Goal: Information Seeking & Learning: Learn about a topic

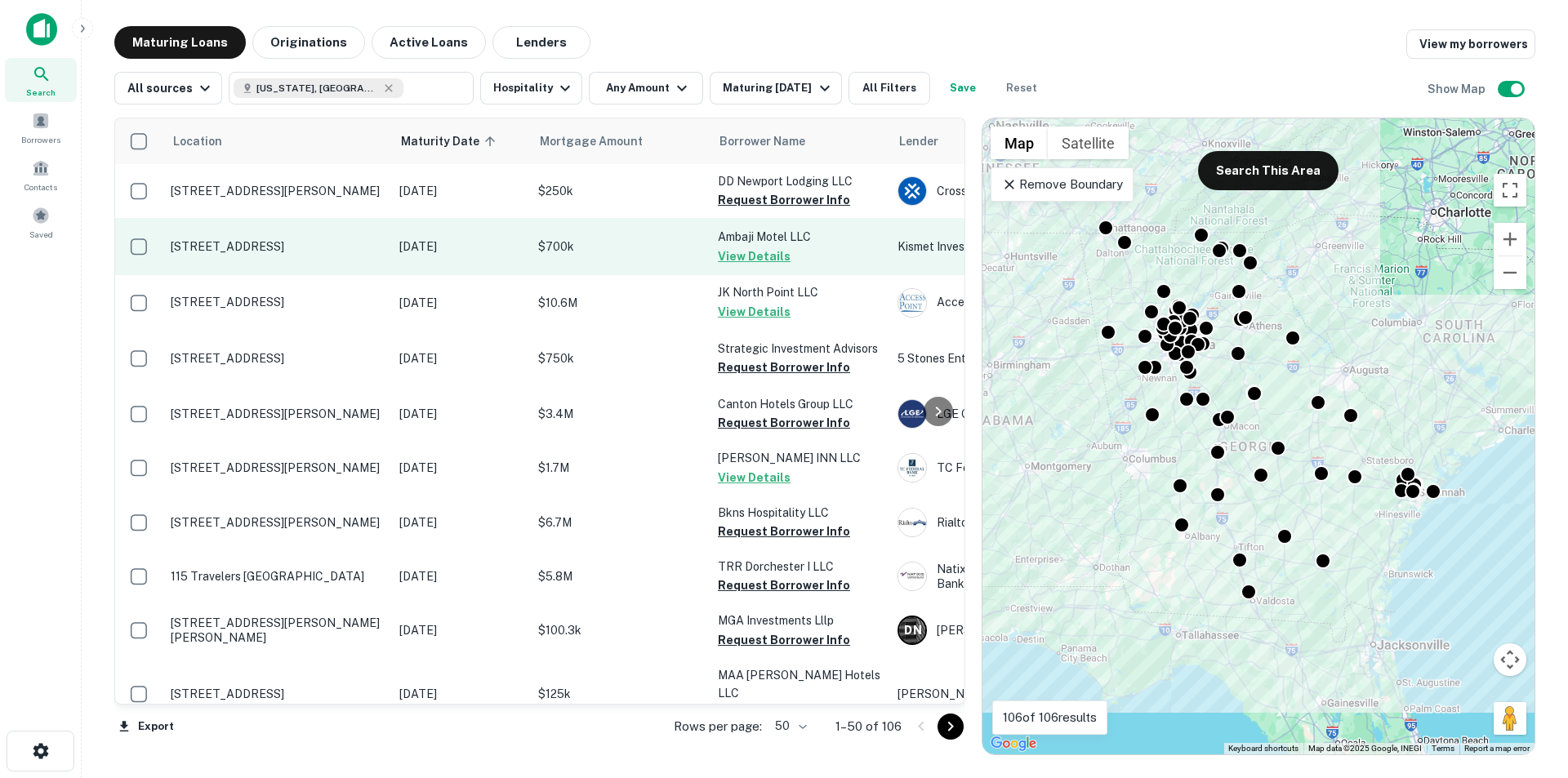
click at [291, 253] on p "648 Veterans Pkwy Barnesville, GA30204" at bounding box center [276, 246] width 212 height 15
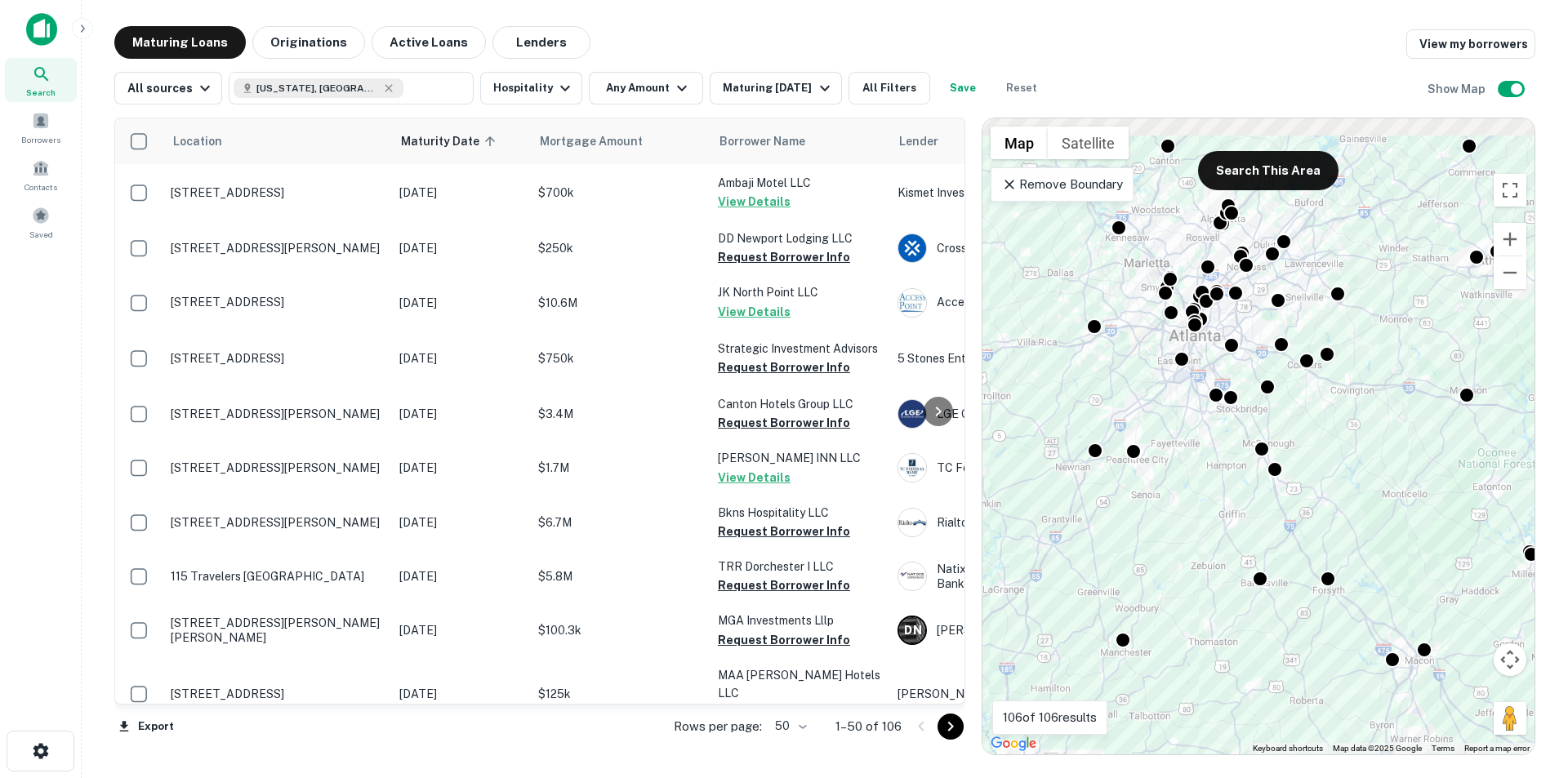
drag, startPoint x: 1200, startPoint y: 344, endPoint x: 1191, endPoint y: 450, distance: 106.4
click at [1191, 450] on div "To activate drag with keyboard, press Alt + Enter. Once in keyboard drag state,…" at bounding box center [1259, 437] width 552 height 636
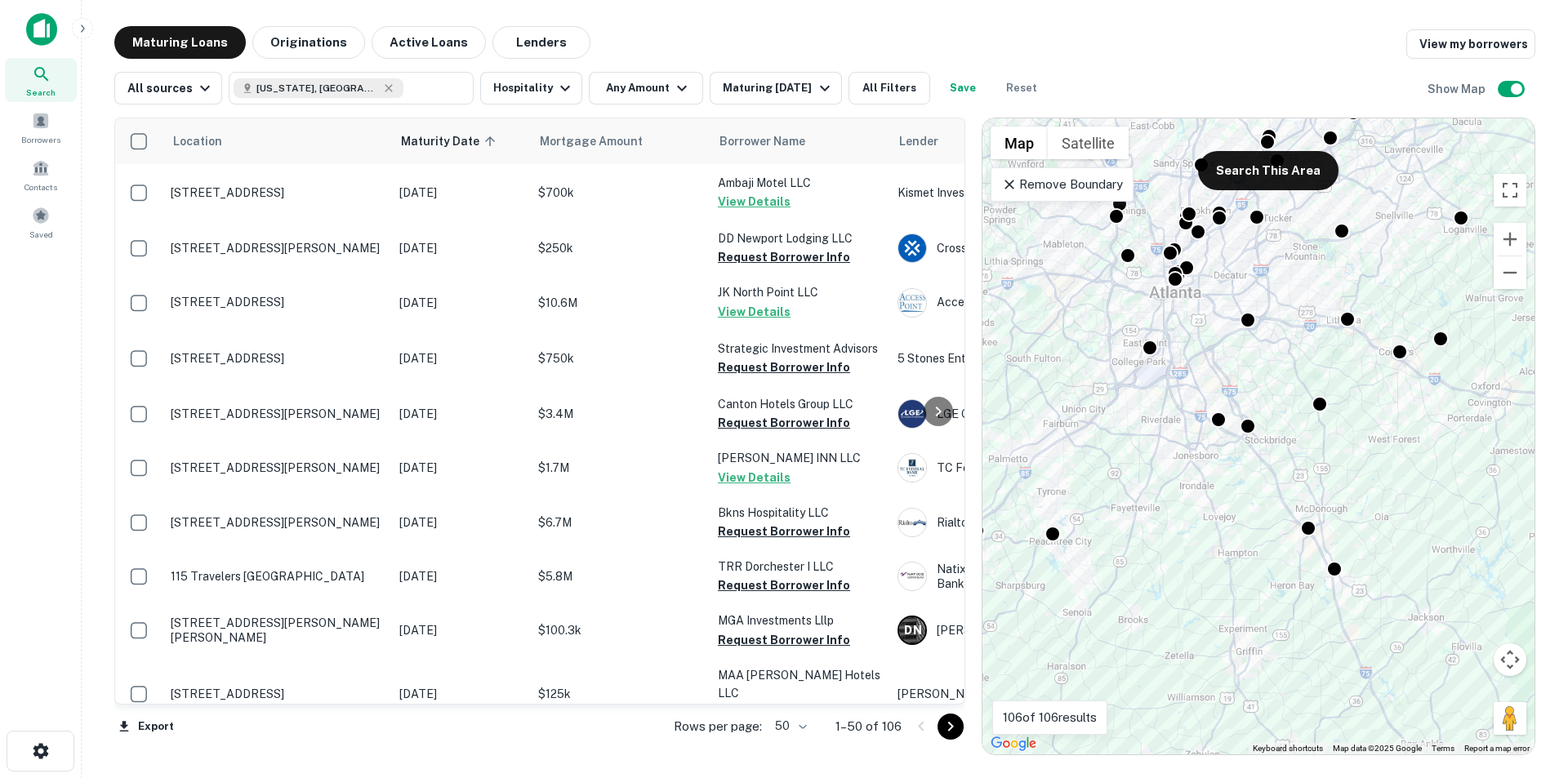
drag, startPoint x: 1198, startPoint y: 441, endPoint x: 1194, endPoint y: 481, distance: 40.2
click at [1194, 489] on div "To activate drag with keyboard, press Alt + Enter. Once in keyboard drag state,…" at bounding box center [1259, 437] width 552 height 636
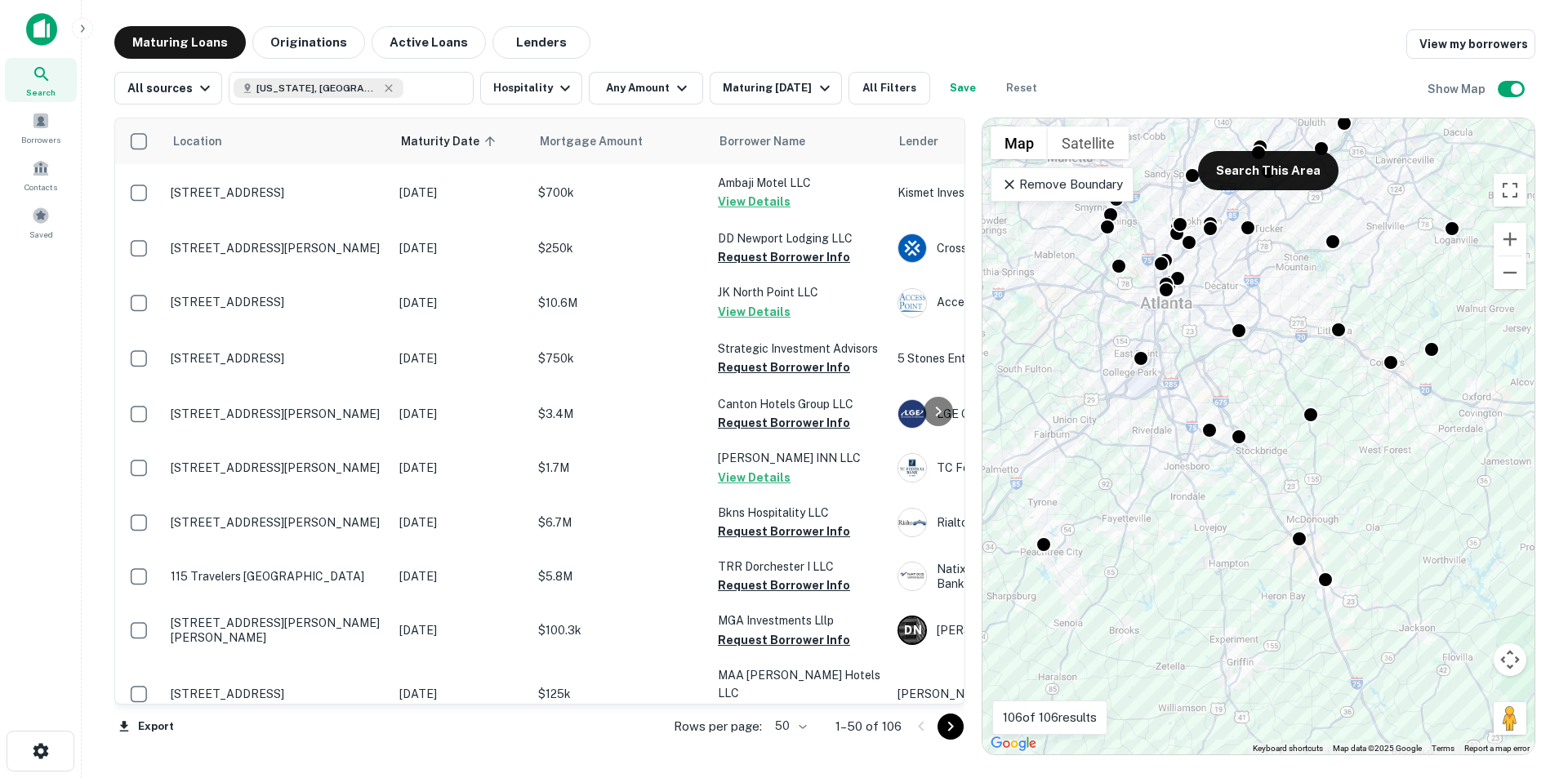
drag, startPoint x: 1193, startPoint y: 502, endPoint x: 1187, endPoint y: 513, distance: 12.5
click at [1187, 514] on div "To activate drag with keyboard, press Alt + Enter. Once in keyboard drag state,…" at bounding box center [1259, 437] width 552 height 636
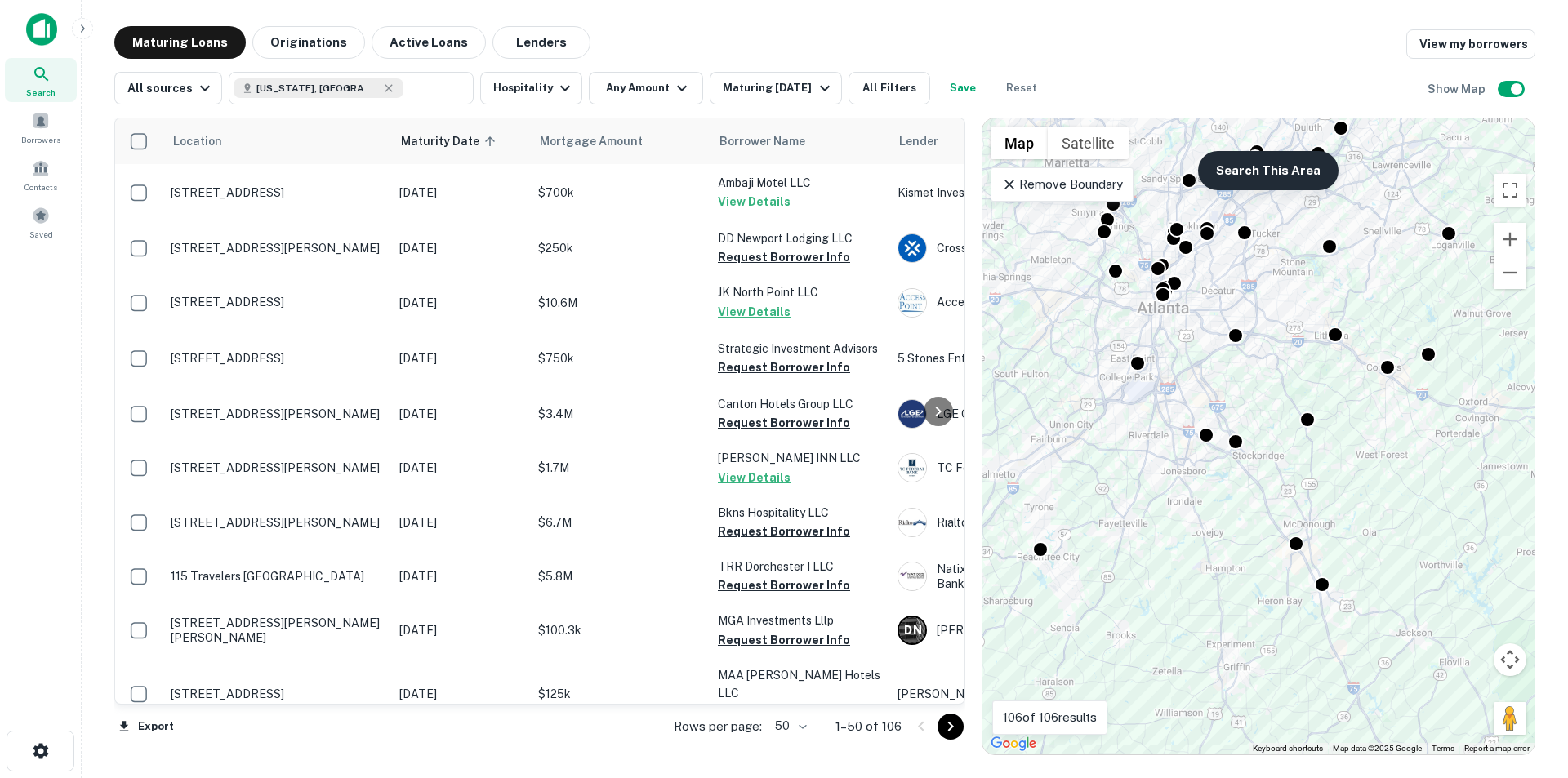
click at [1241, 166] on button "Search This Area" at bounding box center [1268, 170] width 140 height 39
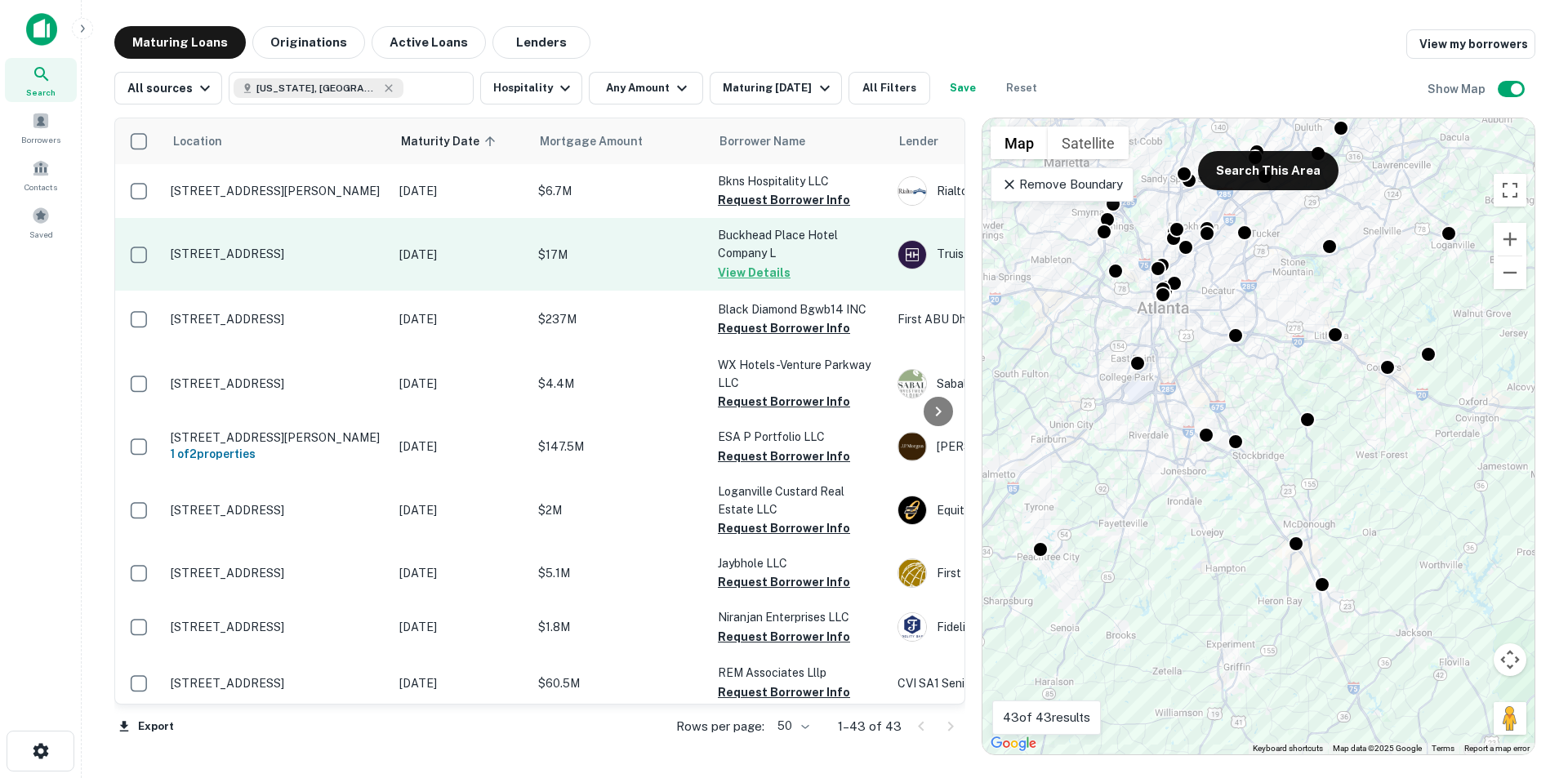
click at [726, 272] on button "View Details" at bounding box center [754, 272] width 73 height 19
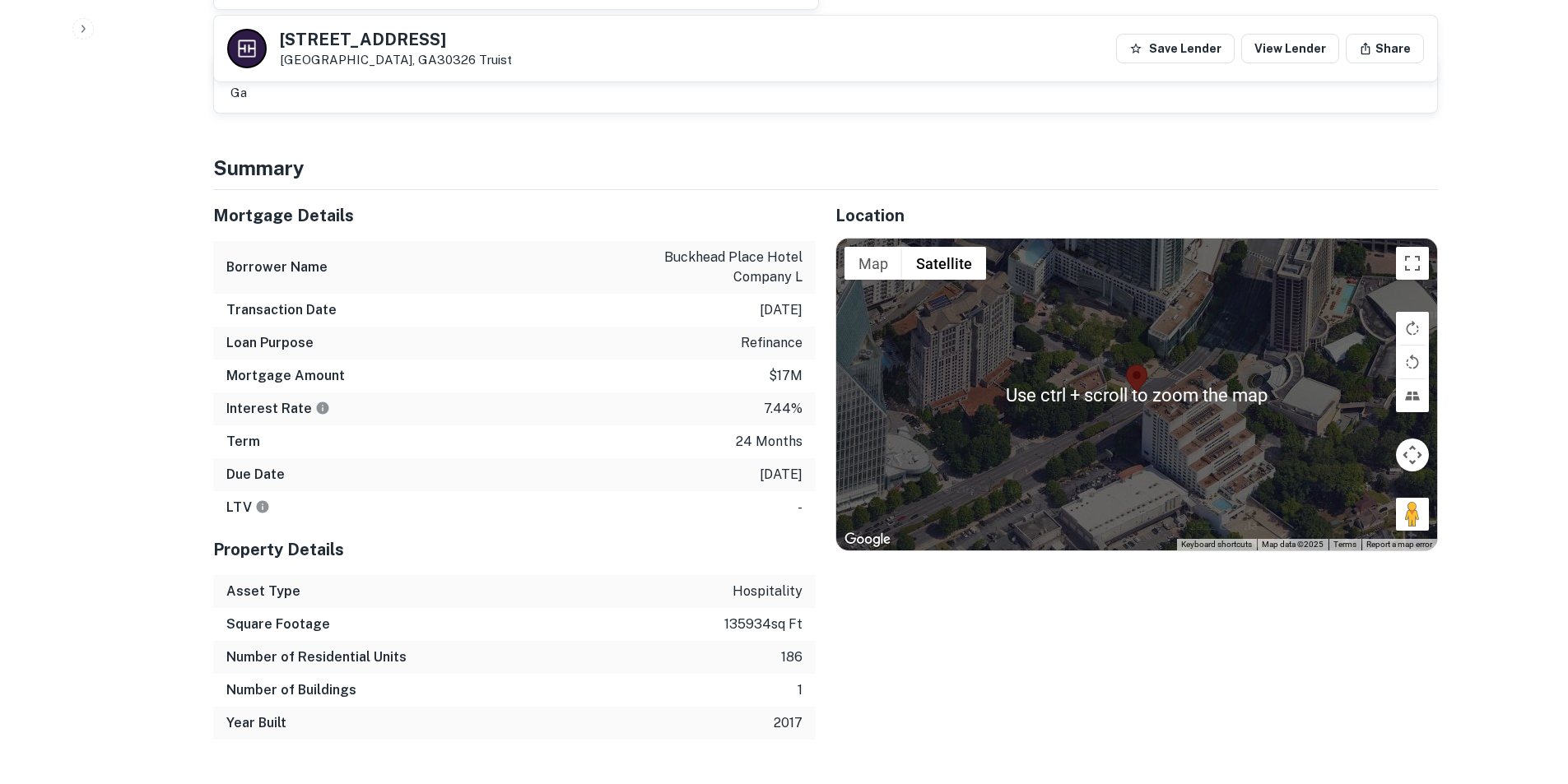
scroll to position [741, 0]
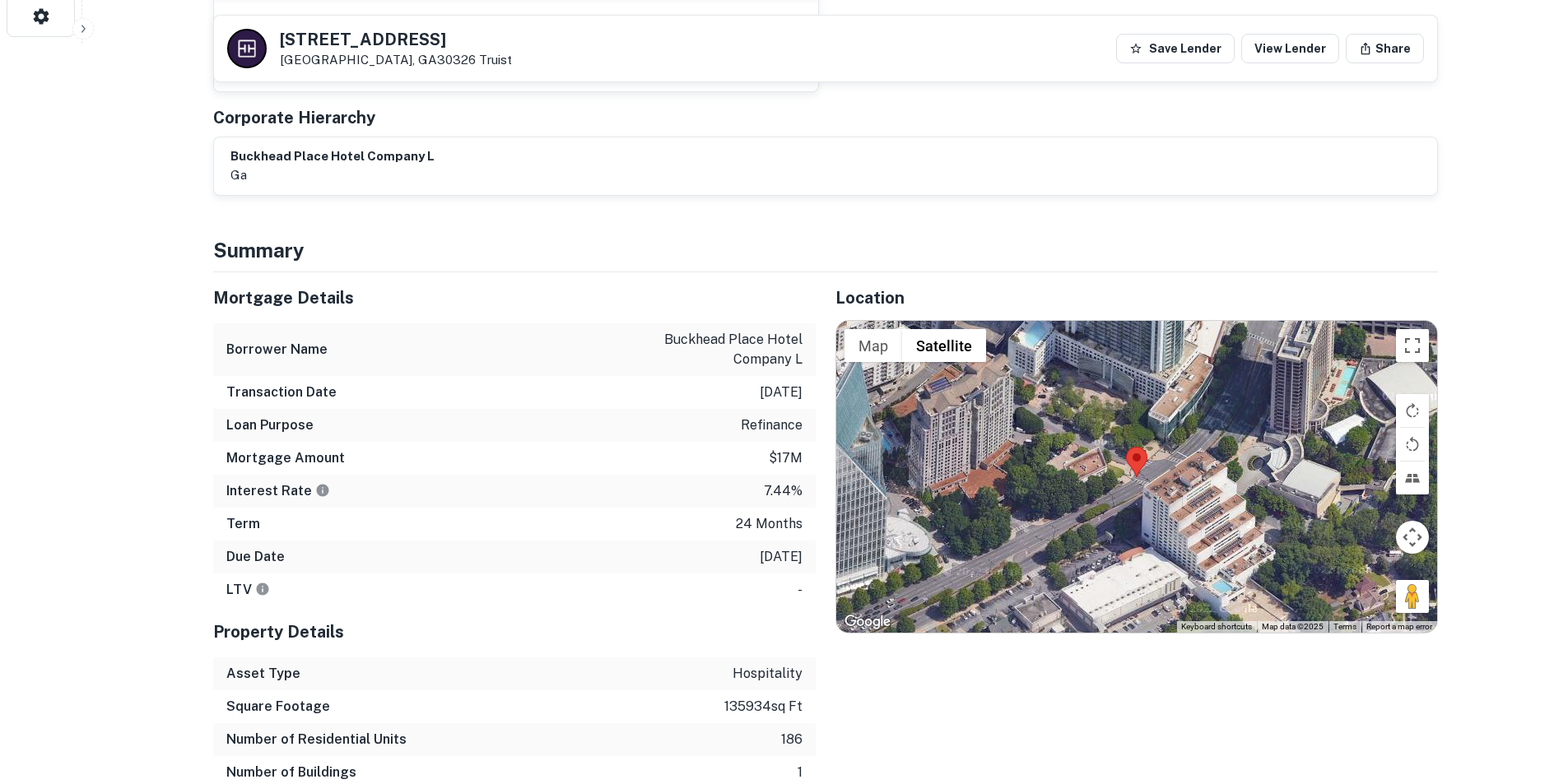
click at [1126, 447] on area at bounding box center [1126, 447] width 0 height 0
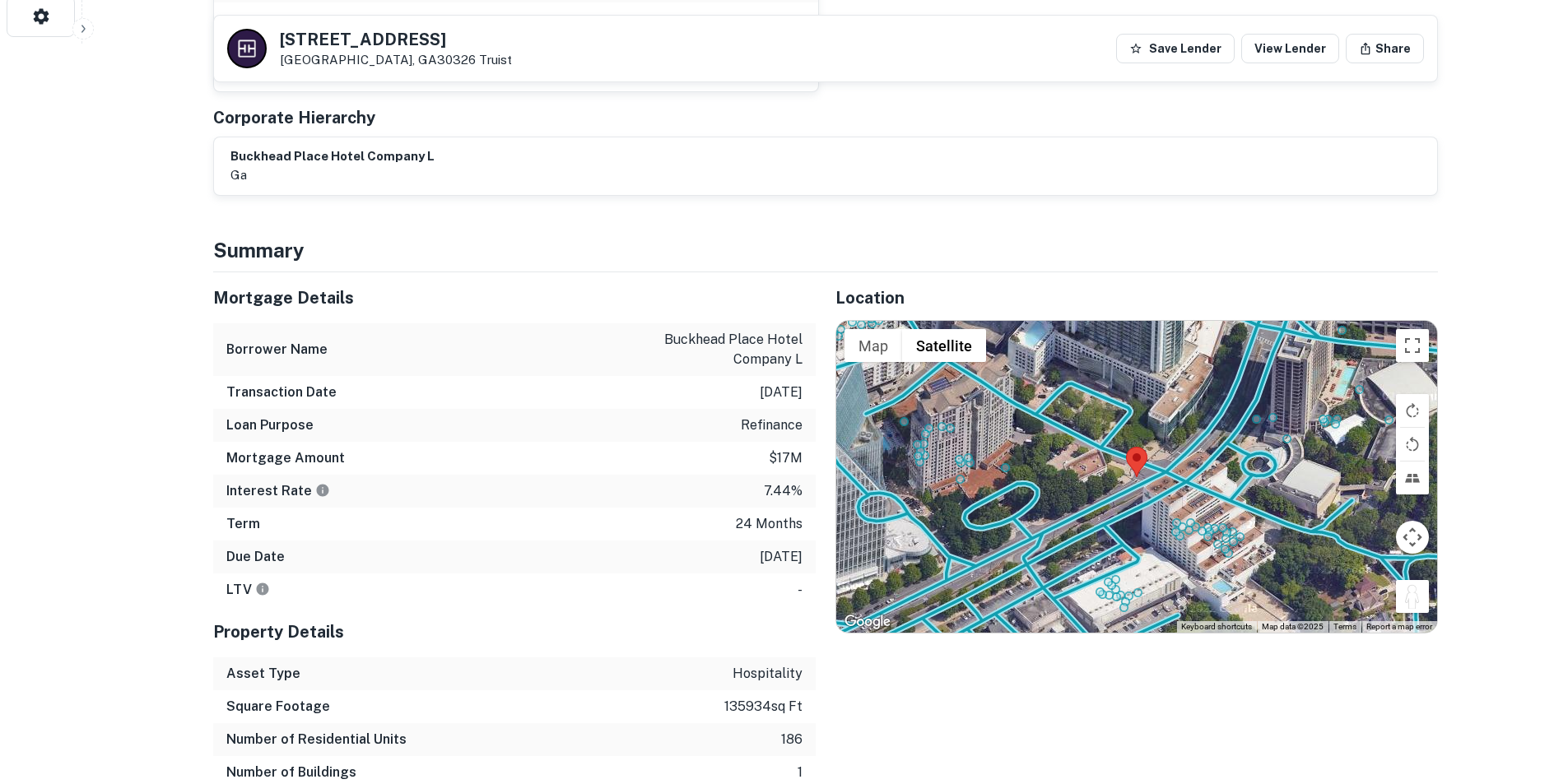
drag, startPoint x: 1406, startPoint y: 546, endPoint x: 1453, endPoint y: 678, distance: 140.1
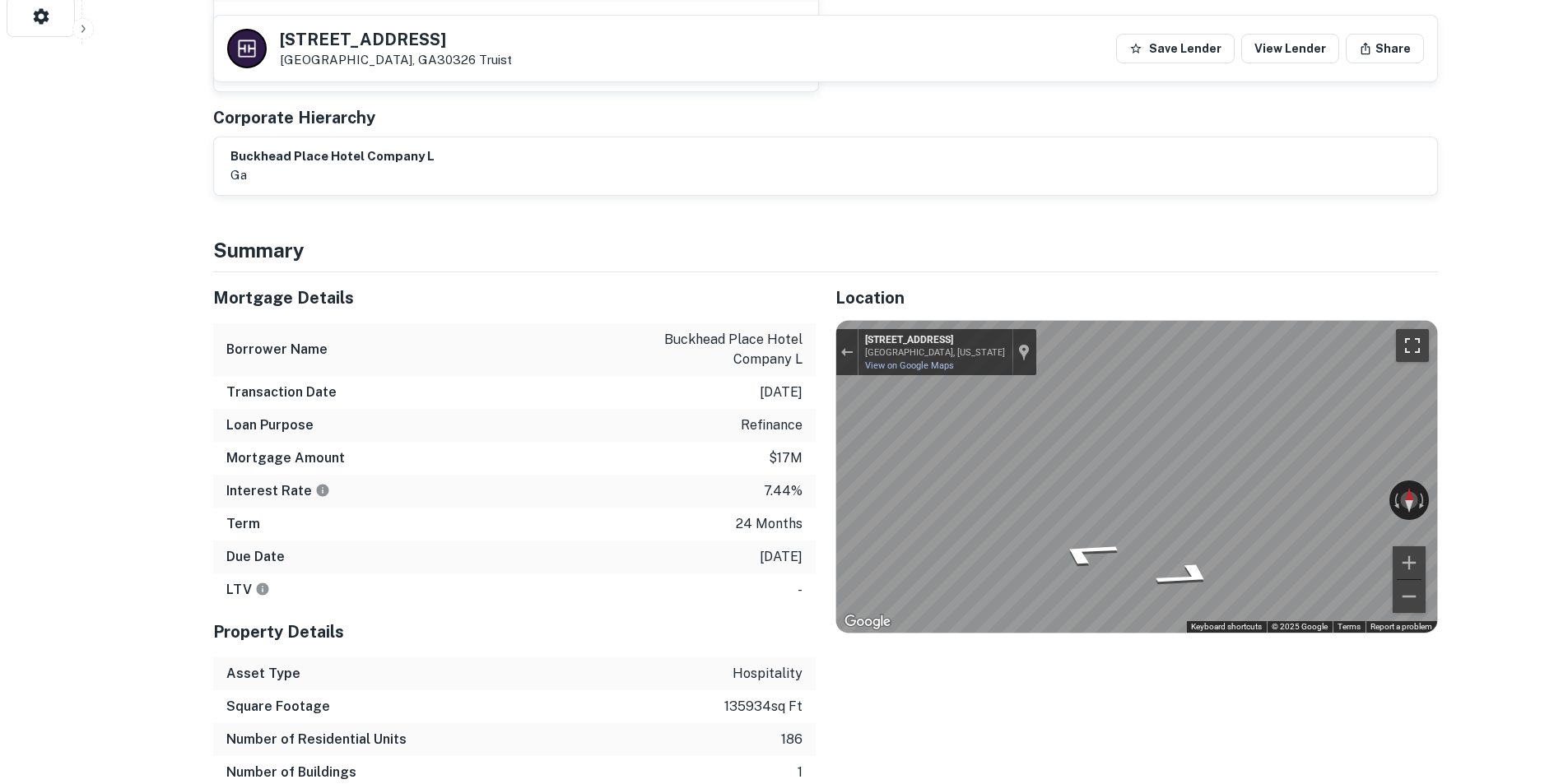
click at [1421, 329] on button "Toggle fullscreen view" at bounding box center [1412, 346] width 33 height 33
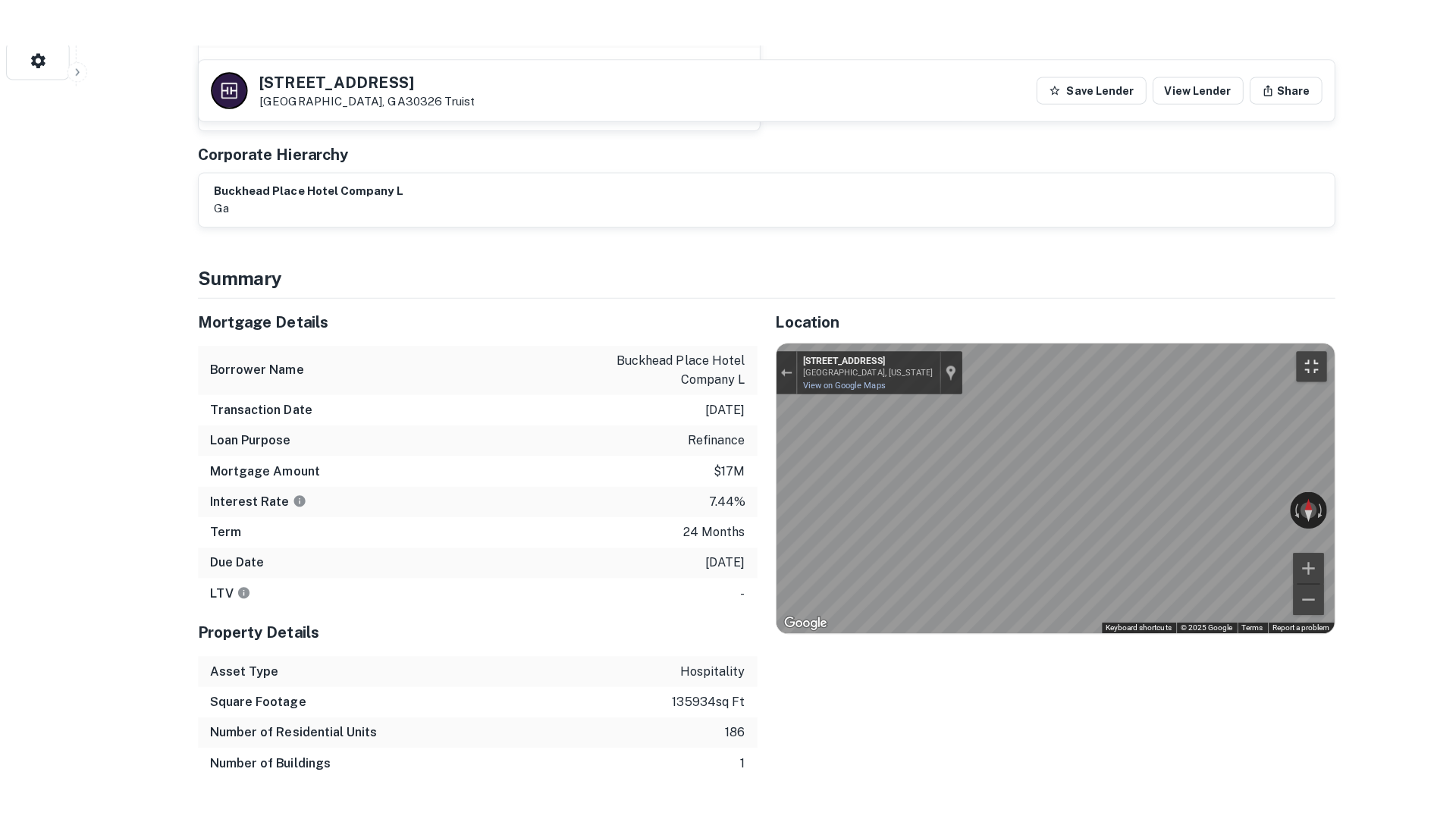
scroll to position [778, 0]
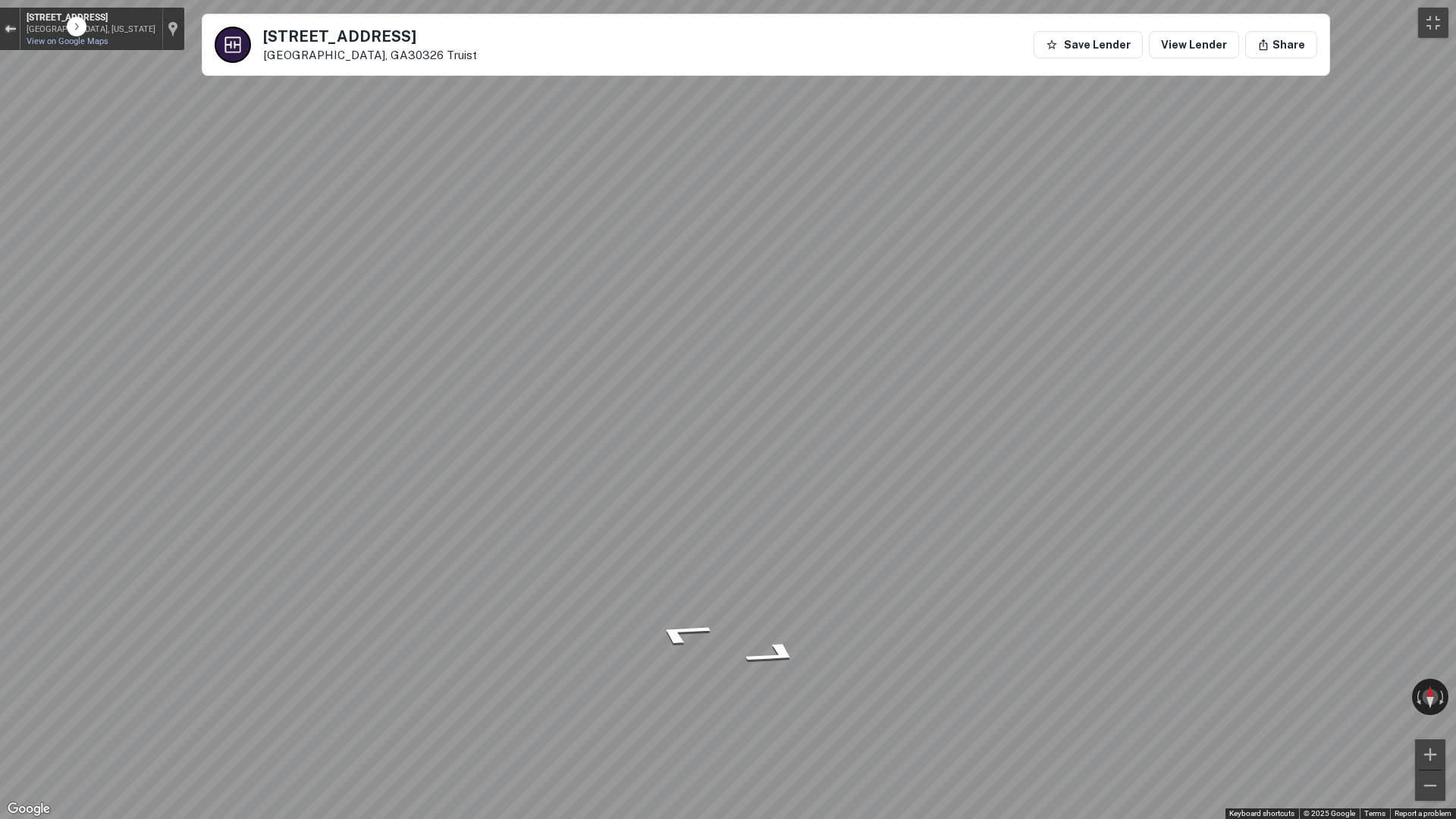
click at [11, 33] on div "Exit the Street View" at bounding box center [10, 29] width 12 height 9
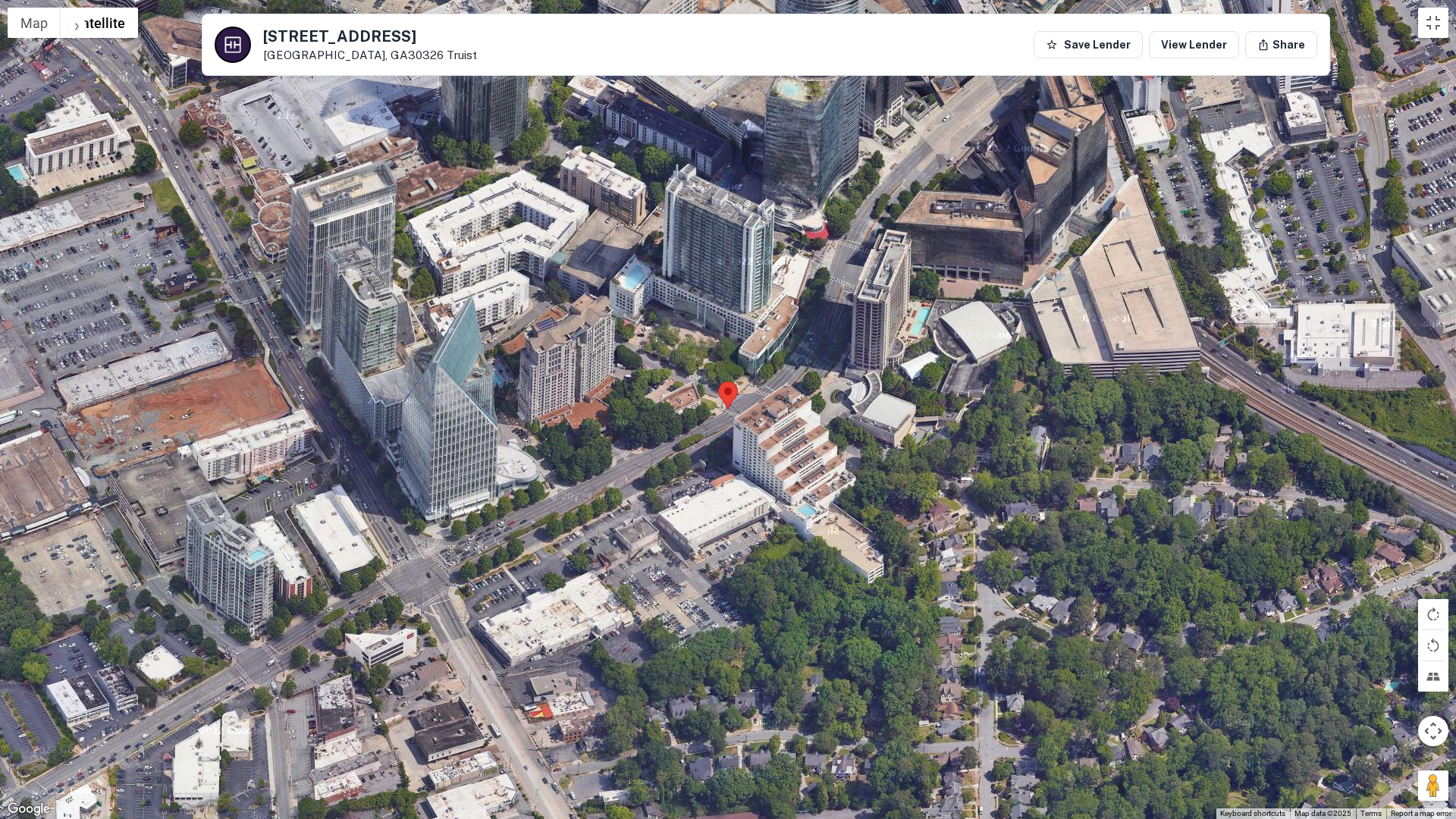
click at [1128, 159] on div "Loading..." at bounding box center [728, 409] width 1456 height 819
click at [1439, 22] on button "Toggle fullscreen view" at bounding box center [1433, 23] width 31 height 31
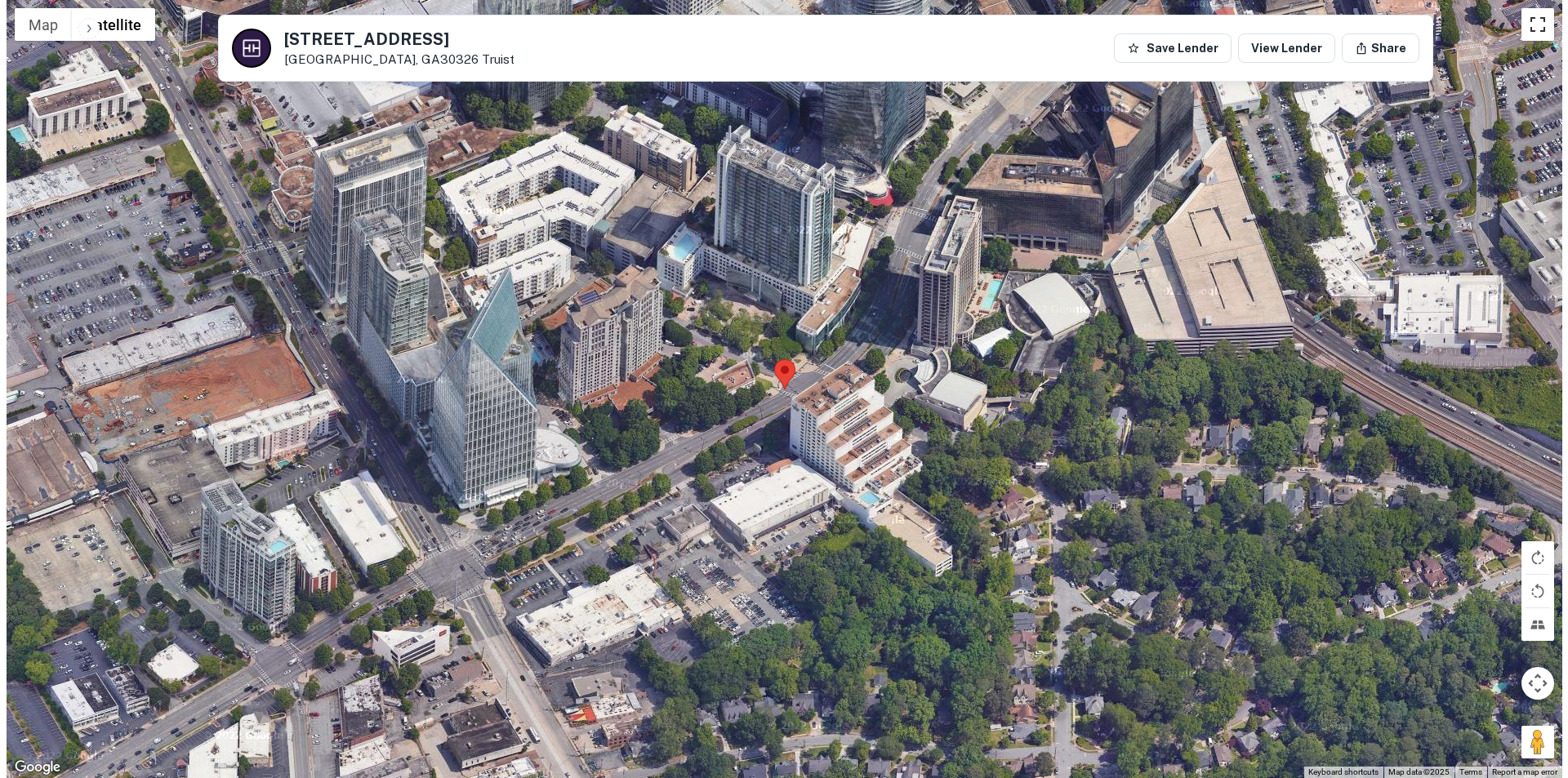
scroll to position [0, 0]
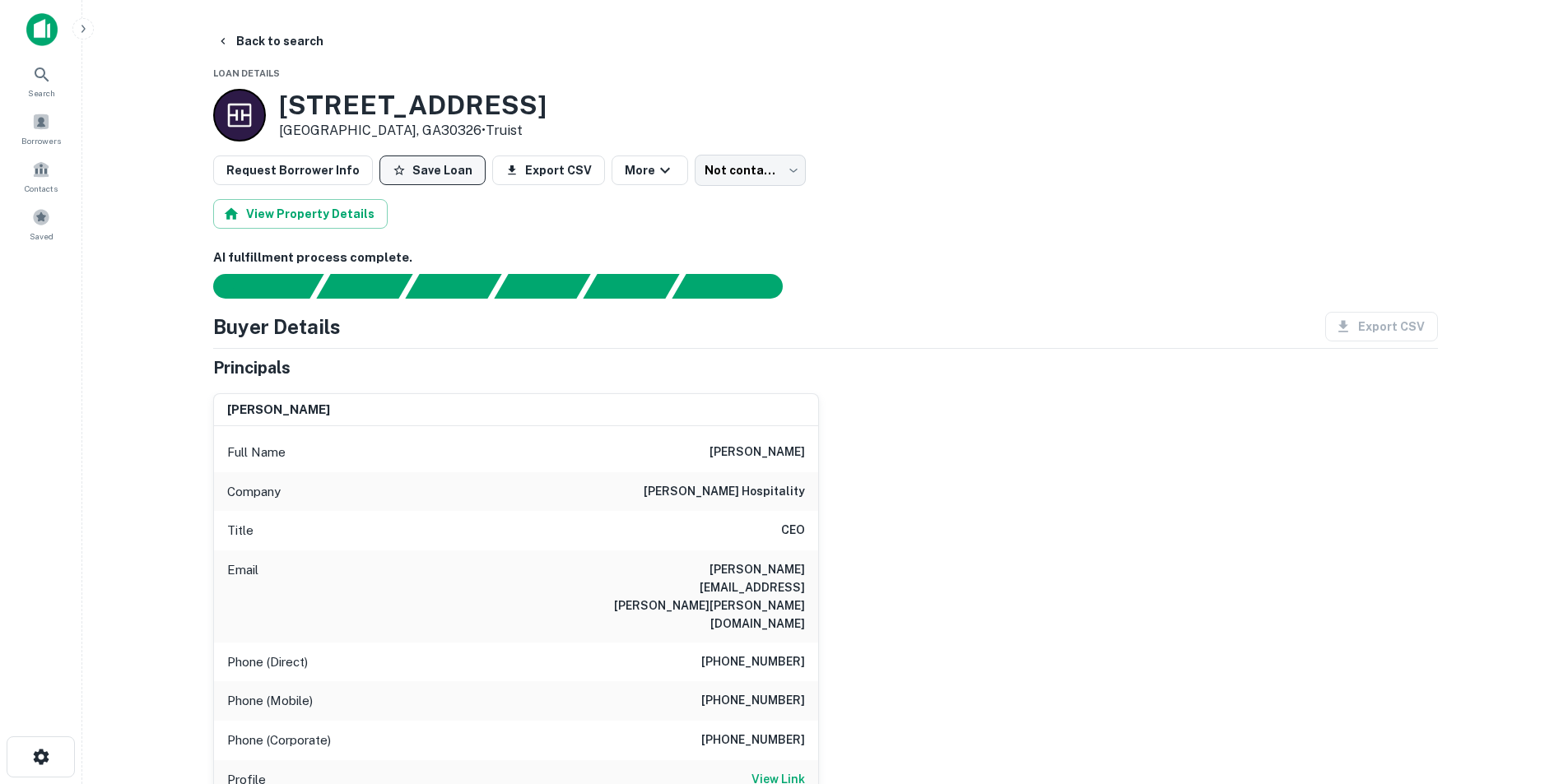
click at [406, 163] on button "Save Loan" at bounding box center [432, 171] width 106 height 29
click at [234, 36] on button "Back to search" at bounding box center [270, 41] width 121 height 29
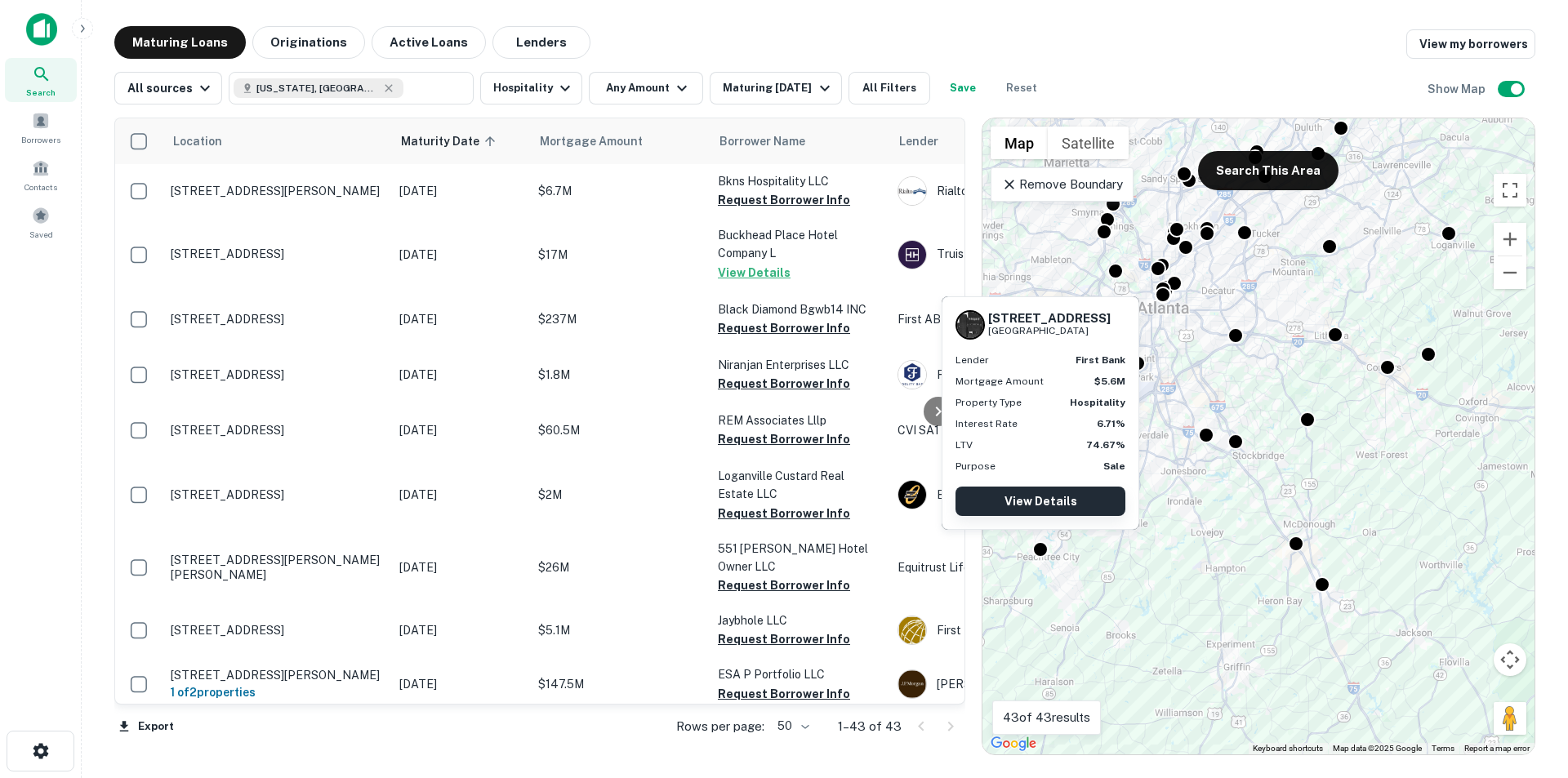
click at [1040, 504] on link "View Details" at bounding box center [1040, 501] width 170 height 29
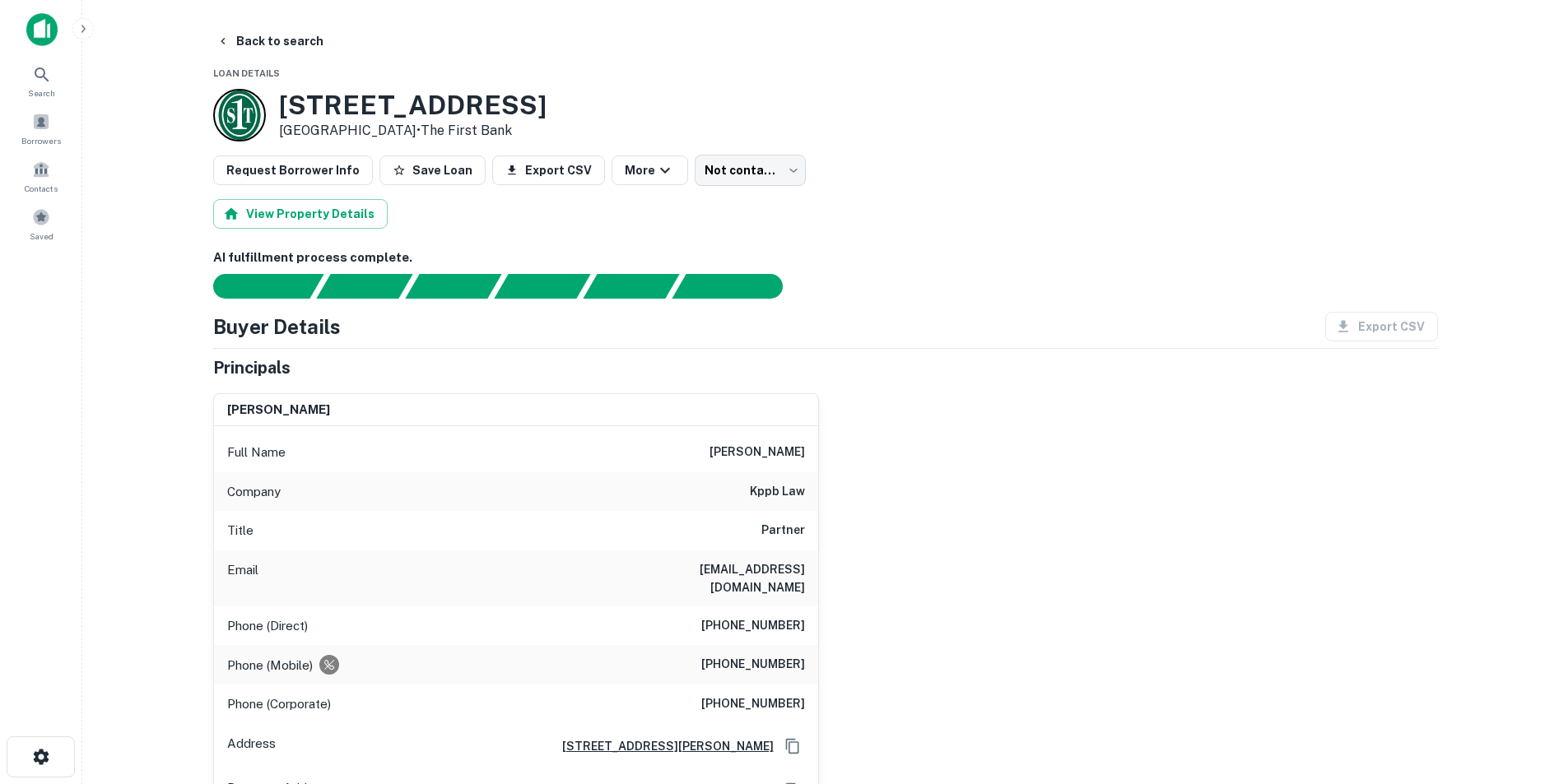
drag, startPoint x: 270, startPoint y: 167, endPoint x: 409, endPoint y: 146, distance: 140.6
click at [270, 167] on button "Request Borrower Info" at bounding box center [292, 171] width 160 height 29
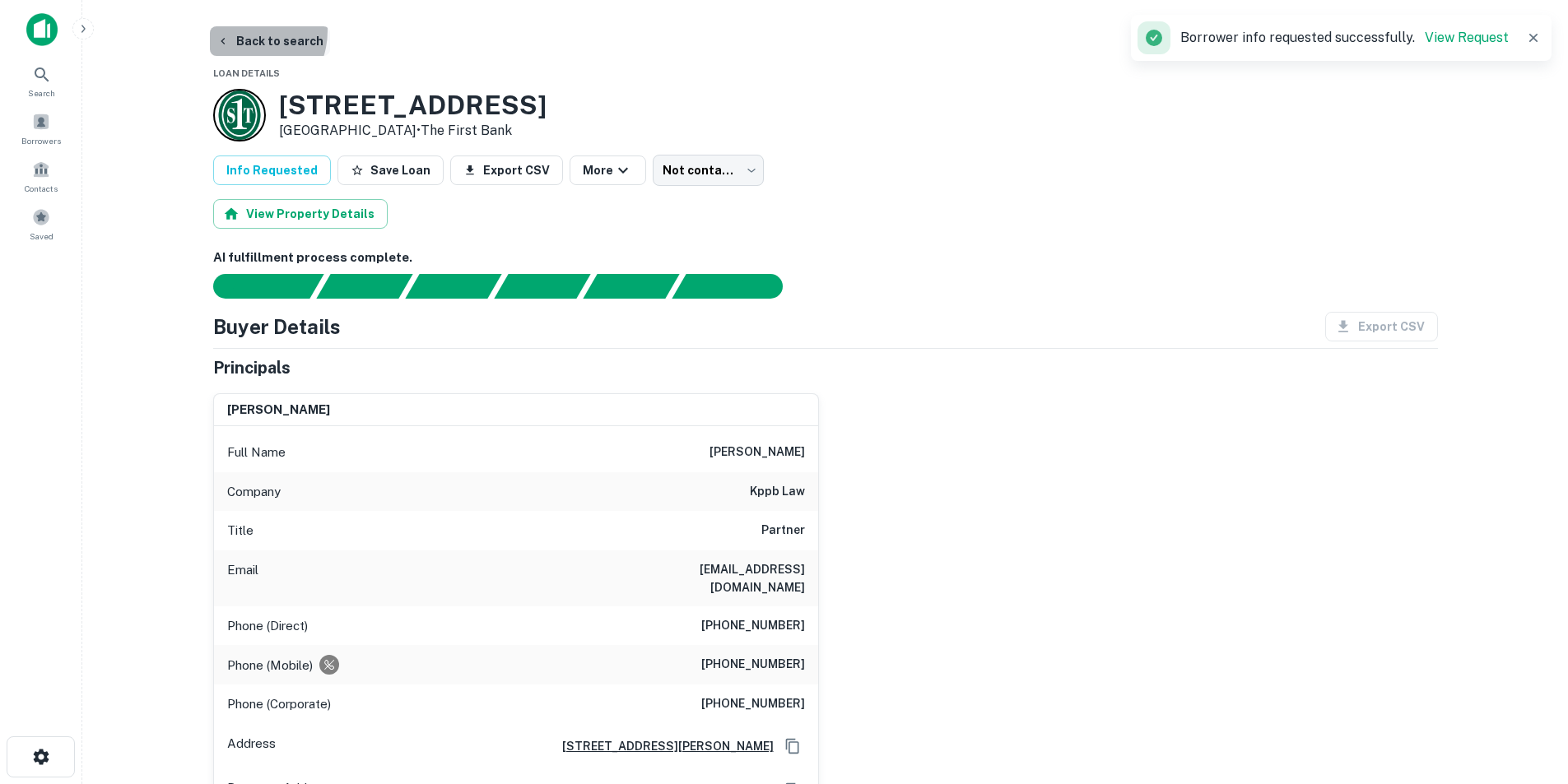
click at [240, 30] on button "Back to search" at bounding box center [270, 41] width 121 height 29
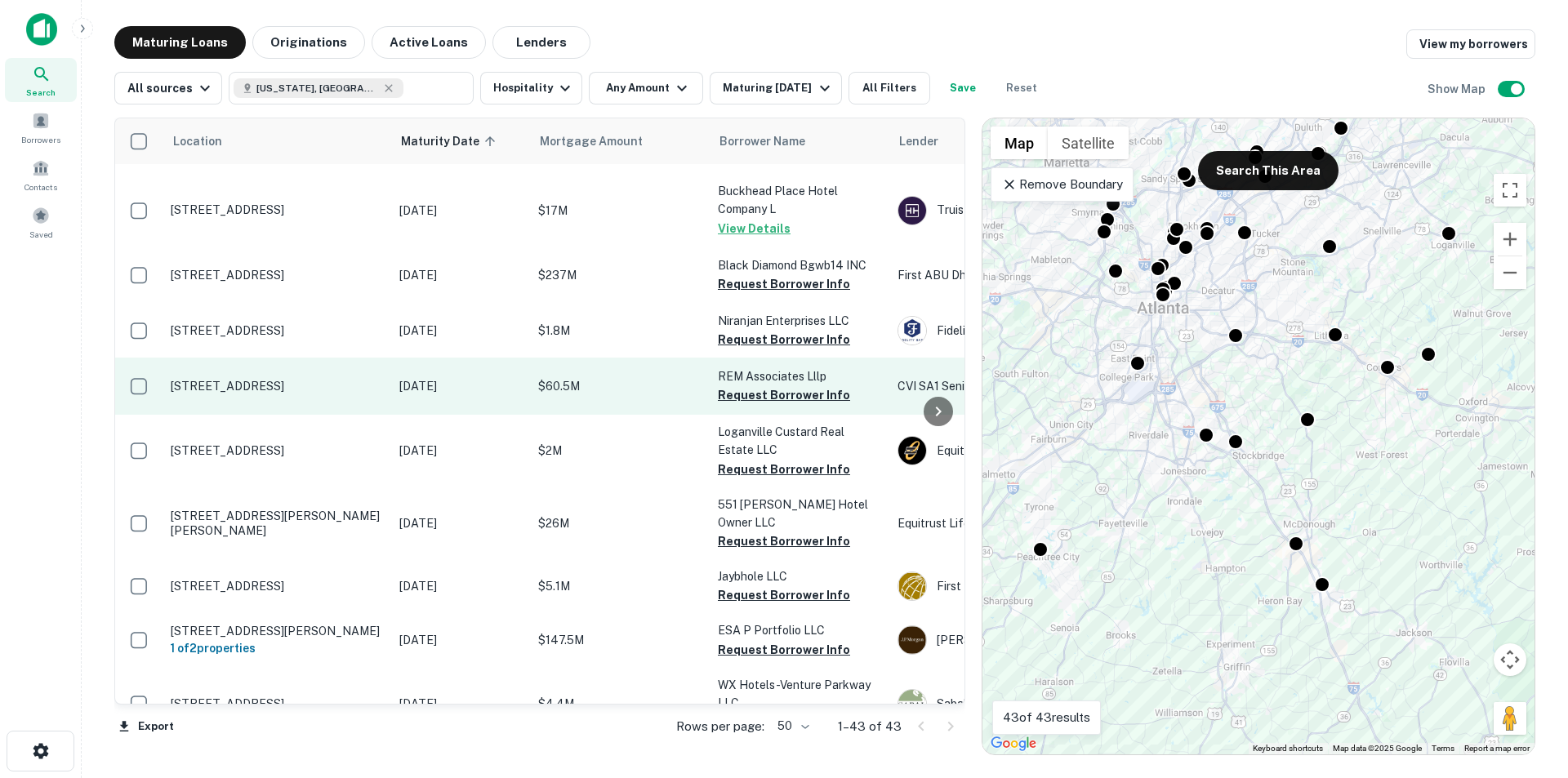
scroll to position [82, 0]
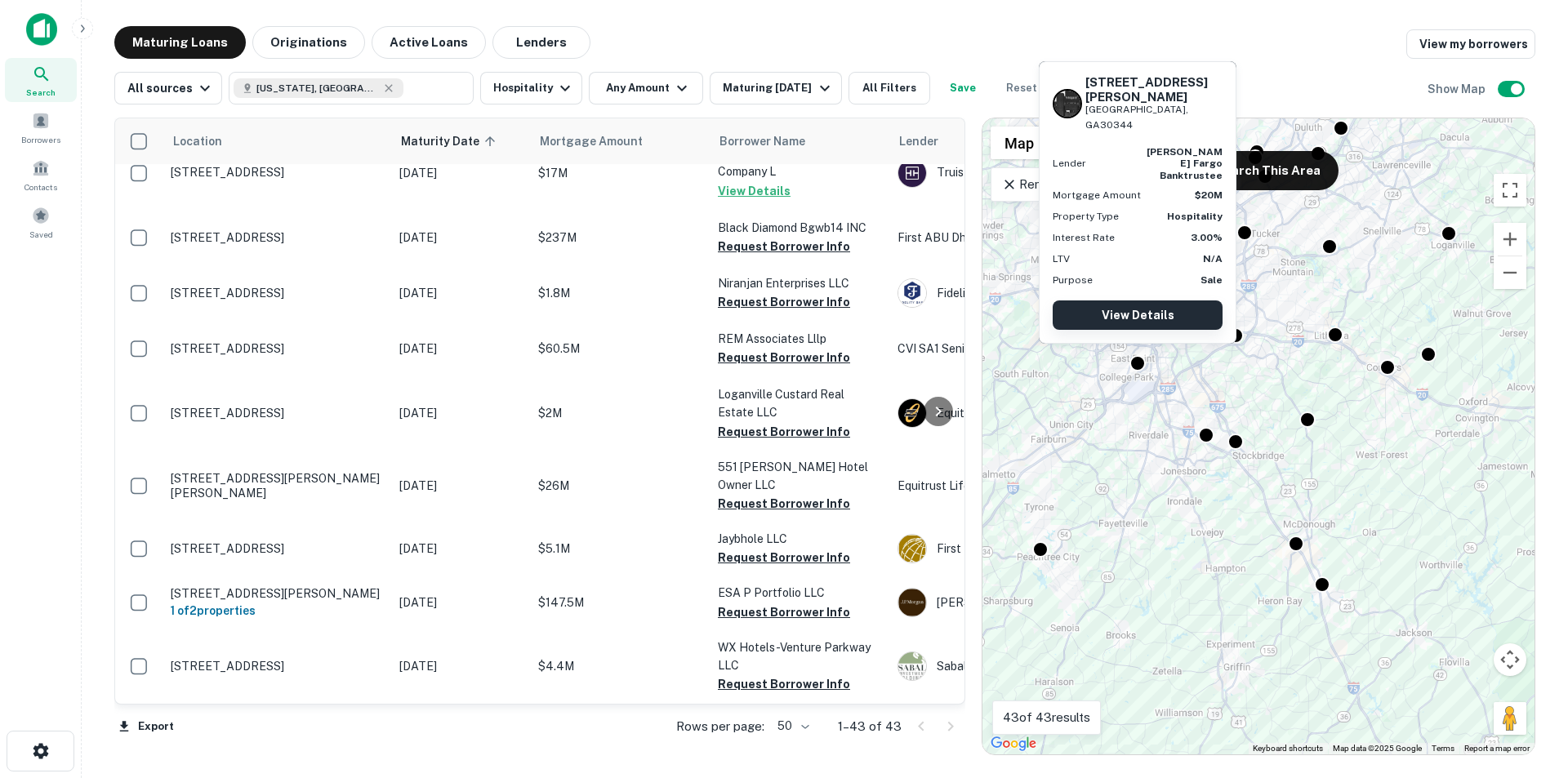
click at [1157, 318] on link "View Details" at bounding box center [1137, 315] width 170 height 29
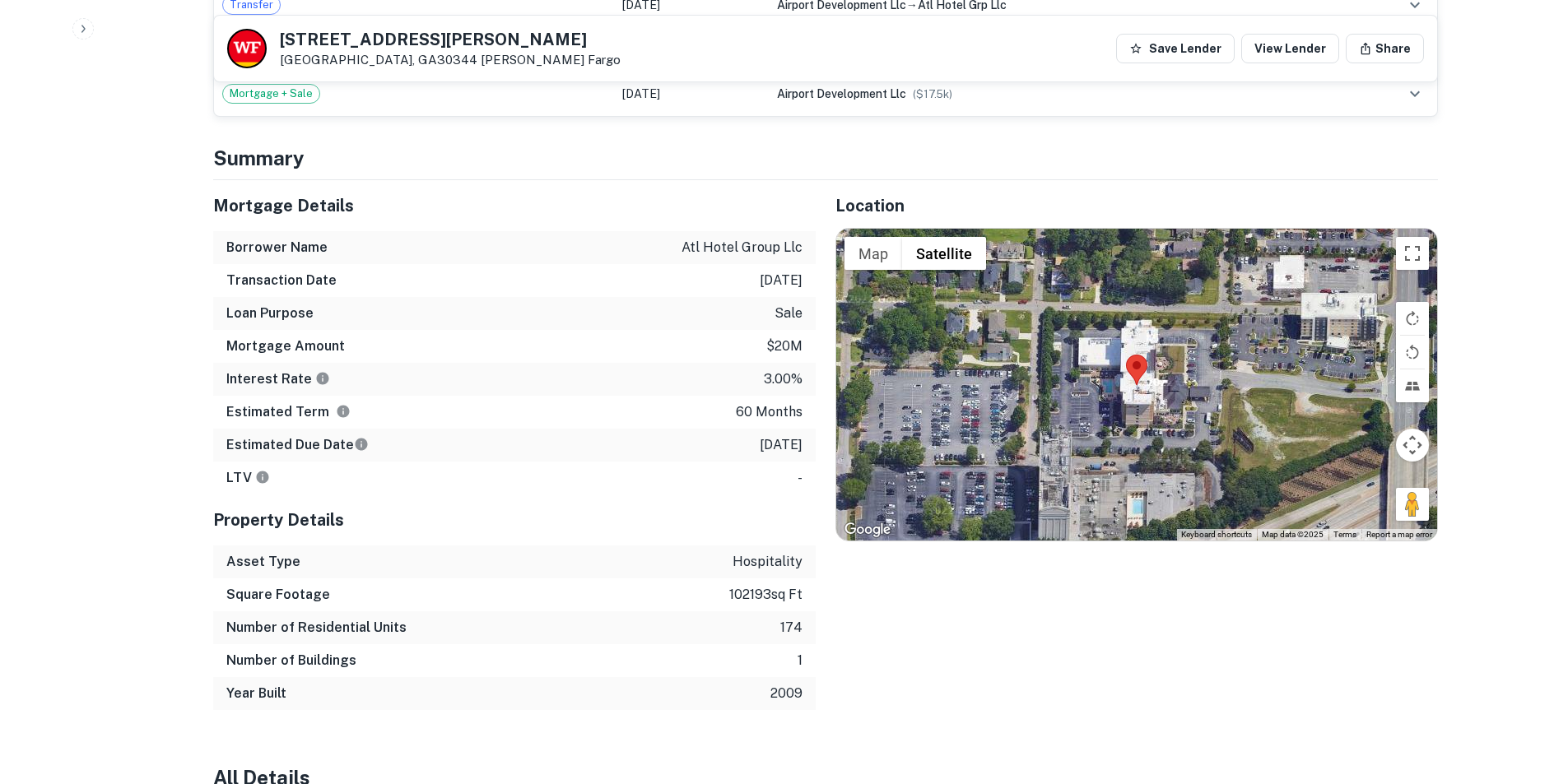
scroll to position [1645, 0]
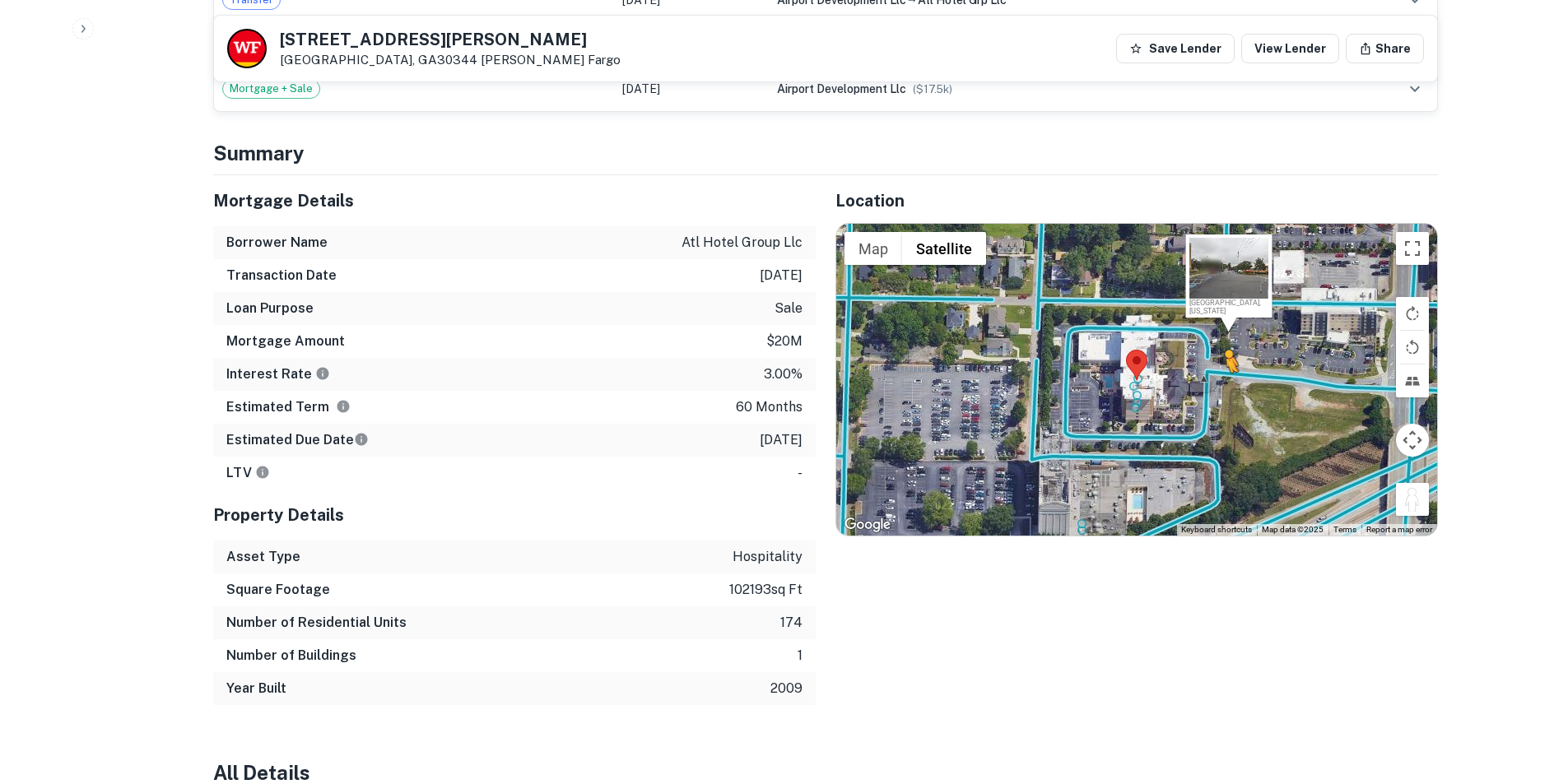
drag, startPoint x: 1412, startPoint y: 468, endPoint x: 1224, endPoint y: 354, distance: 219.9
click at [1224, 354] on div "To activate drag with keyboard, press Alt + Enter. Once in keyboard drag state,…" at bounding box center [1136, 379] width 601 height 312
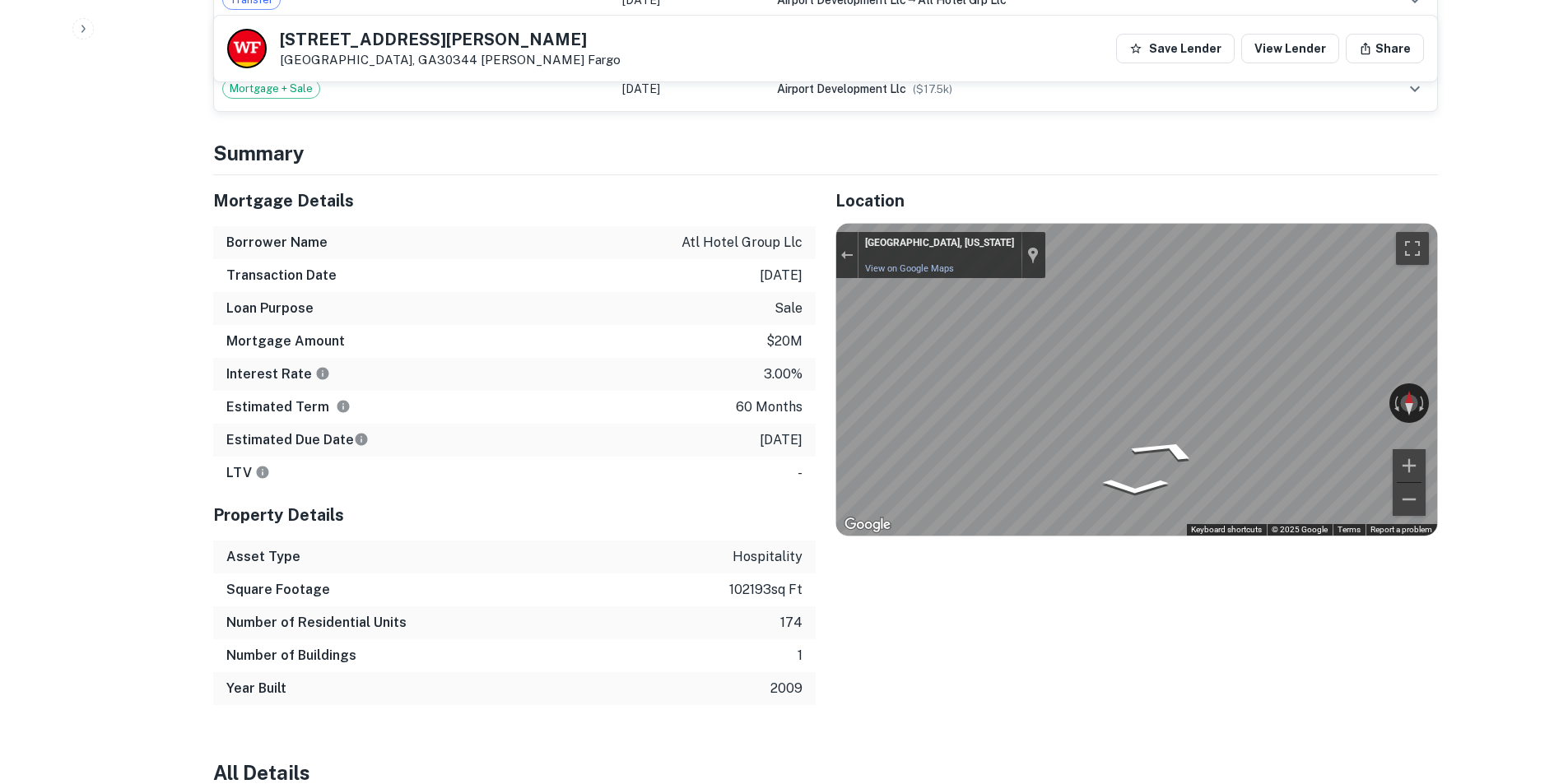
click at [1075, 410] on div "Map" at bounding box center [1136, 379] width 601 height 312
drag, startPoint x: 1170, startPoint y: 416, endPoint x: 1466, endPoint y: 489, distance: 304.9
click at [776, 410] on div "Mortgage Details Borrower Name atl hotel group llc Transaction Date 5/17/2021 L…" at bounding box center [815, 440] width 1245 height 530
click at [800, 312] on div "Mortgage Details Borrower Name atl hotel group llc Transaction Date 5/17/2021 L…" at bounding box center [815, 440] width 1245 height 530
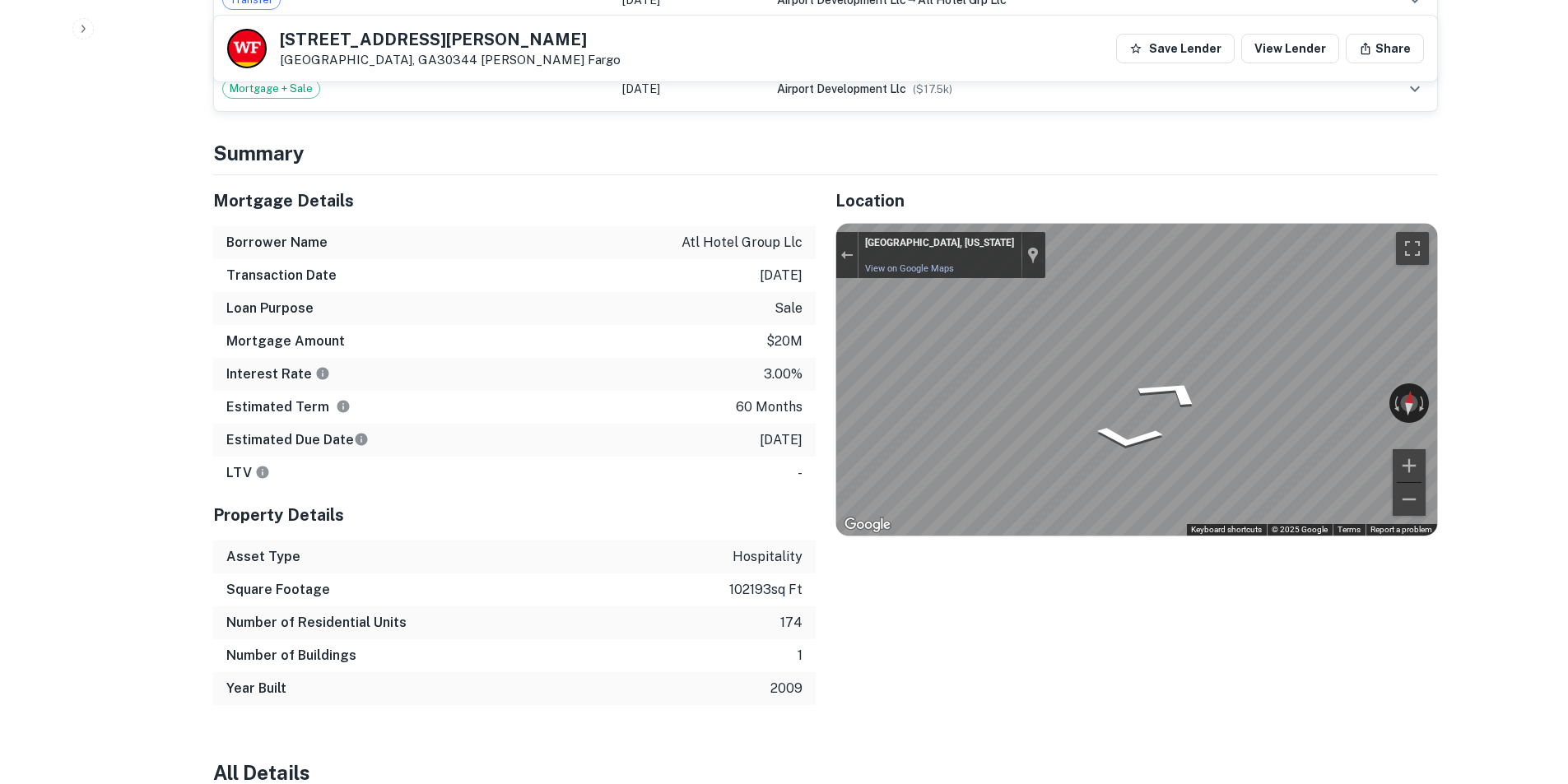
click at [1440, 274] on div "Back to search 3437 Bobby Brown Pkwy Atlanta, GA30344 Wells Fargo Save Lender V…" at bounding box center [825, 512] width 1264 height 4264
click at [1441, 333] on div "Back to search 3437 Bobby Brown Pkwy Atlanta, GA30344 Wells Fargo Save Lender V…" at bounding box center [825, 512] width 1264 height 4264
drag, startPoint x: 1091, startPoint y: 635, endPoint x: 1066, endPoint y: 621, distance: 28.7
click at [1088, 634] on div "Location ← Move left → Move right ↑ Move up ↓ Move down + Zoom in - Zoom out Ho…" at bounding box center [1126, 440] width 622 height 530
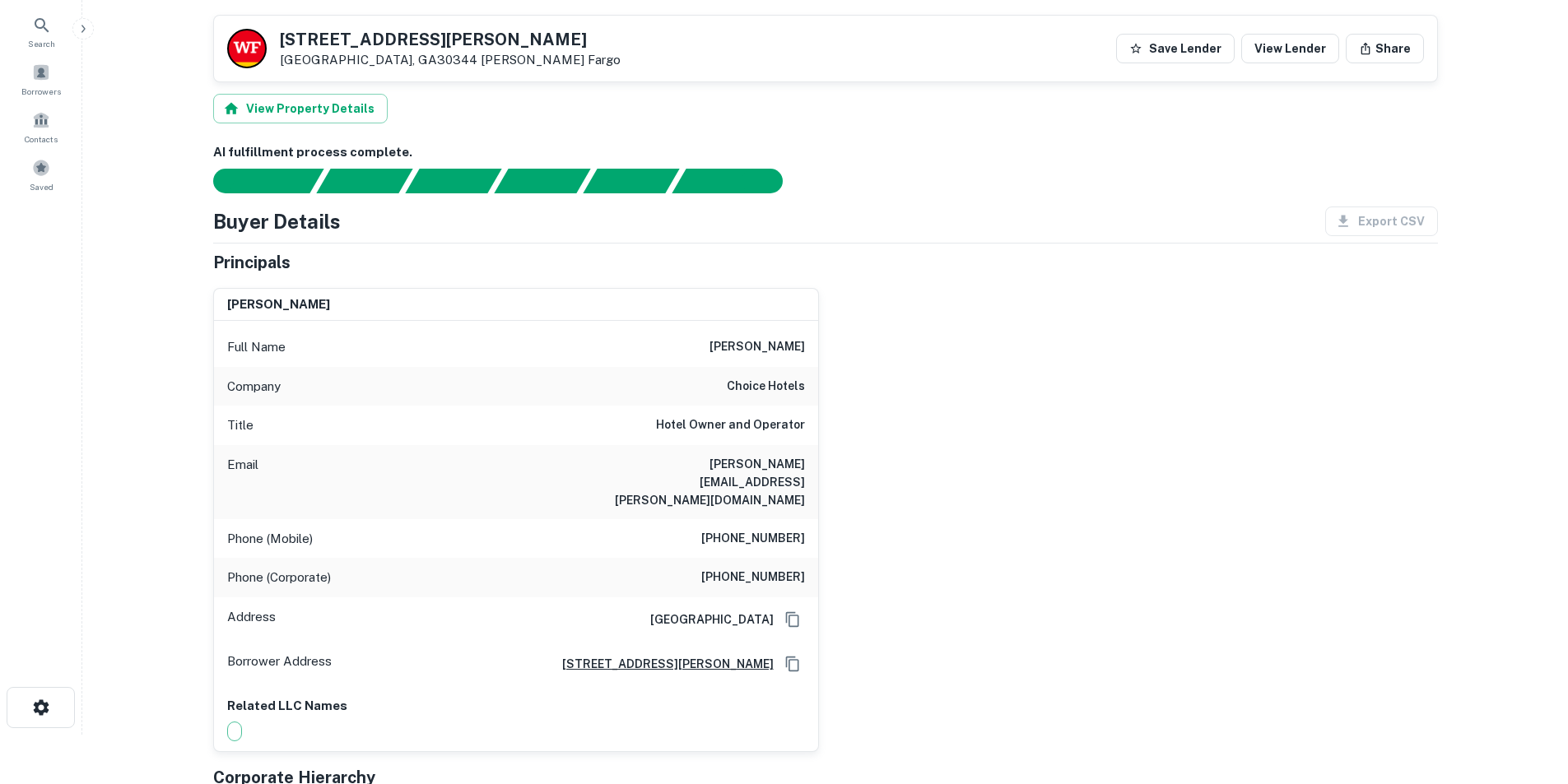
scroll to position [0, 0]
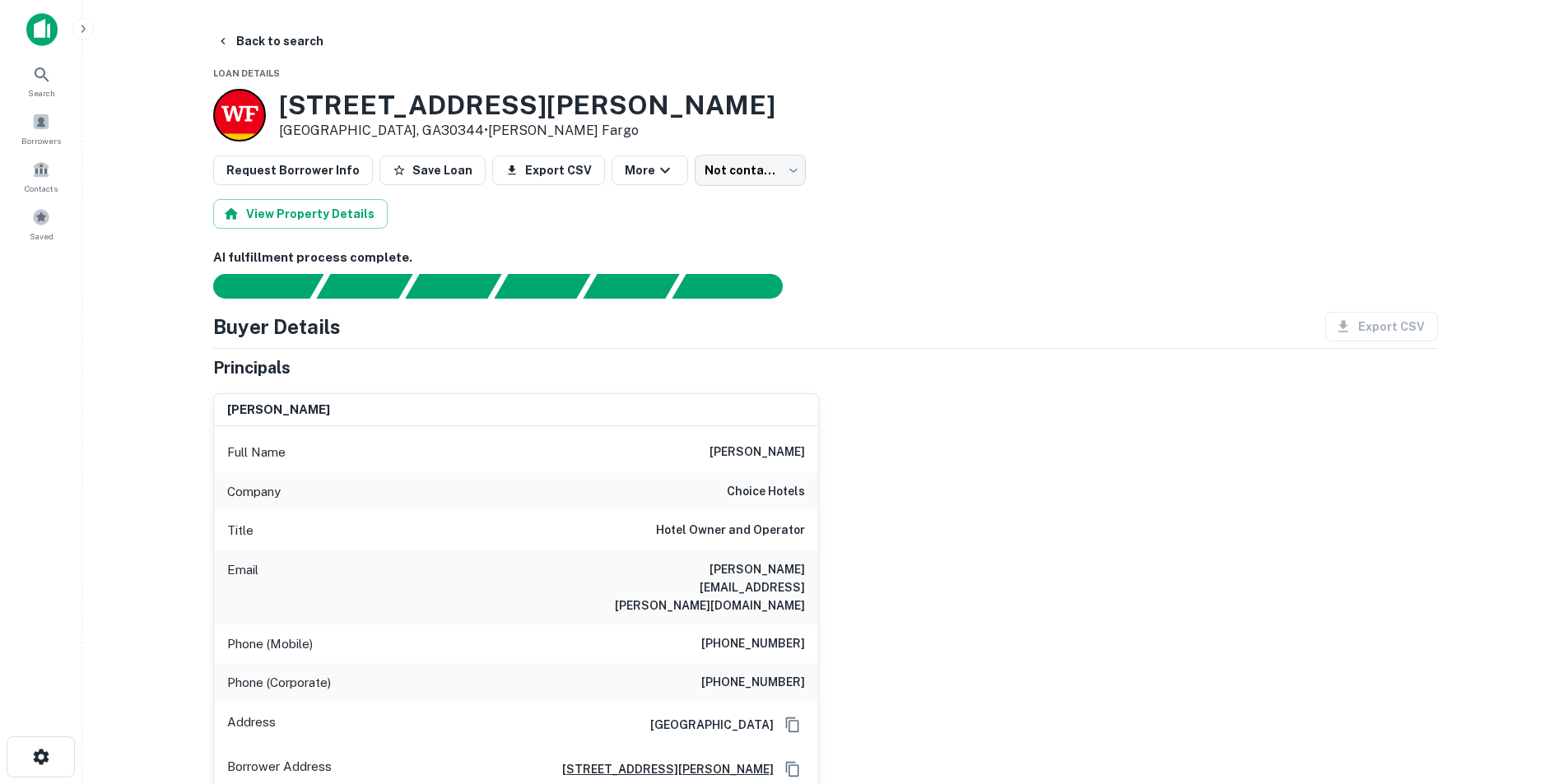
drag, startPoint x: 556, startPoint y: 163, endPoint x: 670, endPoint y: 162, distance: 114.0
click at [556, 163] on button "Export CSV" at bounding box center [548, 171] width 113 height 29
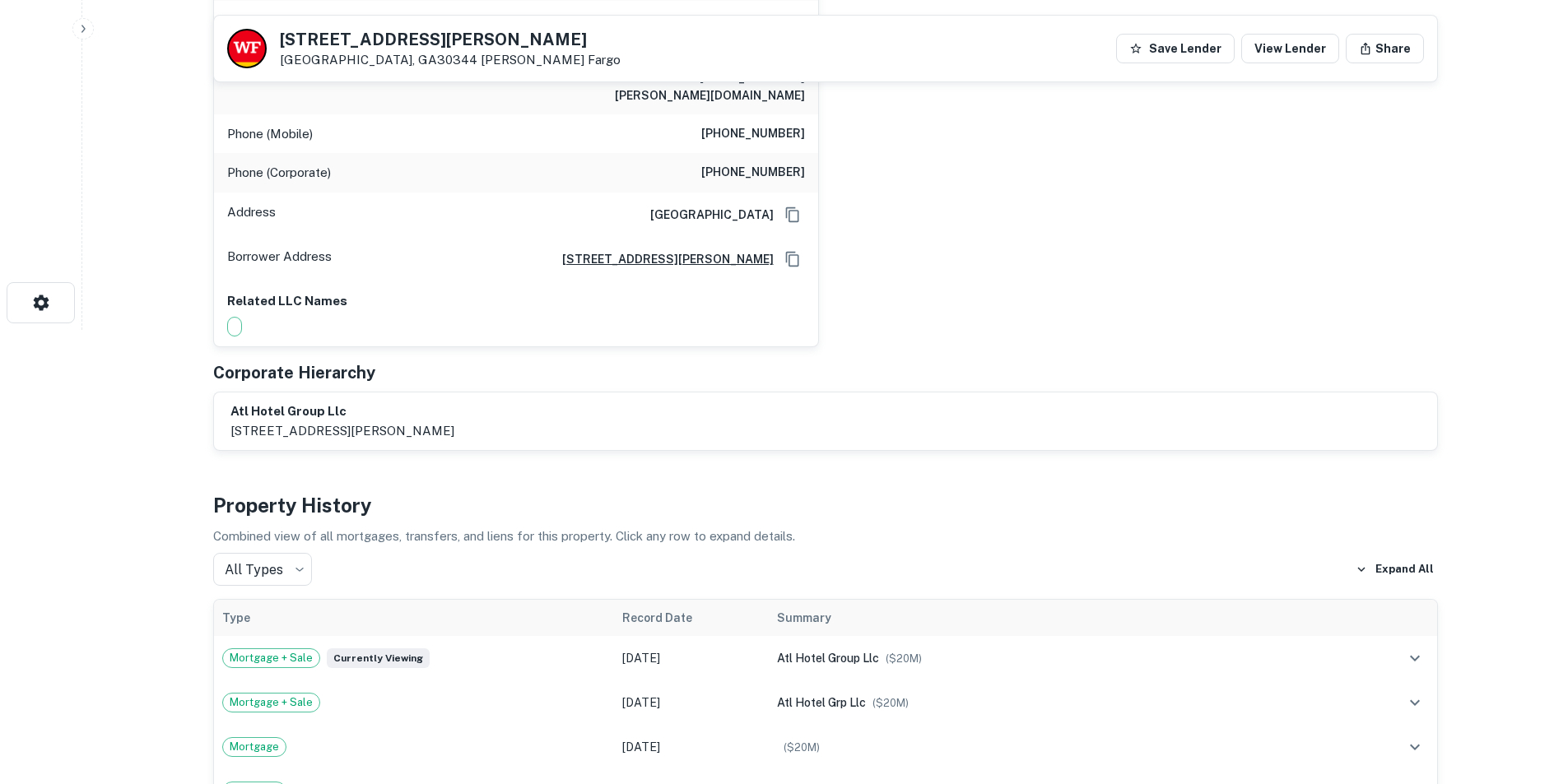
scroll to position [494, 0]
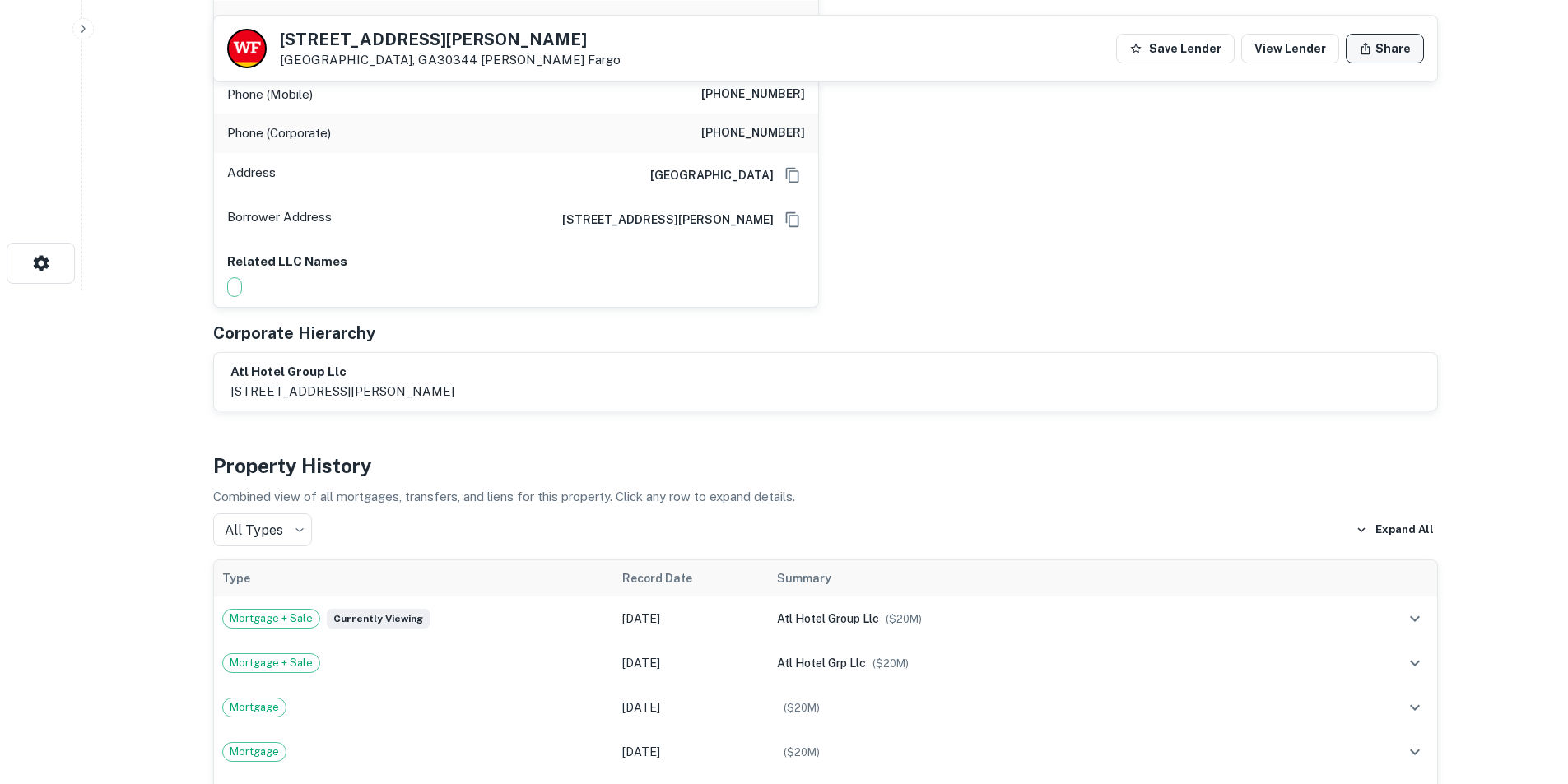
click at [1386, 56] on button "Share" at bounding box center [1385, 48] width 78 height 29
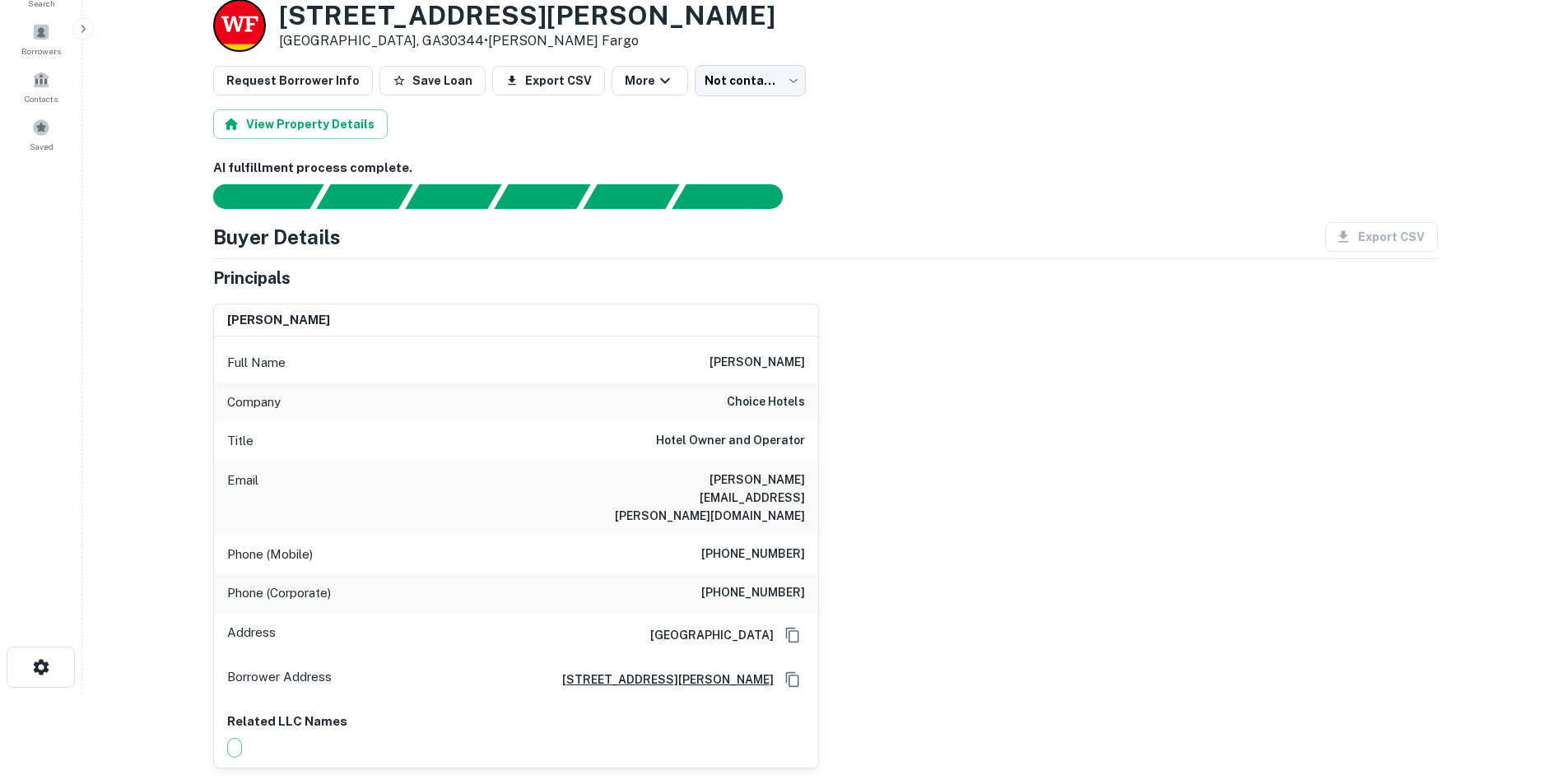
scroll to position [0, 0]
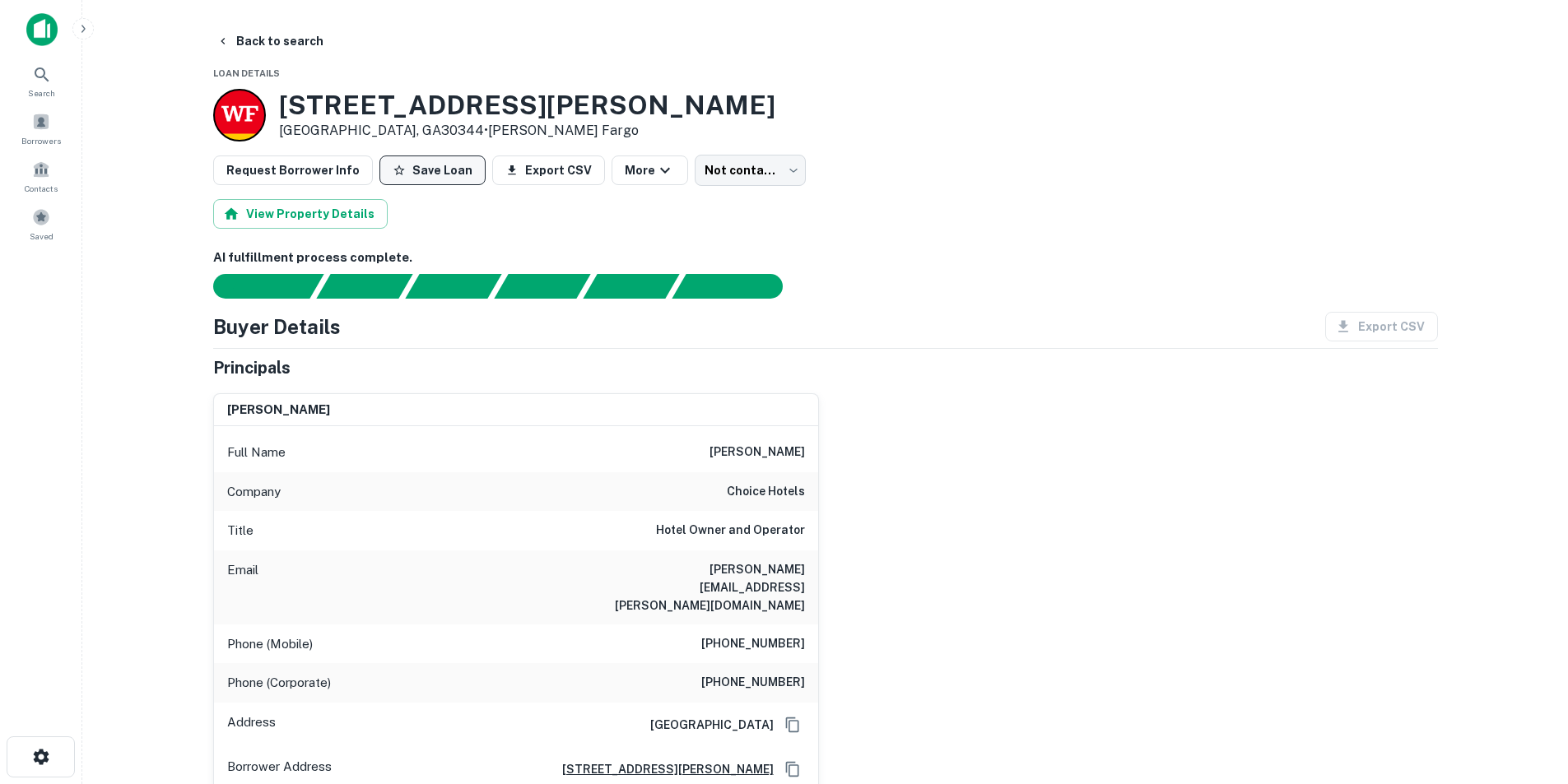
click at [434, 170] on button "Save Loan" at bounding box center [432, 171] width 106 height 29
click at [259, 37] on button "Back to search" at bounding box center [270, 41] width 121 height 29
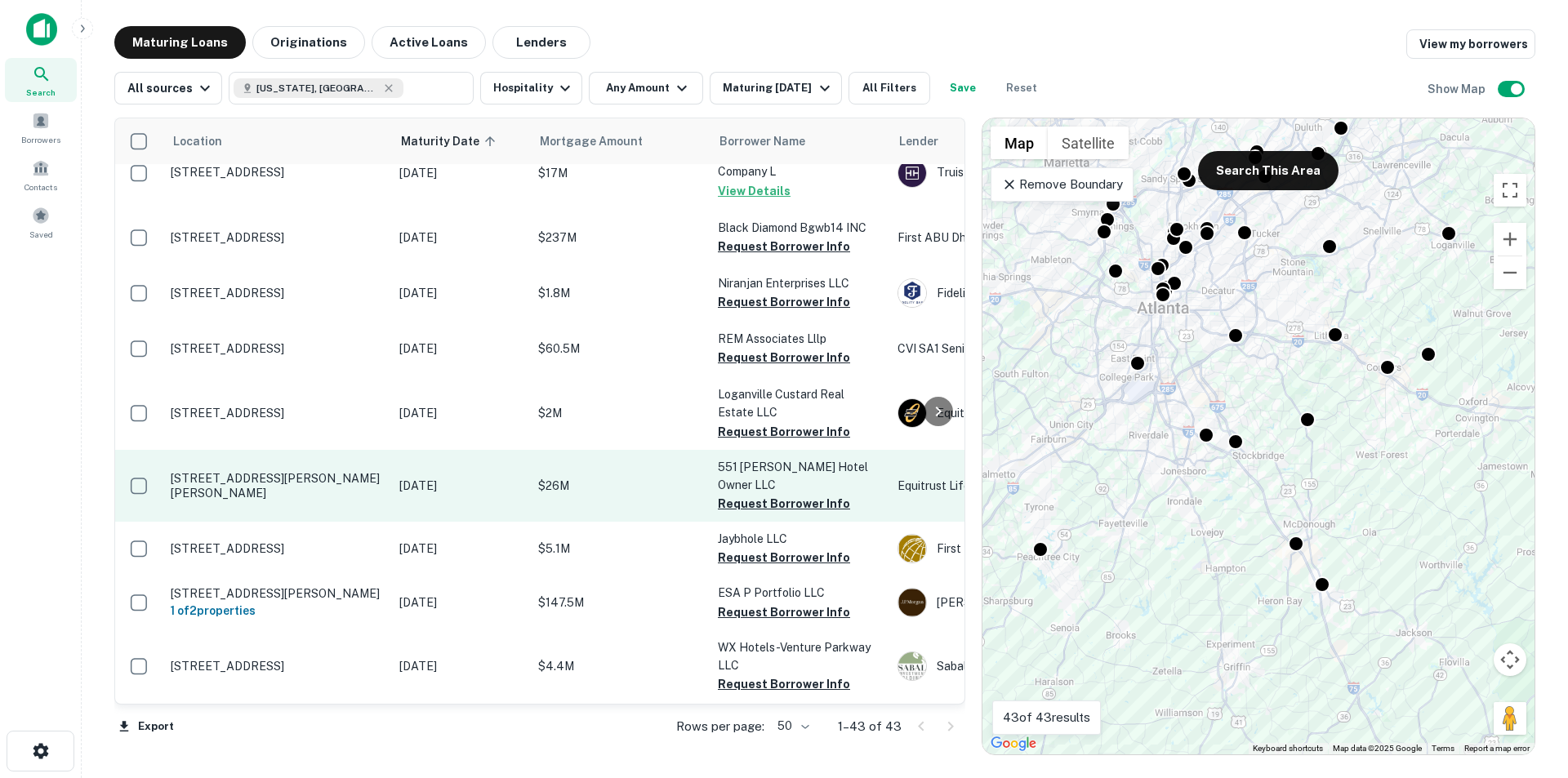
click at [430, 477] on p "[DATE]" at bounding box center [461, 485] width 123 height 18
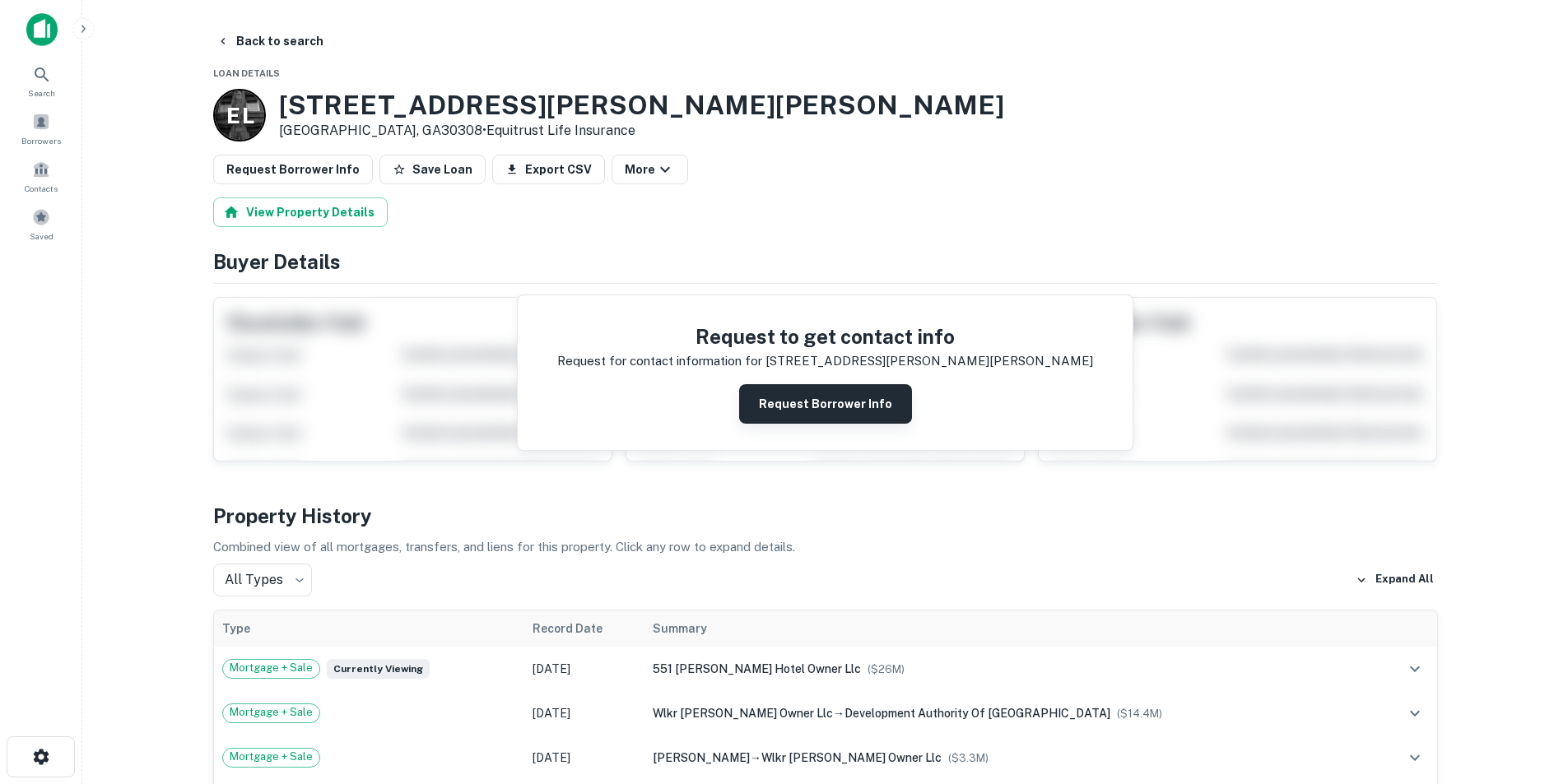
click at [821, 402] on button "Request Borrower Info" at bounding box center [825, 404] width 172 height 39
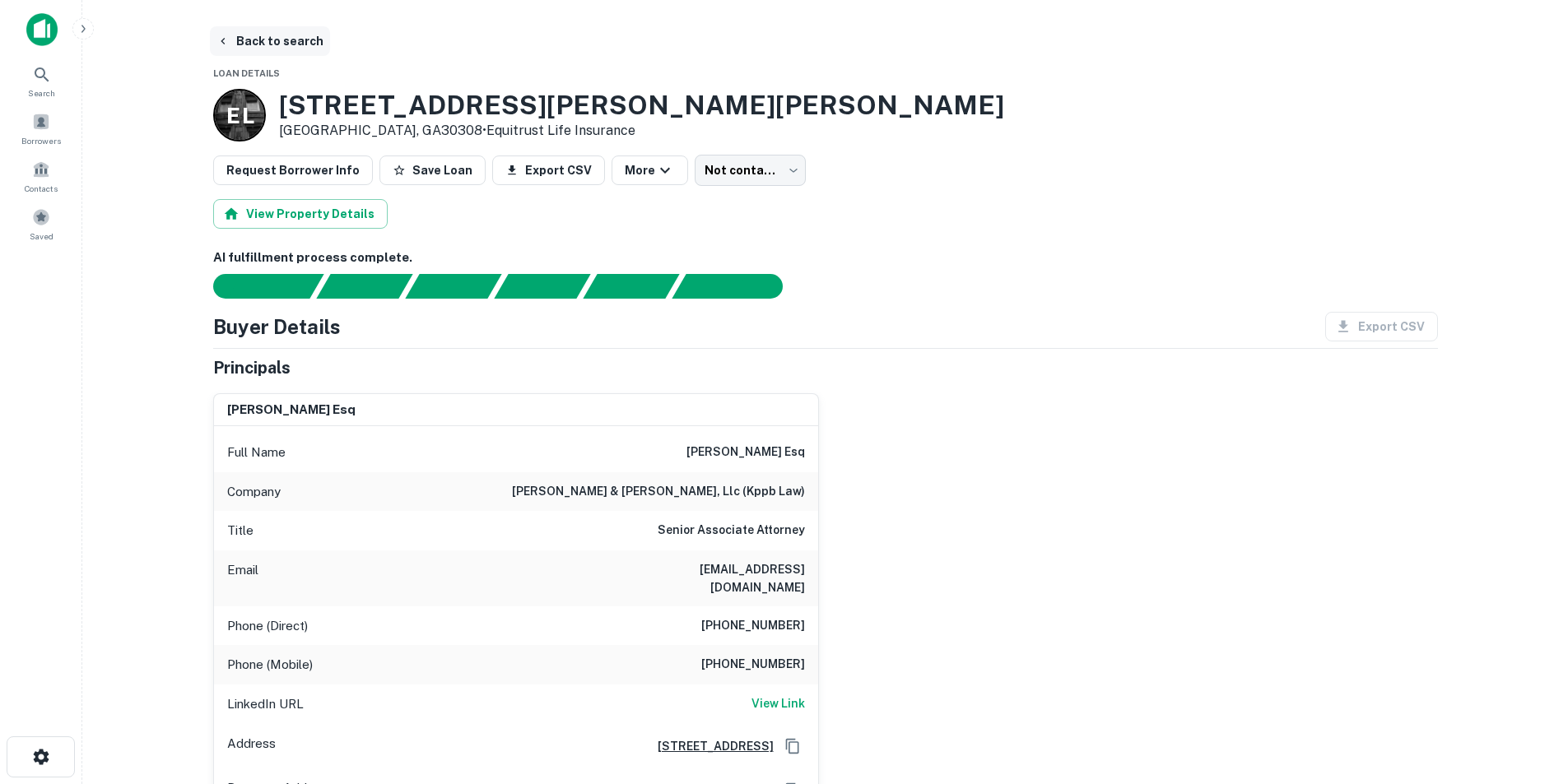
click at [254, 45] on button "Back to search" at bounding box center [270, 41] width 121 height 29
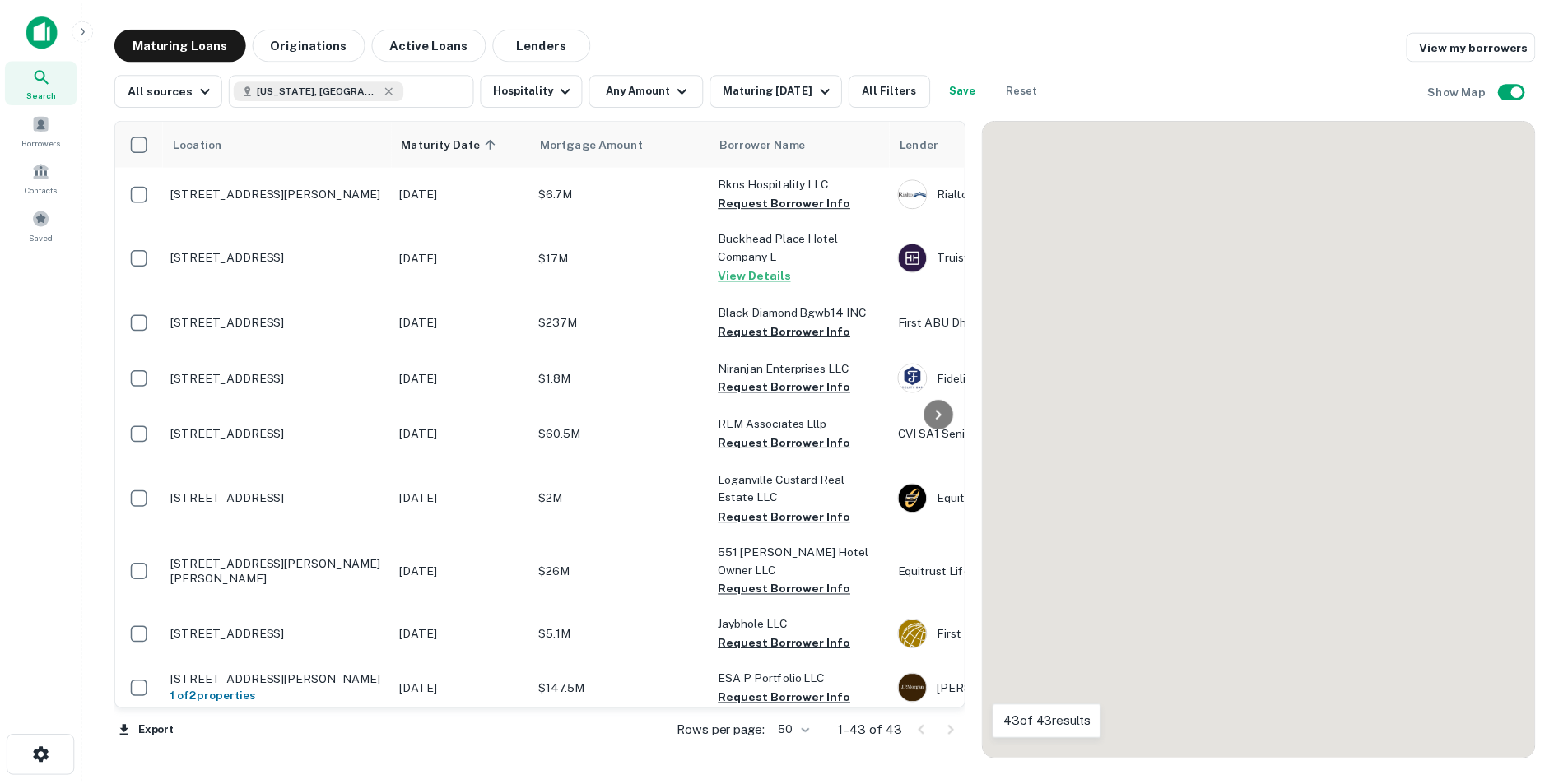
scroll to position [82, 0]
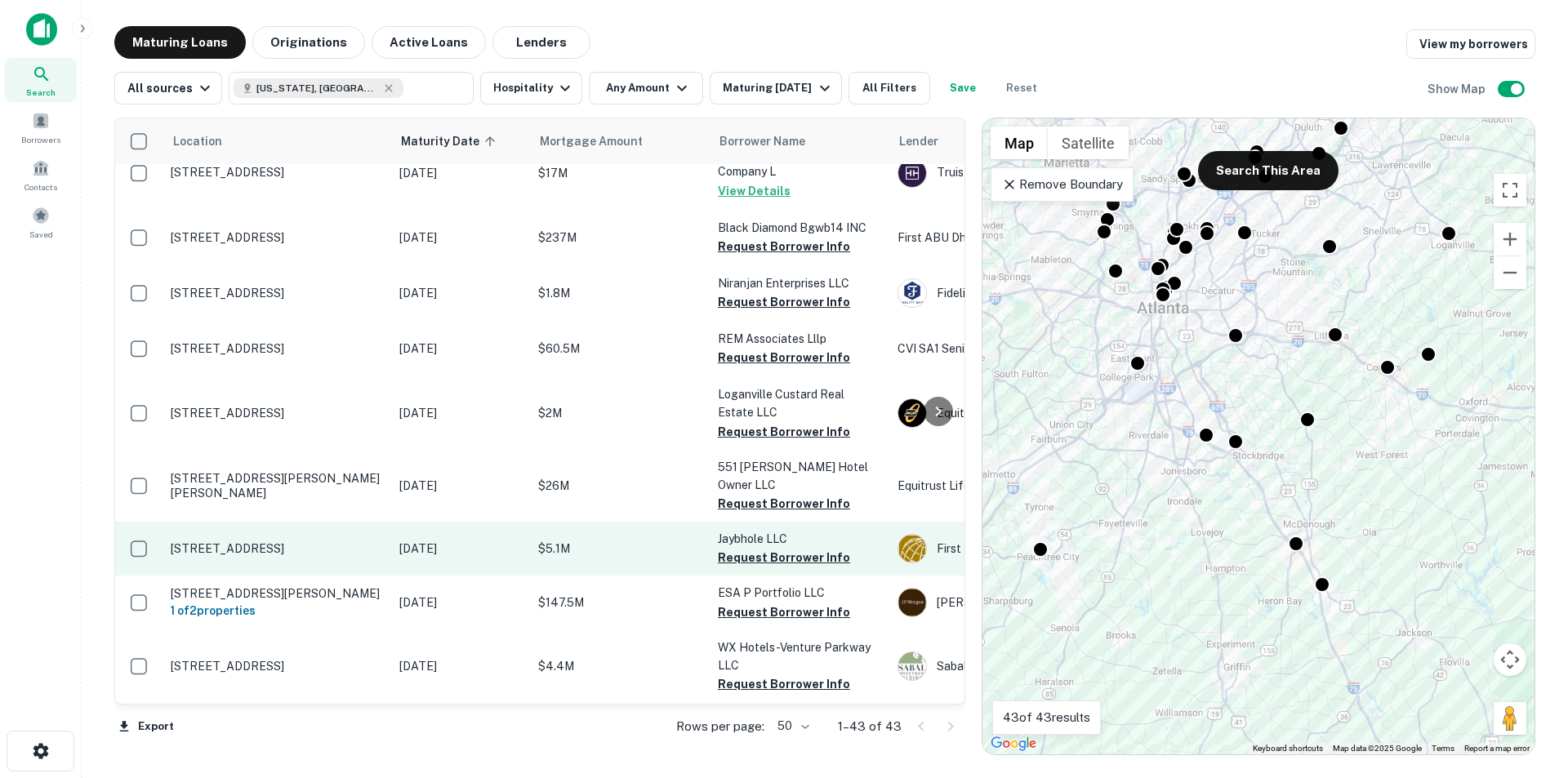
click at [299, 542] on p "[STREET_ADDRESS]" at bounding box center [276, 548] width 212 height 15
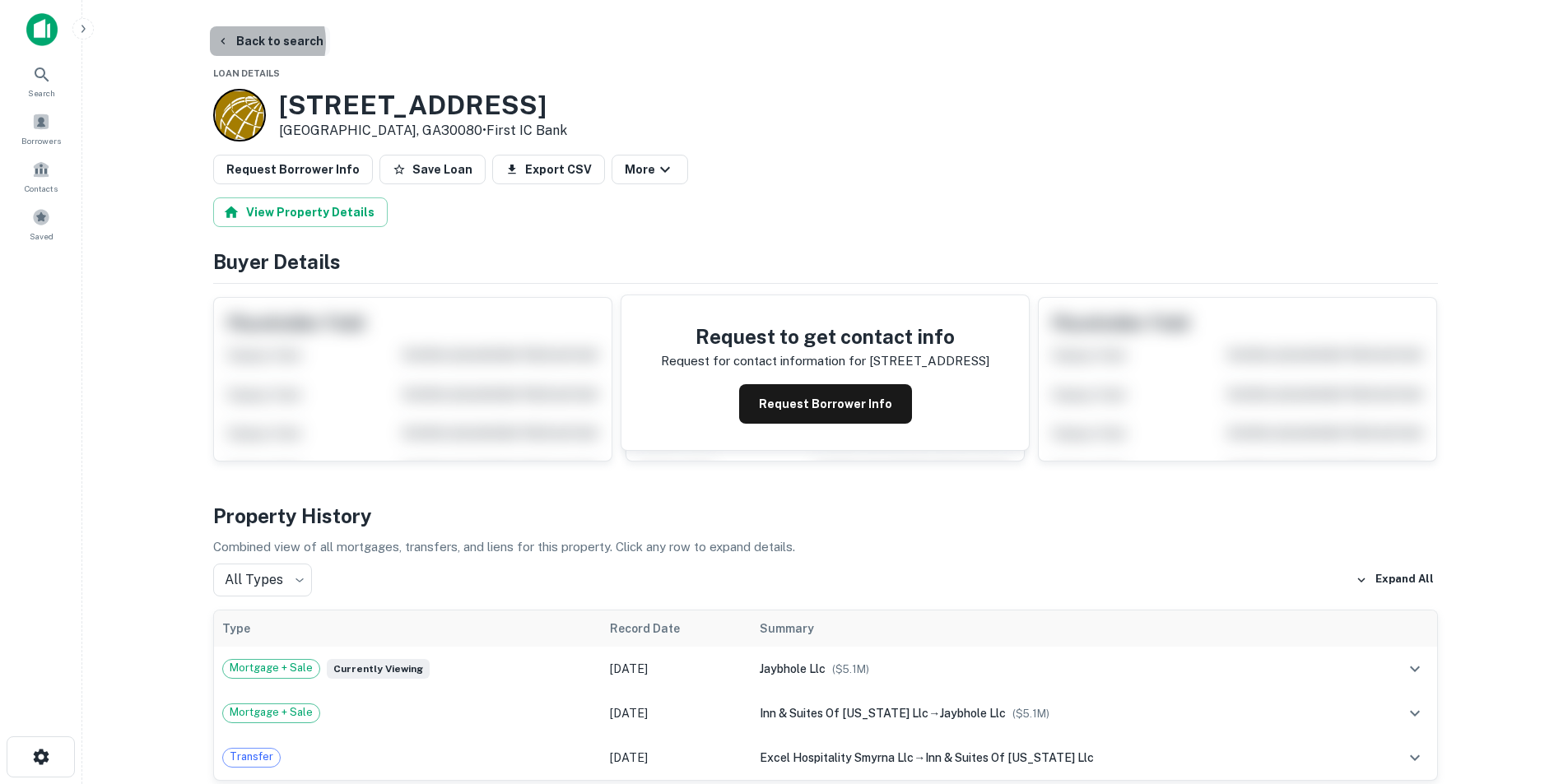
drag, startPoint x: 245, startPoint y: 42, endPoint x: 272, endPoint y: 44, distance: 27.1
click at [245, 42] on button "Back to search" at bounding box center [270, 41] width 121 height 29
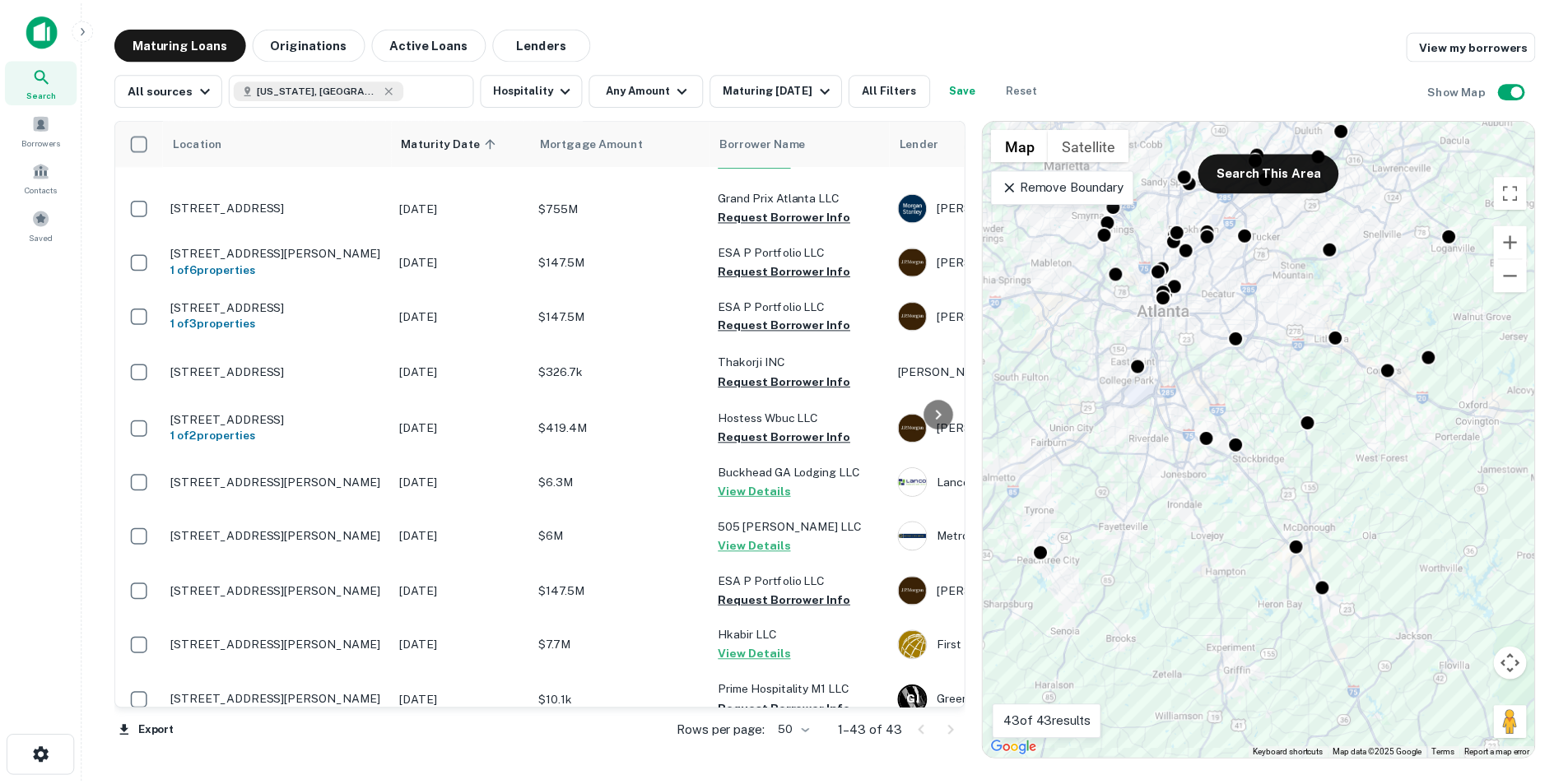
scroll to position [823, 0]
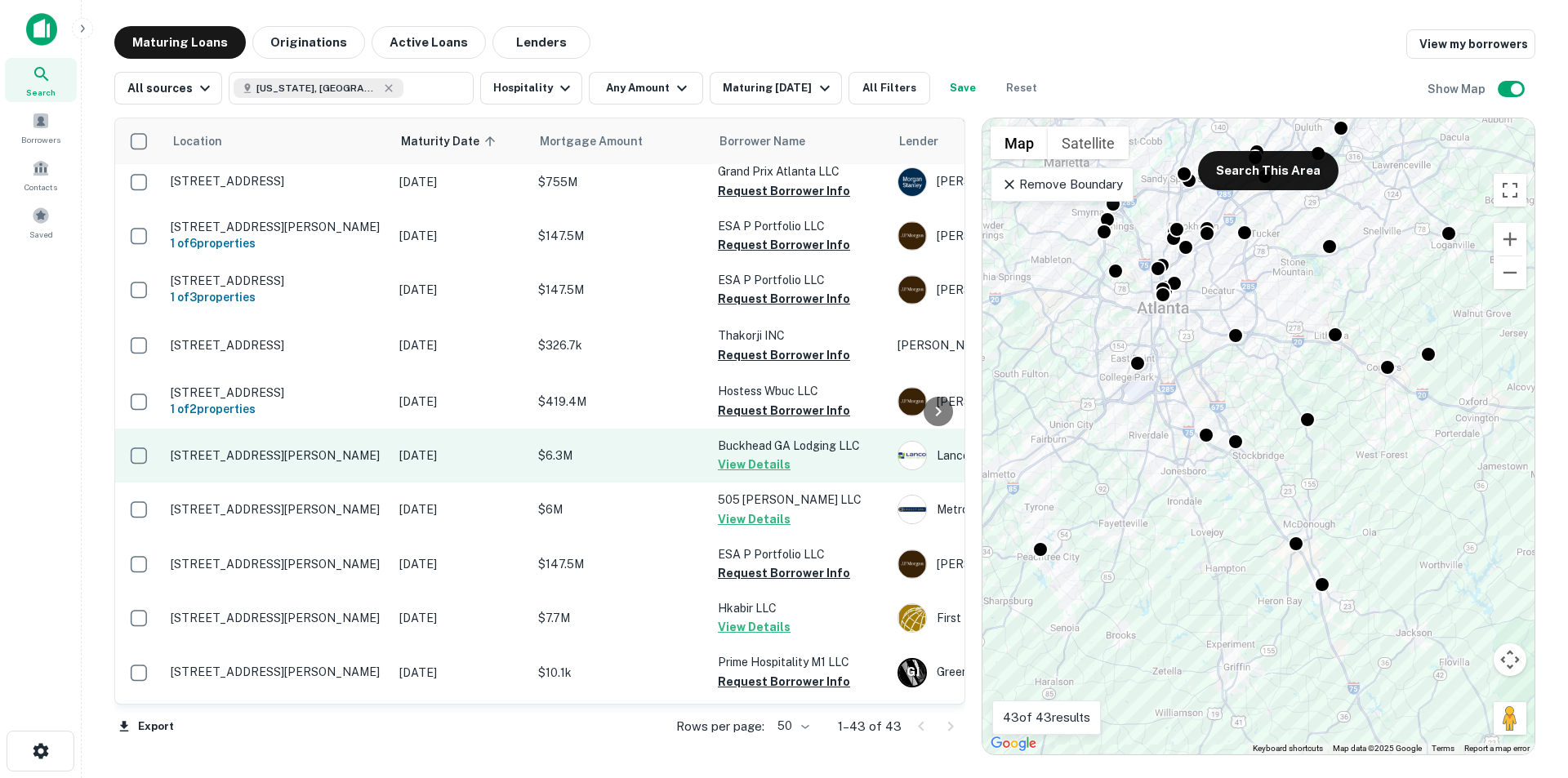
click at [410, 458] on p "[DATE]" at bounding box center [461, 455] width 123 height 18
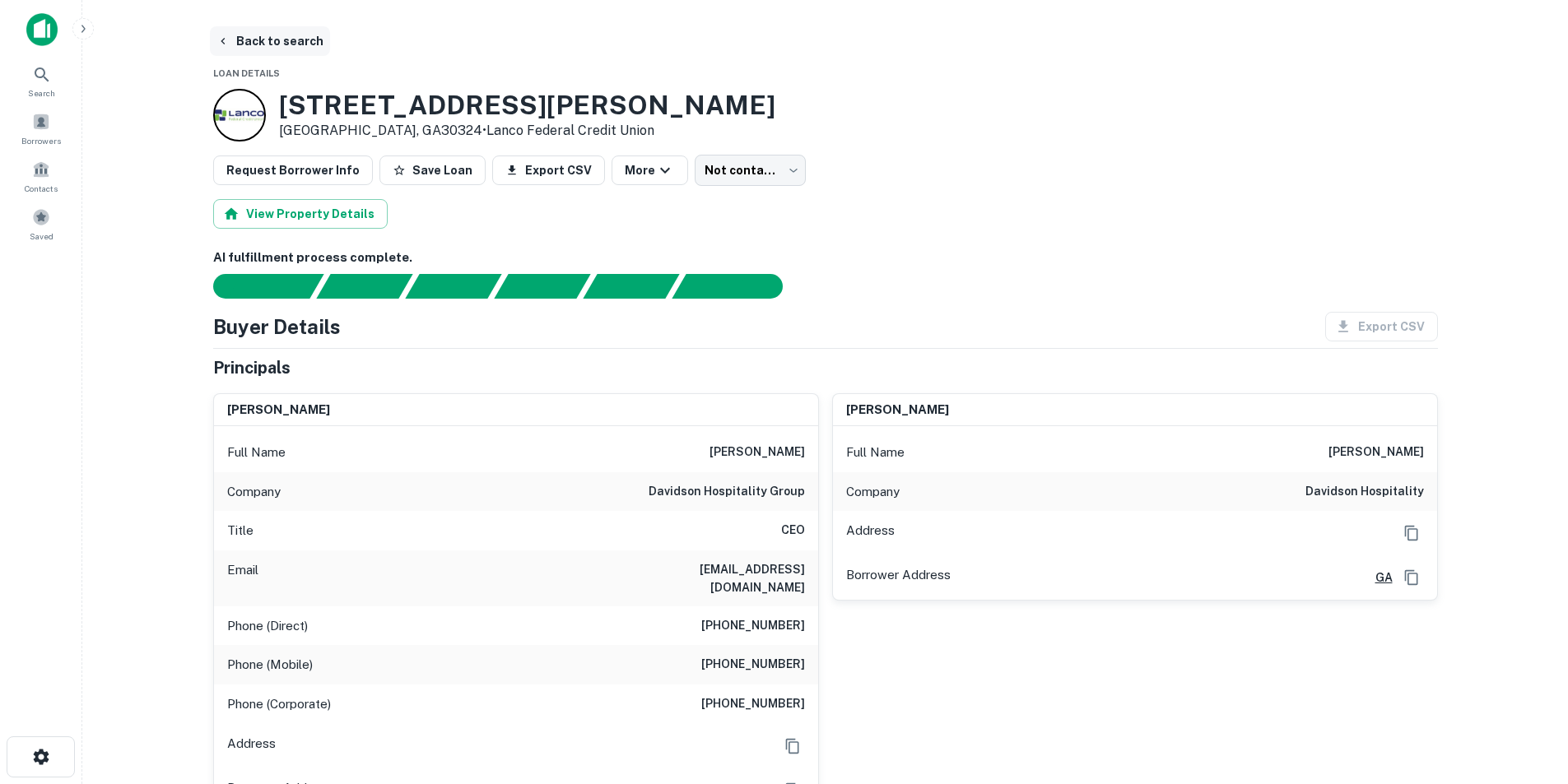
click at [257, 45] on button "Back to search" at bounding box center [270, 41] width 121 height 29
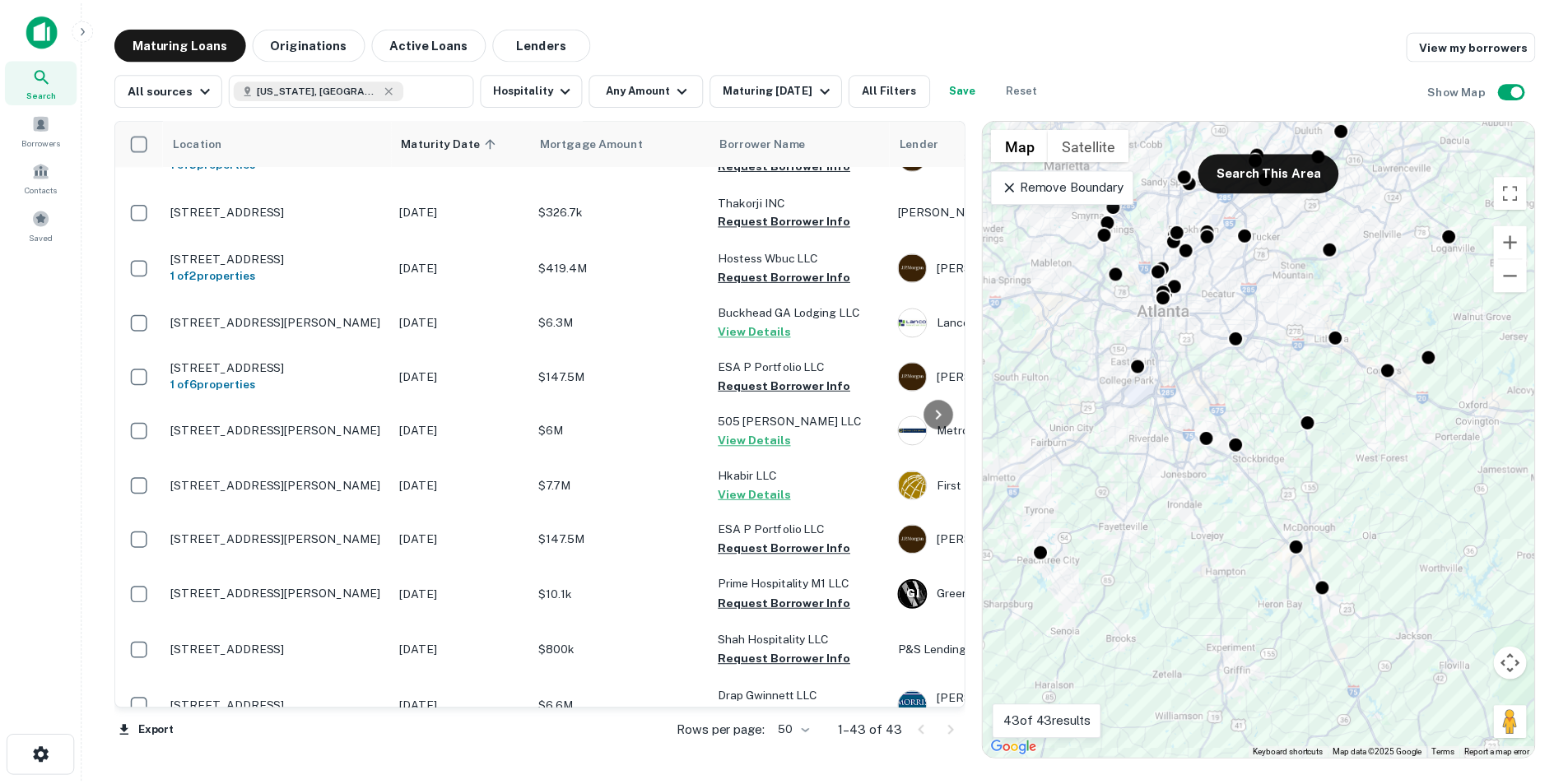
scroll to position [915, 0]
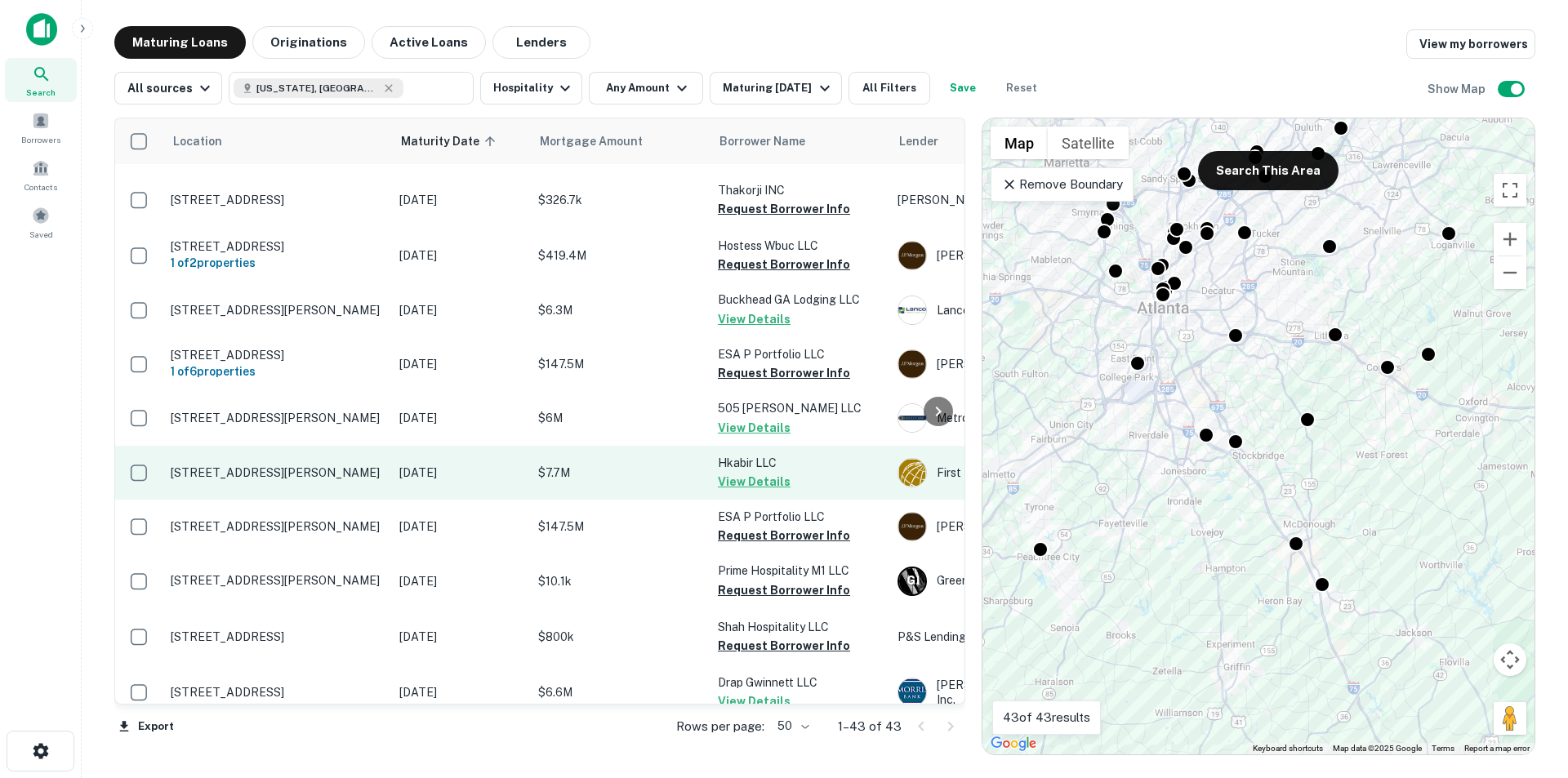
click at [307, 480] on p "[STREET_ADDRESS][PERSON_NAME]" at bounding box center [276, 473] width 212 height 15
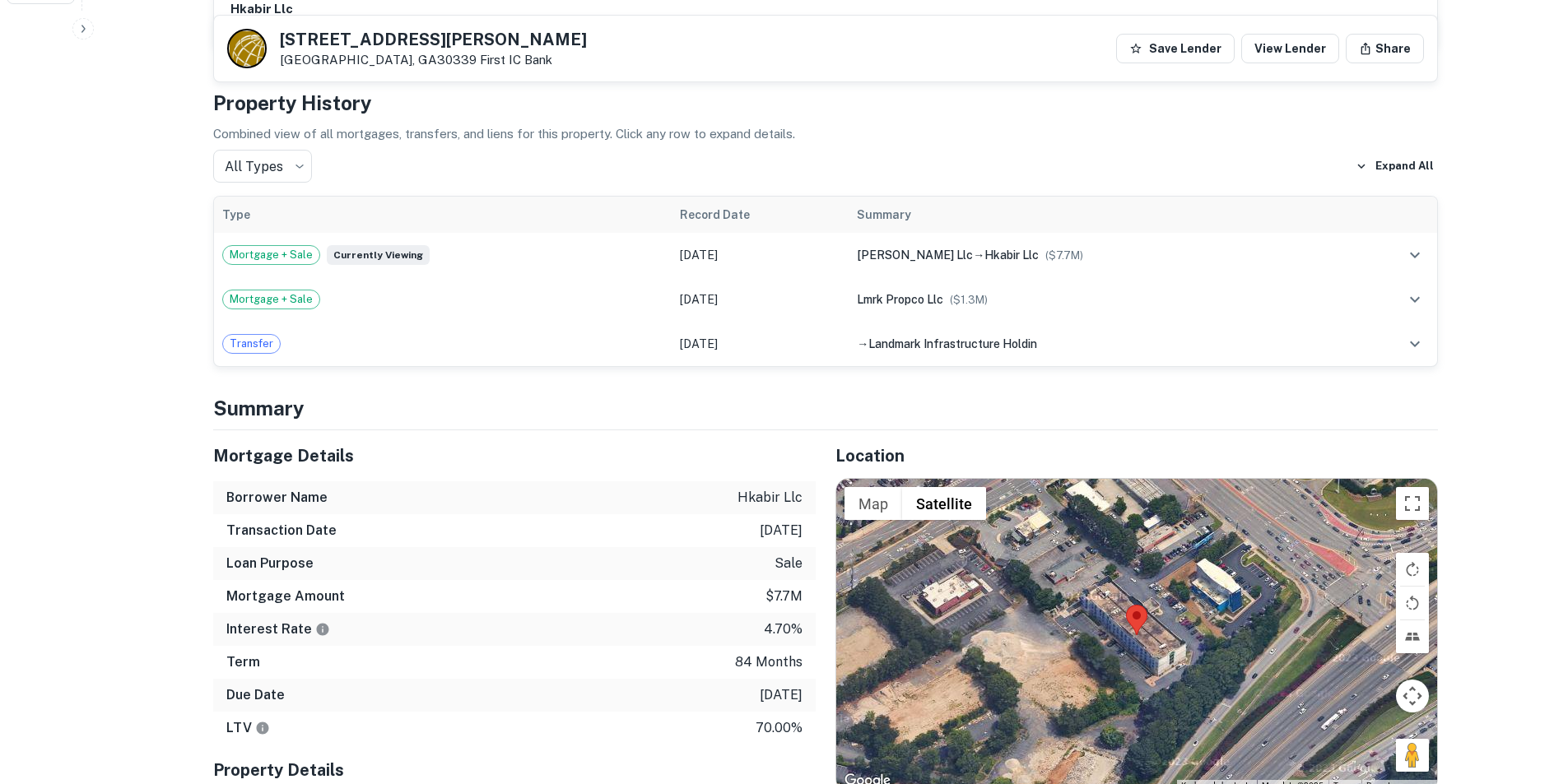
scroll to position [823, 0]
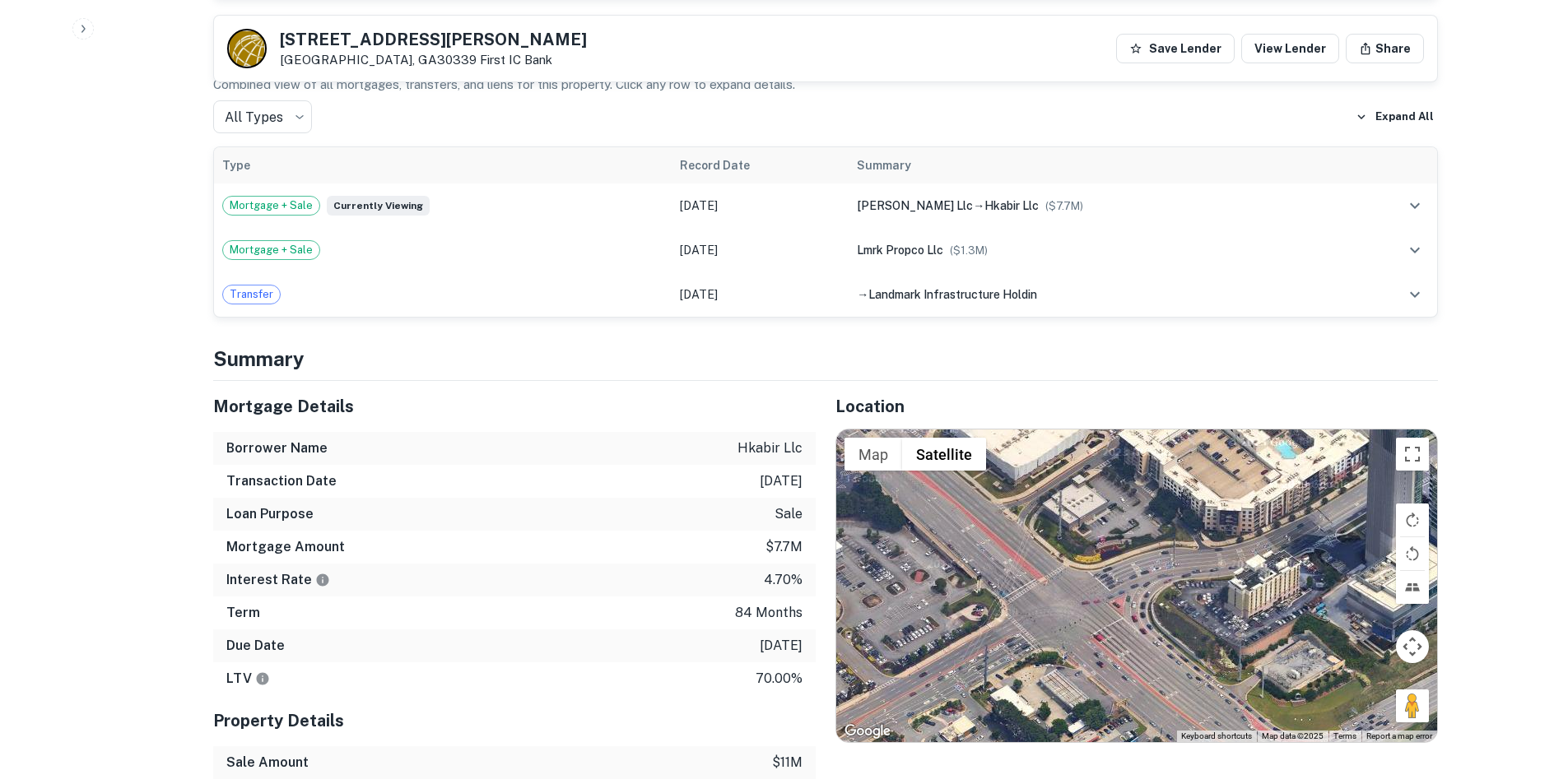
drag, startPoint x: 1183, startPoint y: 559, endPoint x: 1137, endPoint y: 729, distance: 176.1
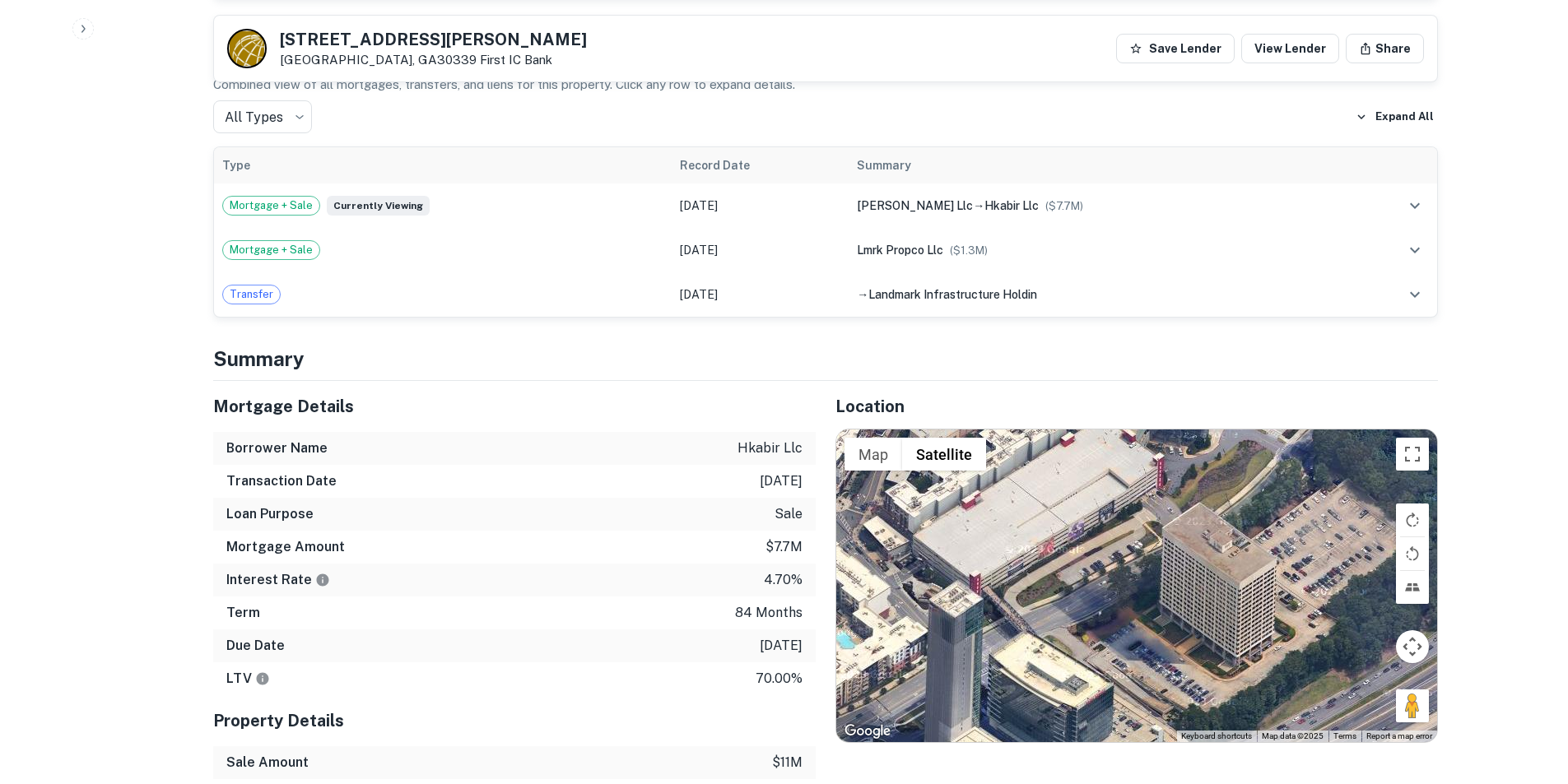
drag, startPoint x: 1187, startPoint y: 525, endPoint x: 810, endPoint y: 650, distance: 397.2
click at [765, 694] on div "Mortgage Details Borrower Name hkabir llc Transaction Date [DATE] Loan Purpose …" at bounding box center [815, 679] width 1245 height 596
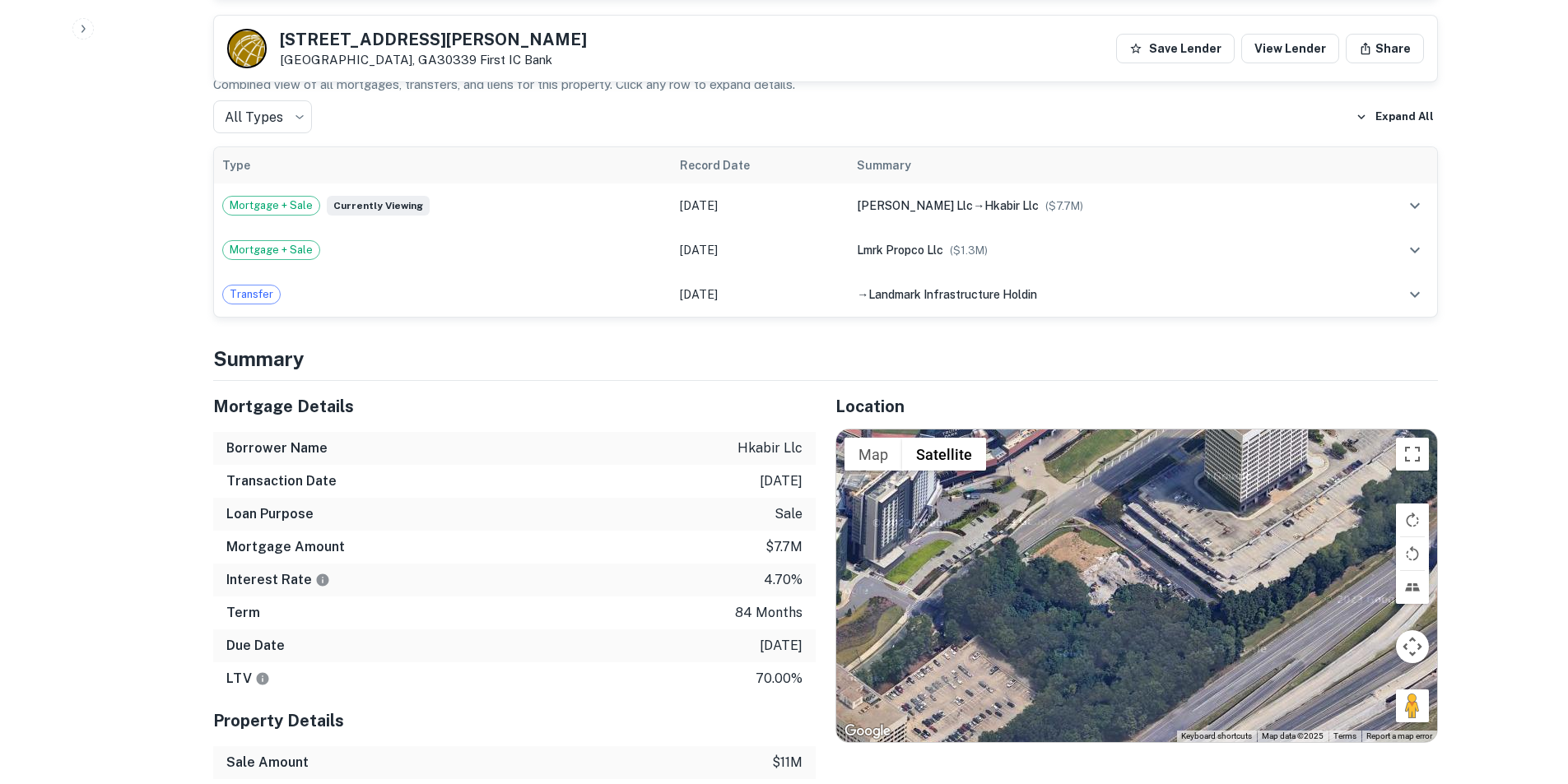
drag, startPoint x: 1309, startPoint y: 475, endPoint x: 813, endPoint y: 760, distance: 572.0
click at [813, 760] on div "Mortgage Details Borrower Name hkabir llc Transaction Date [DATE] Loan Purpose …" at bounding box center [815, 679] width 1245 height 596
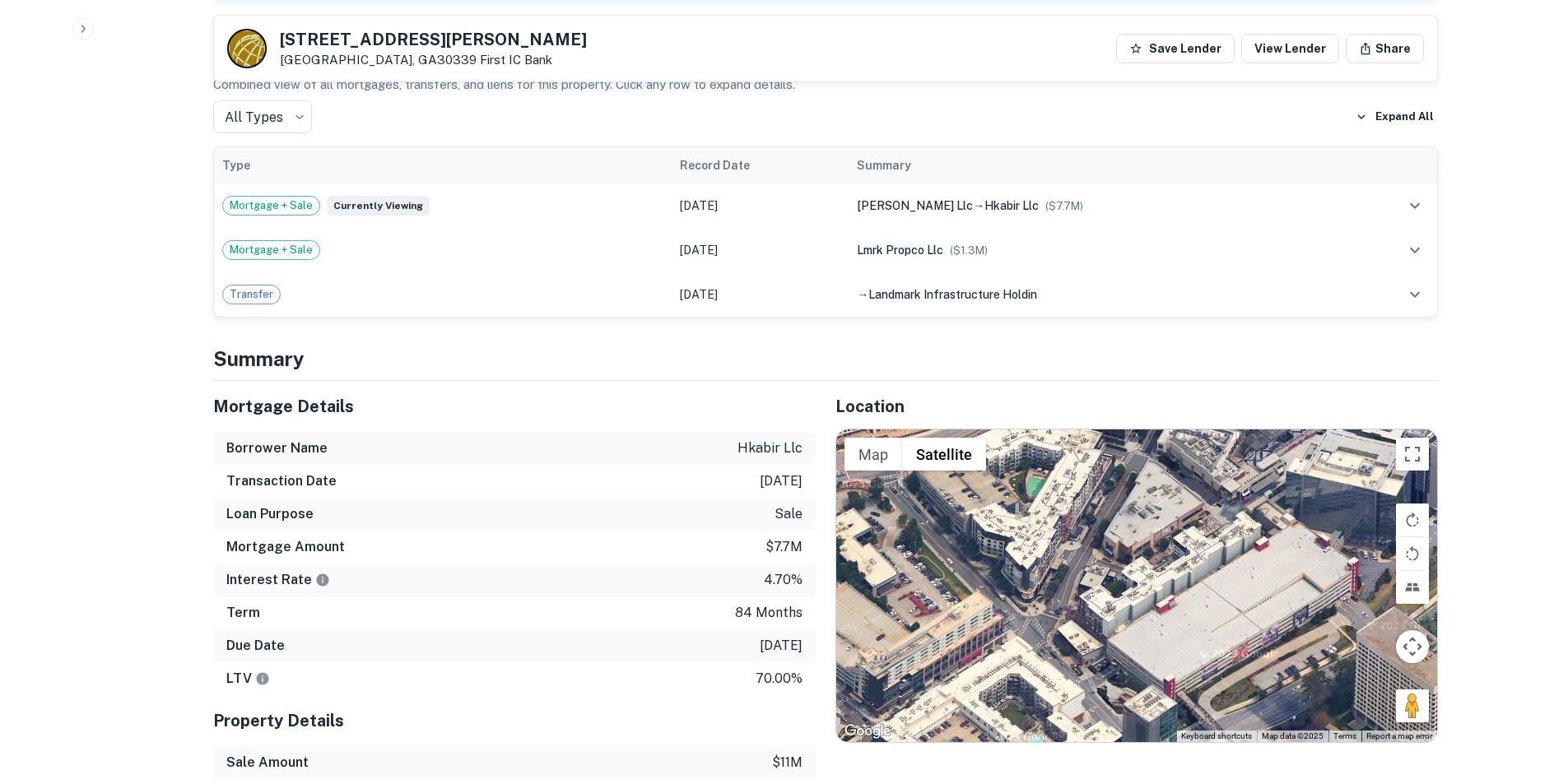
drag, startPoint x: 1080, startPoint y: 451, endPoint x: 1642, endPoint y: 406, distance: 563.8
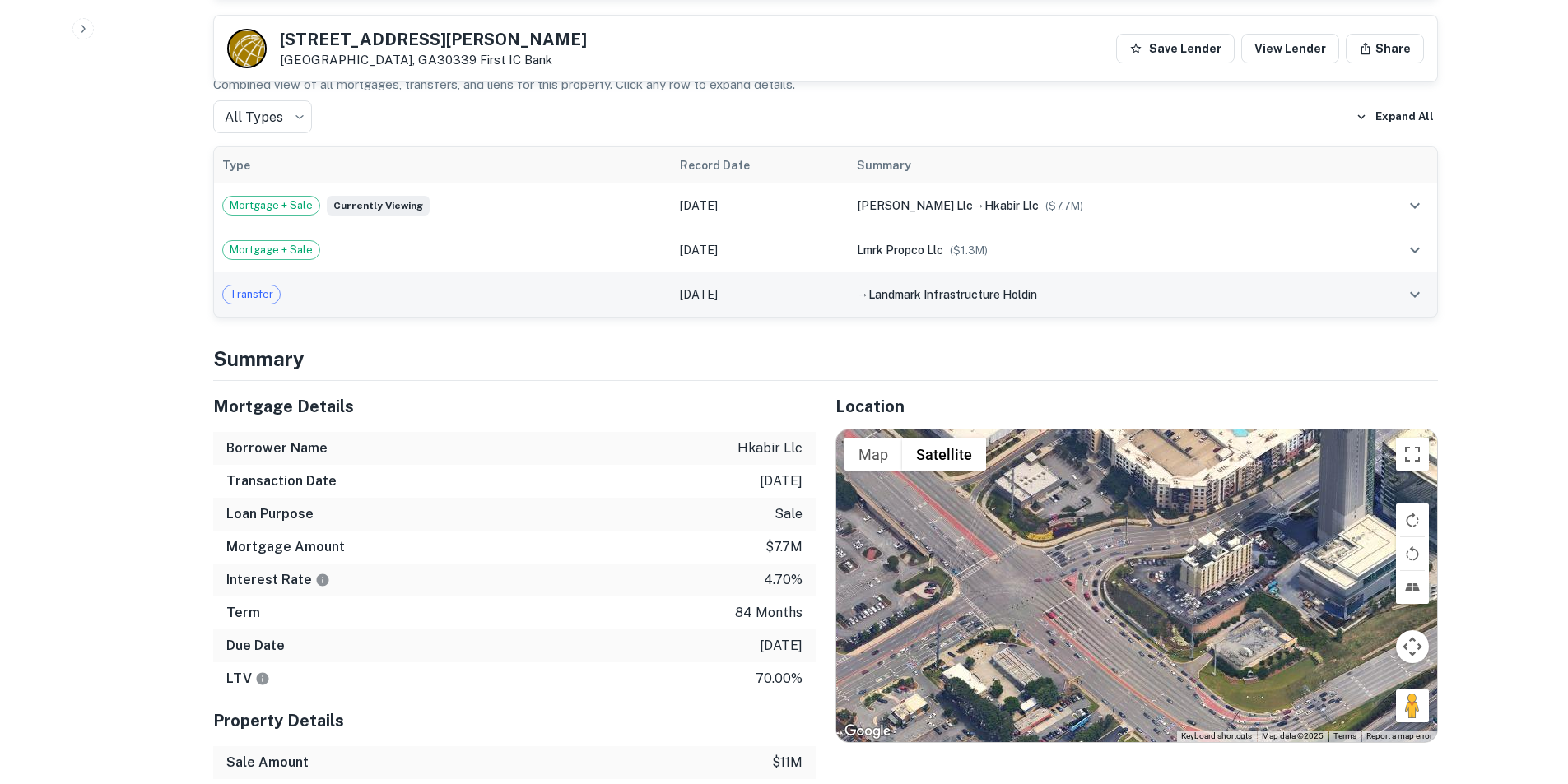
drag, startPoint x: 1021, startPoint y: 611, endPoint x: 1229, endPoint y: 283, distance: 388.4
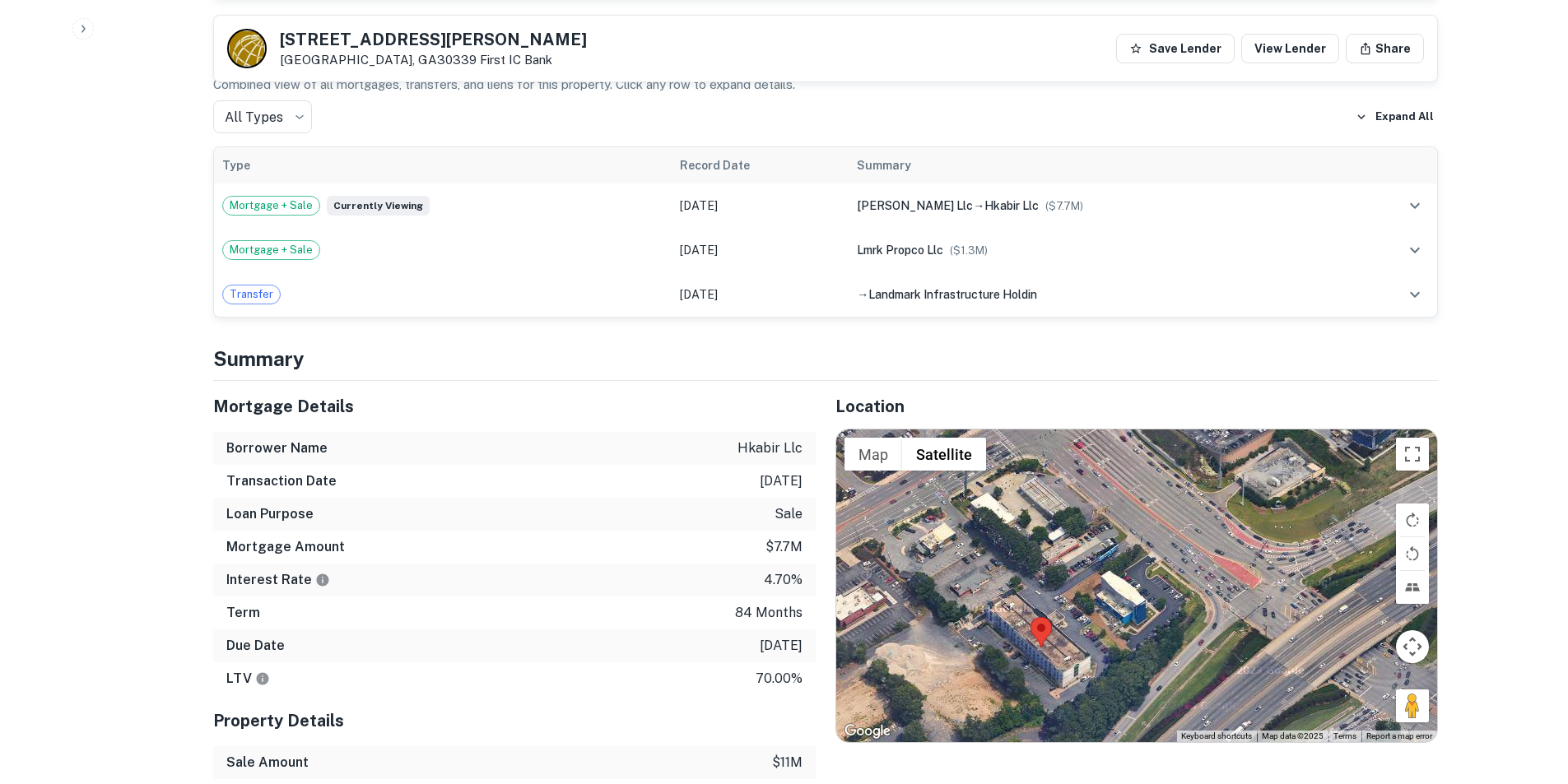
drag, startPoint x: 1131, startPoint y: 598, endPoint x: 1158, endPoint y: 424, distance: 176.1
click at [1158, 429] on div at bounding box center [1136, 585] width 601 height 312
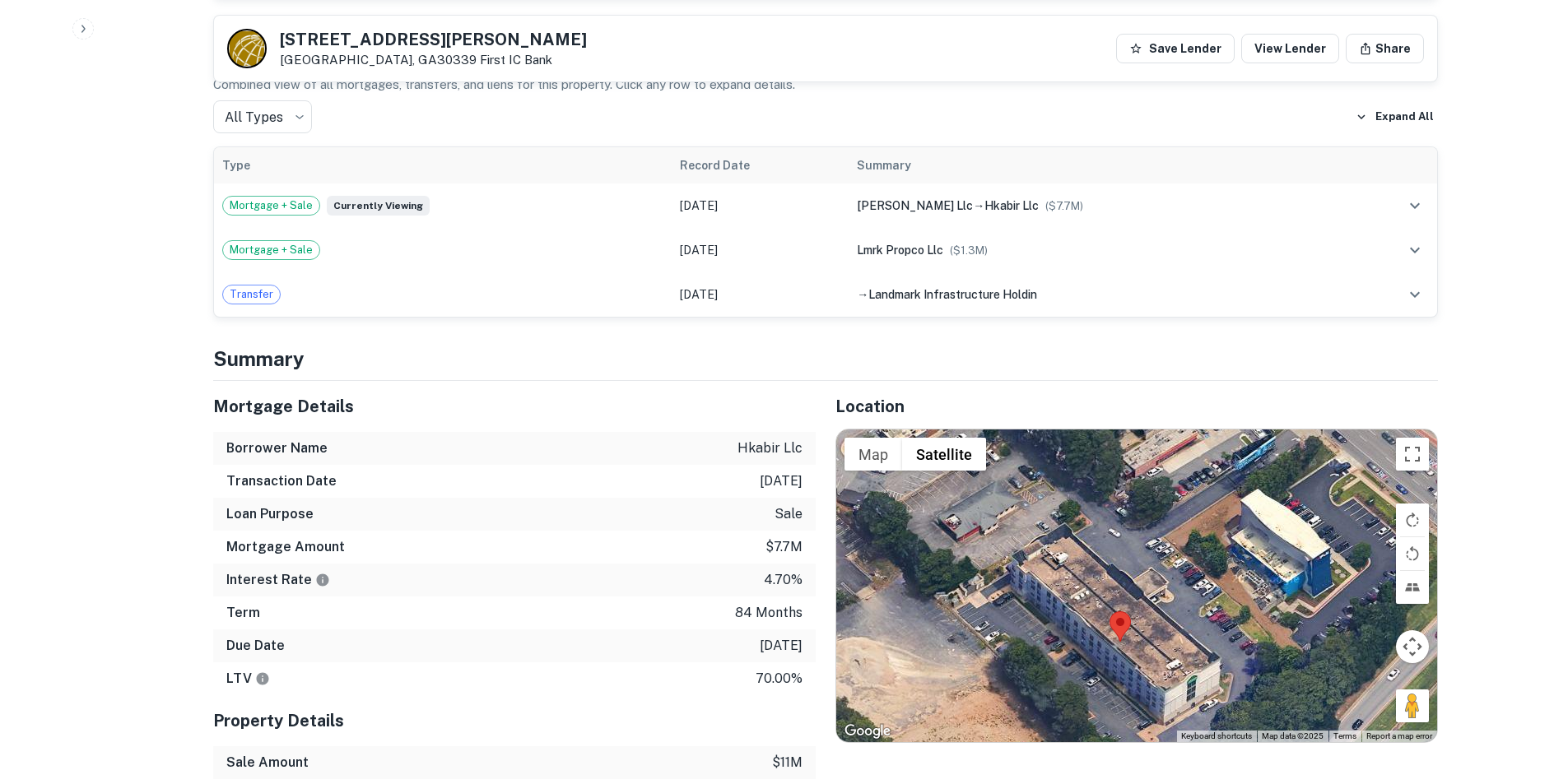
drag, startPoint x: 999, startPoint y: 617, endPoint x: 1185, endPoint y: 584, distance: 188.9
click at [1184, 584] on div at bounding box center [1136, 585] width 601 height 312
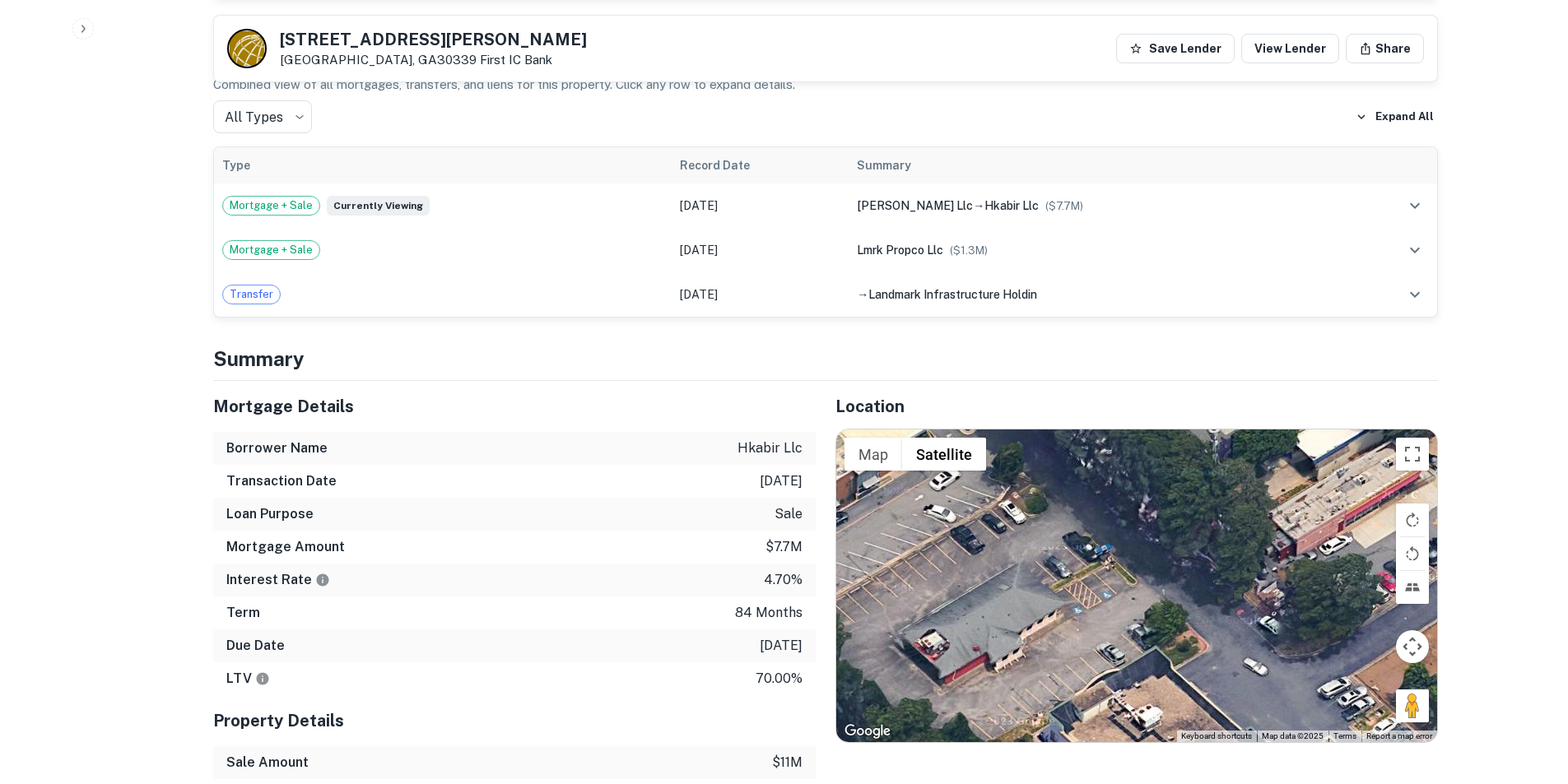
drag, startPoint x: 1030, startPoint y: 473, endPoint x: 1058, endPoint y: 651, distance: 180.2
click at [1058, 651] on div at bounding box center [1136, 585] width 601 height 312
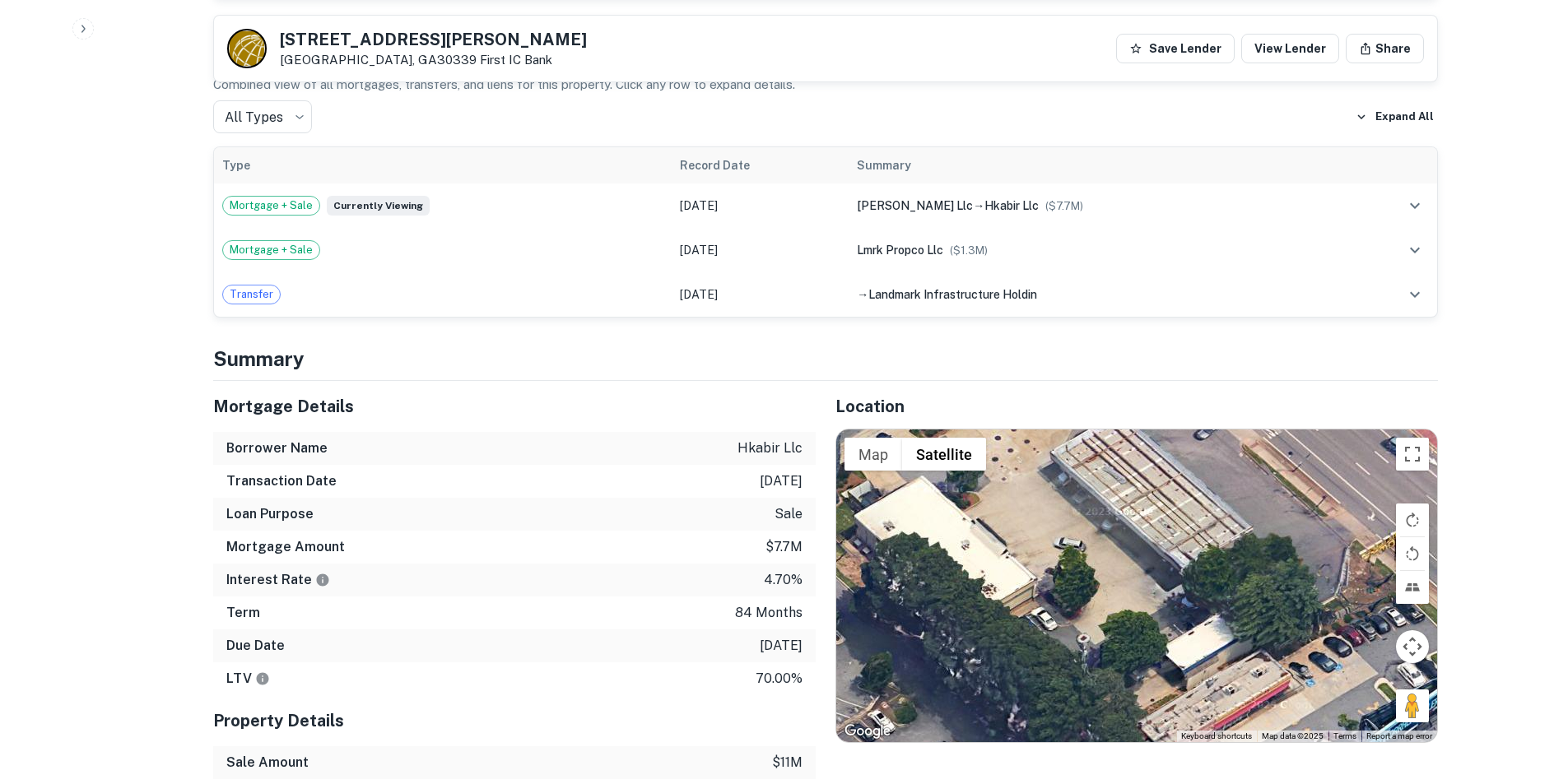
drag, startPoint x: 1126, startPoint y: 561, endPoint x: 994, endPoint y: 772, distance: 248.9
click at [994, 772] on div "Location ← Move left → Move right ↑ Move up ↓ Move down + Zoom in - Zoom out Ho…" at bounding box center [1126, 679] width 622 height 596
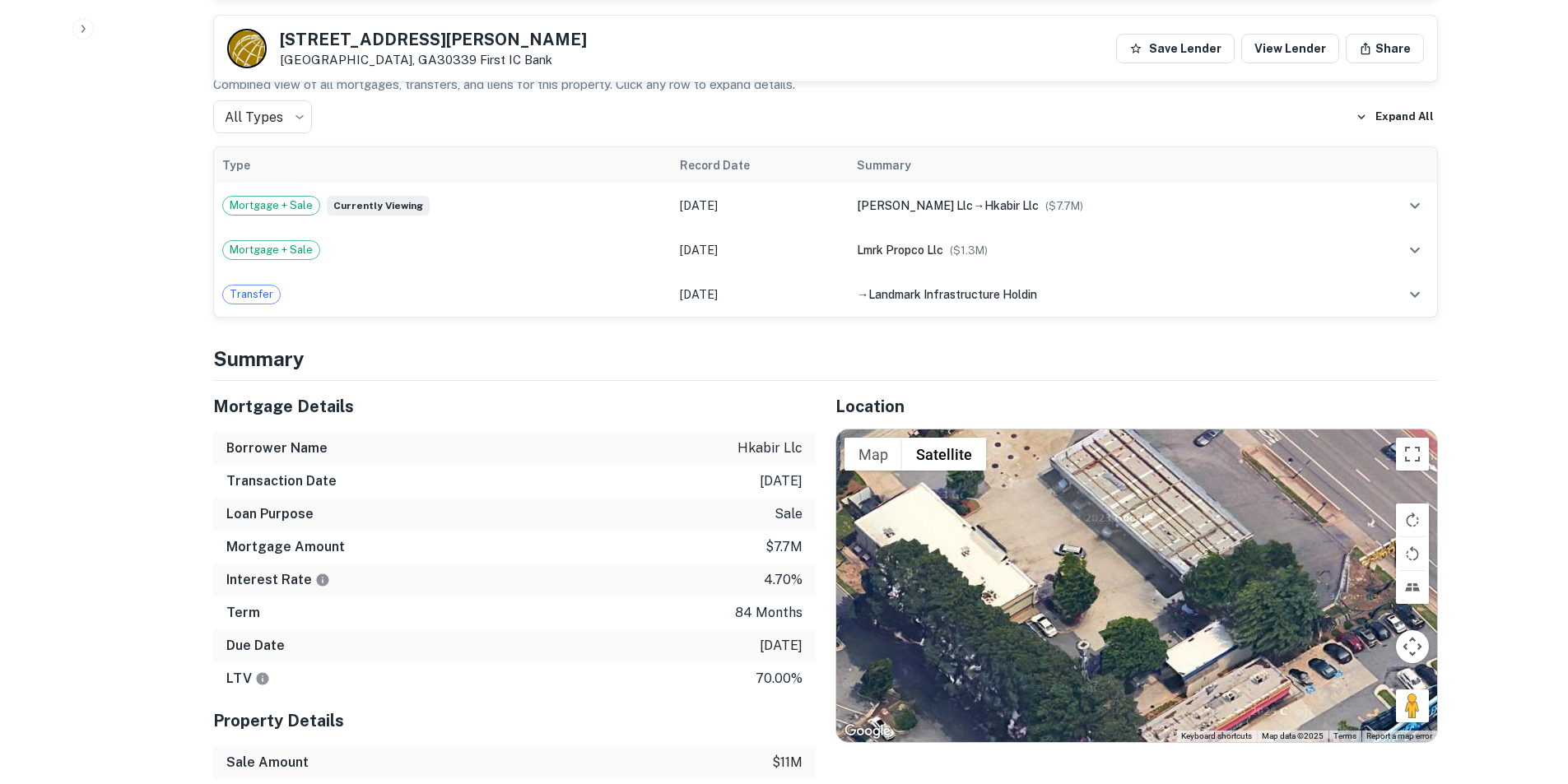
click at [1171, 482] on div at bounding box center [1136, 585] width 601 height 312
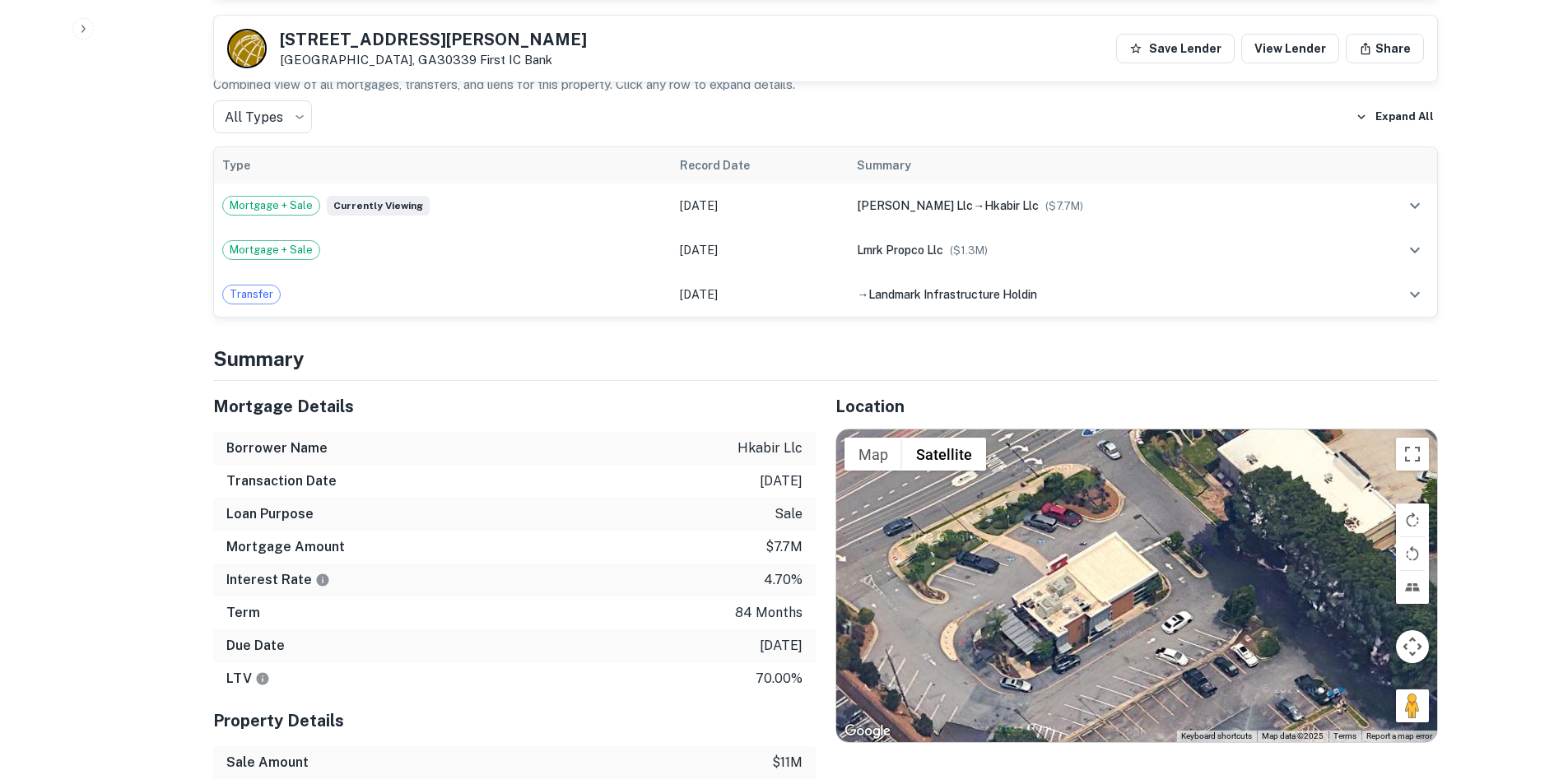
drag, startPoint x: 1171, startPoint y: 506, endPoint x: 1513, endPoint y: 378, distance: 365.2
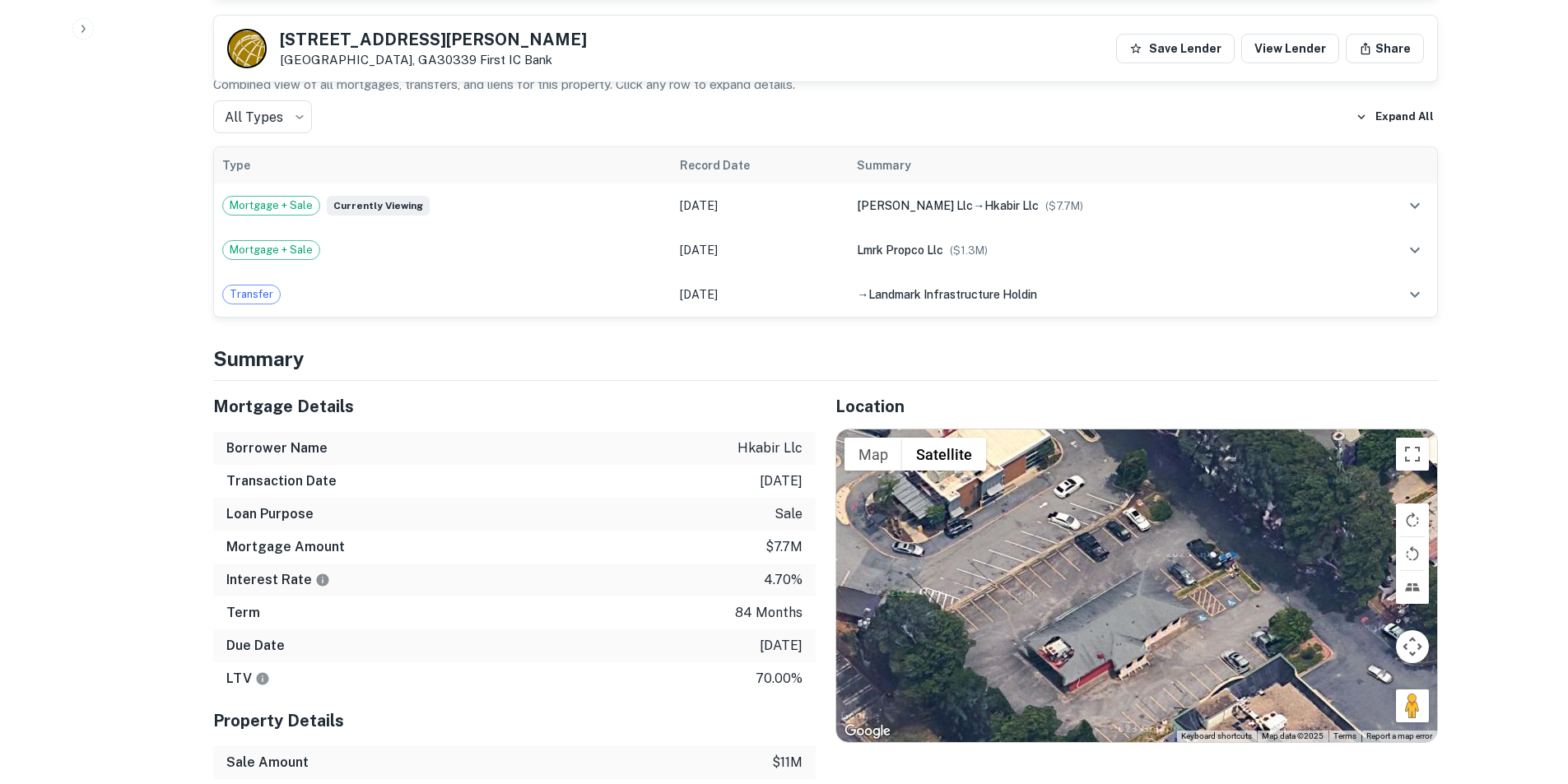
drag, startPoint x: 1123, startPoint y: 543, endPoint x: 1020, endPoint y: 402, distance: 174.6
click at [1020, 402] on div "Location ← Move left → Move right ↑ Move up ↓ Move down + Zoom in - Zoom out Ho…" at bounding box center [1126, 679] width 622 height 596
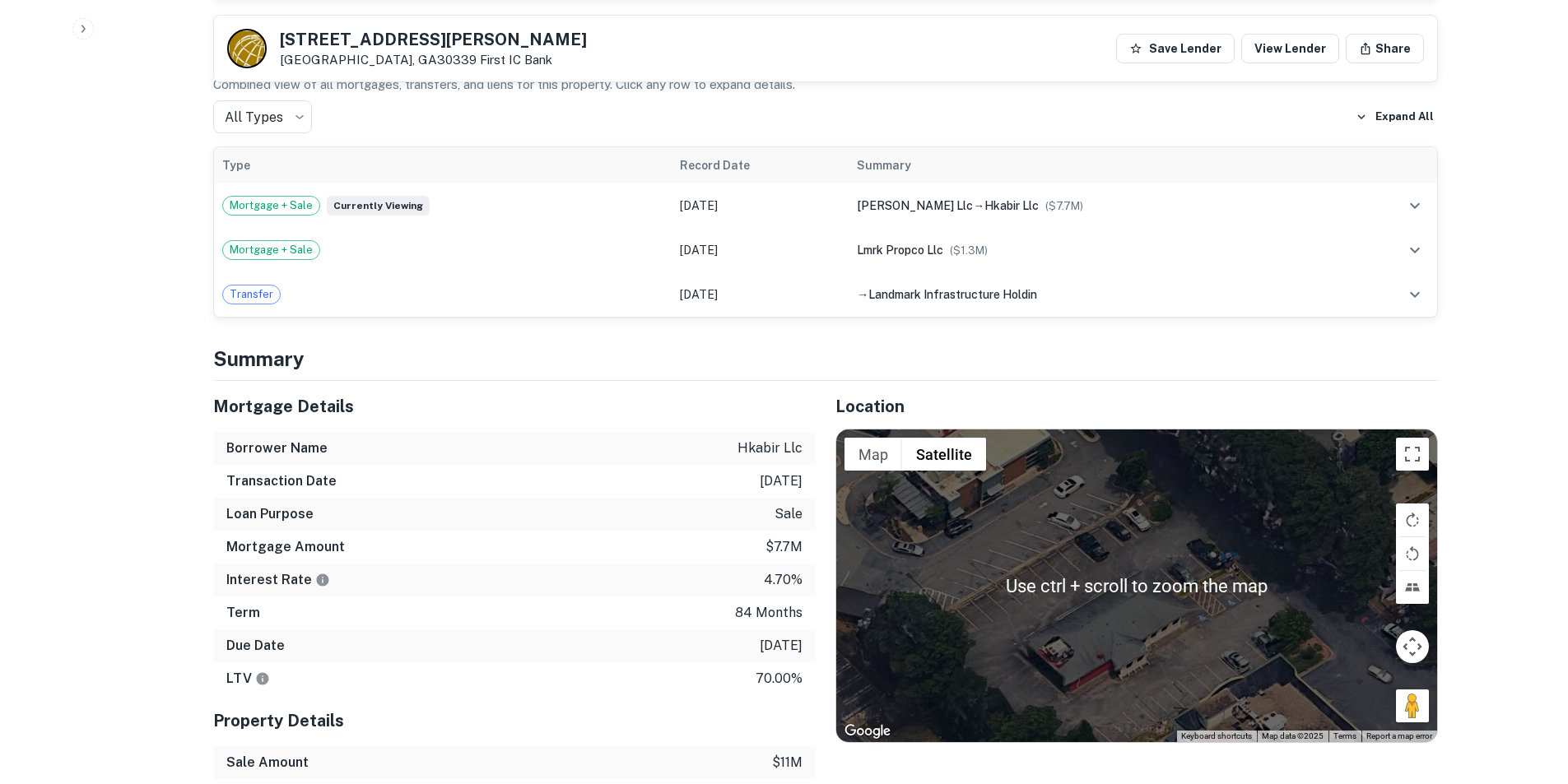
click at [1183, 610] on div at bounding box center [1136, 585] width 601 height 312
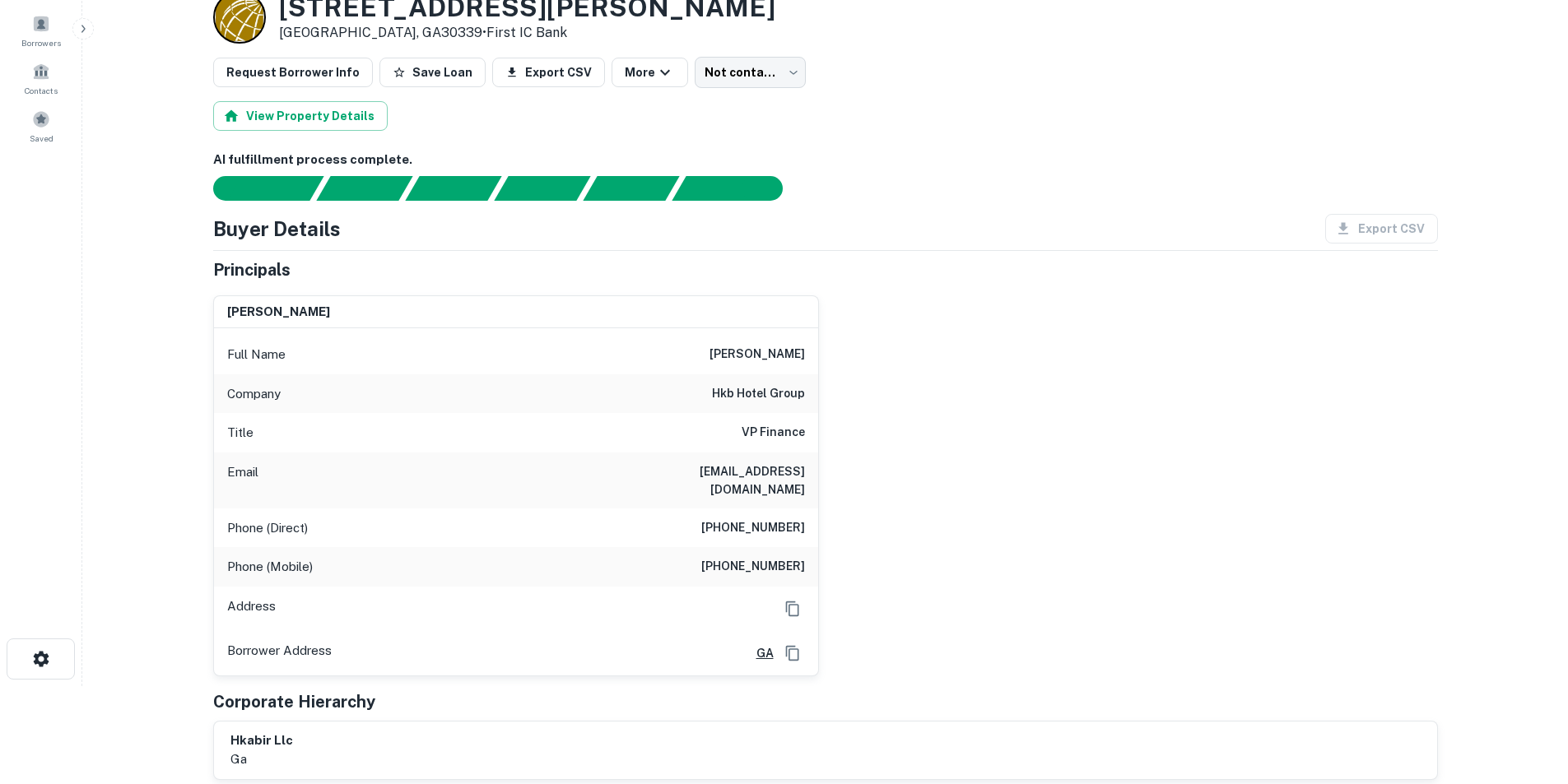
scroll to position [0, 0]
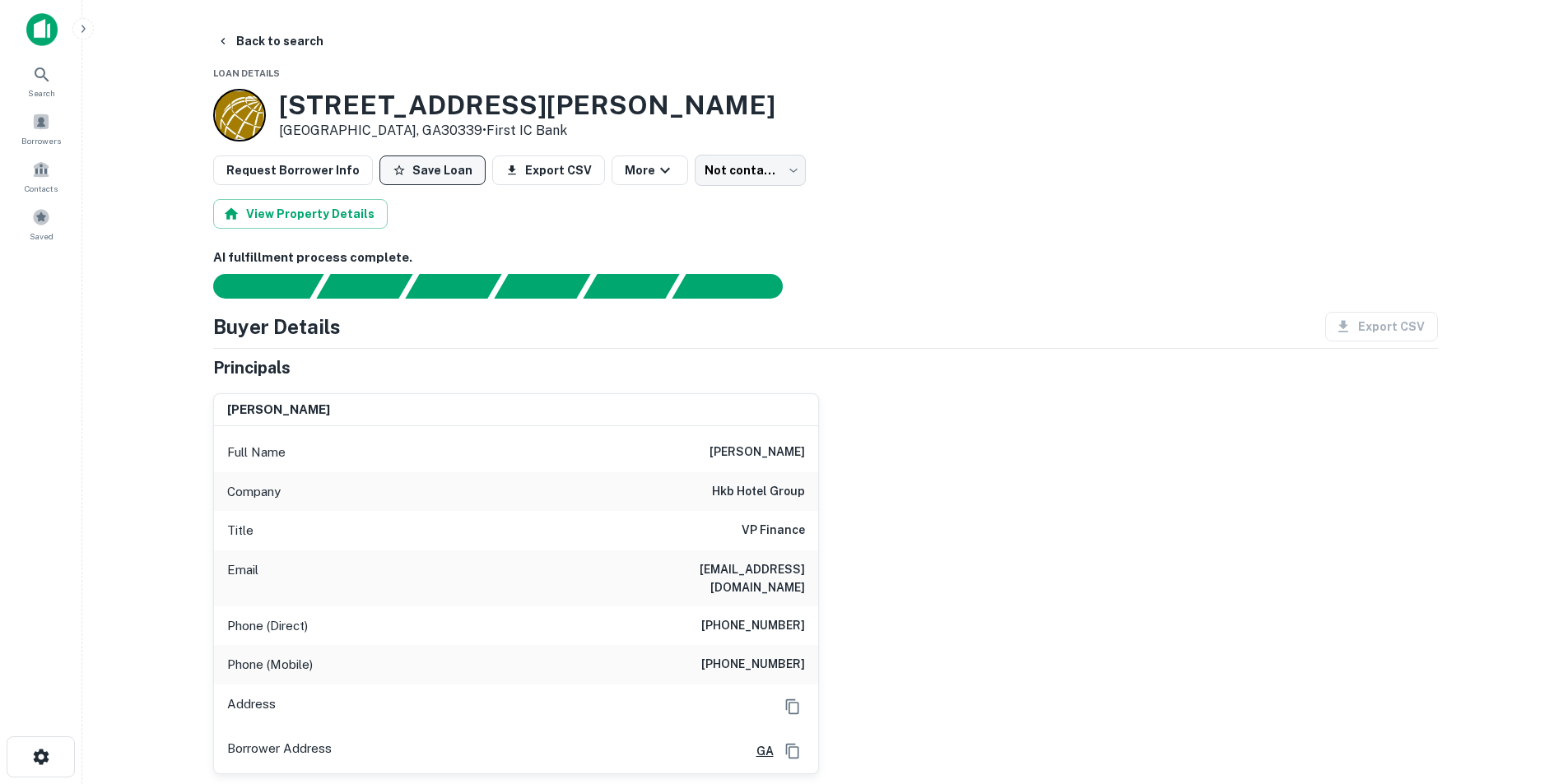
click at [410, 177] on button "Save Loan" at bounding box center [432, 171] width 106 height 29
click at [1054, 413] on div "[PERSON_NAME] Full Name [PERSON_NAME] Company hkb hotel group Title VP Finance …" at bounding box center [818, 577] width 1238 height 394
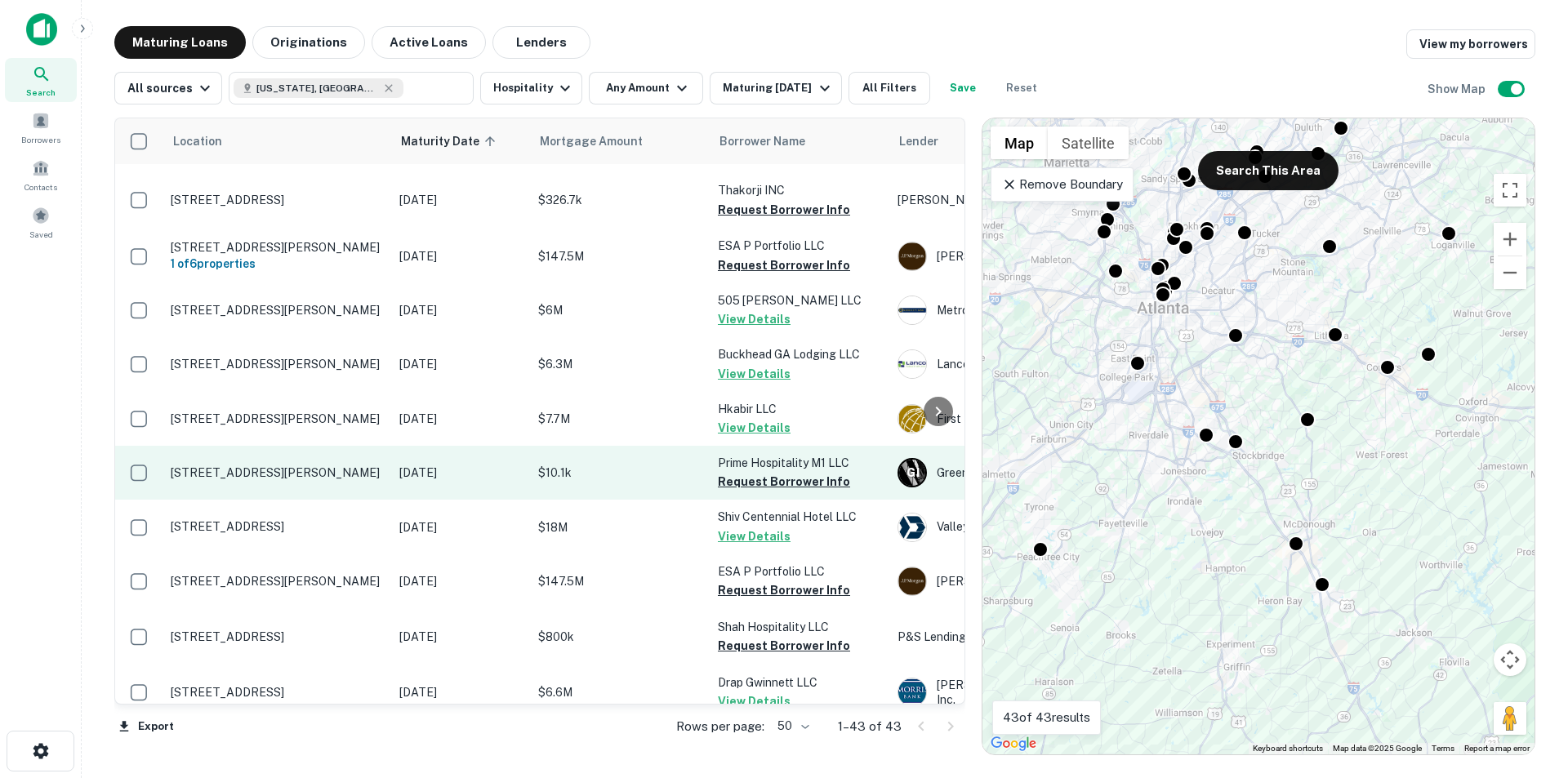
scroll to position [990, 0]
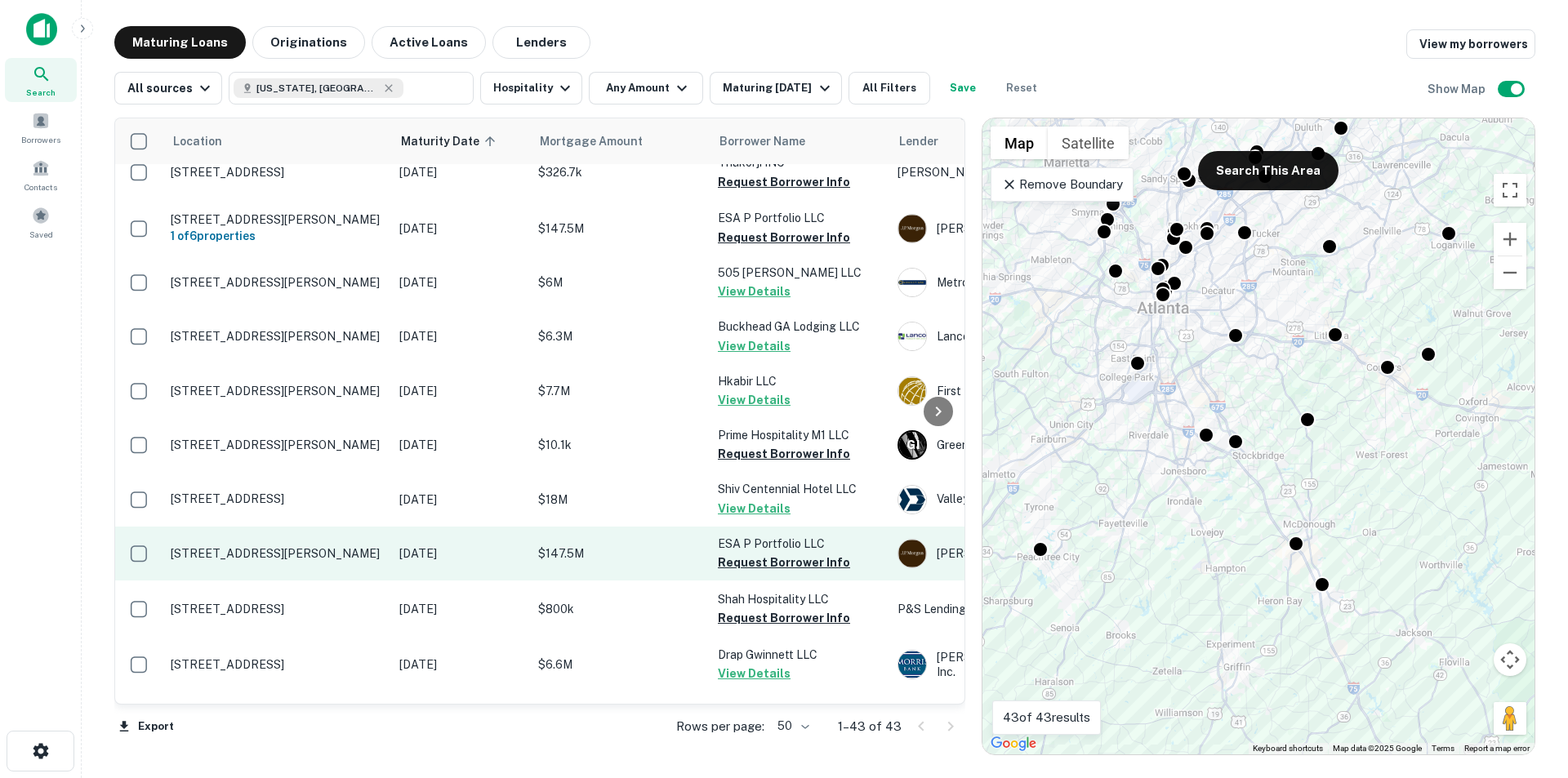
click at [296, 550] on p "[STREET_ADDRESS][PERSON_NAME]" at bounding box center [276, 553] width 212 height 15
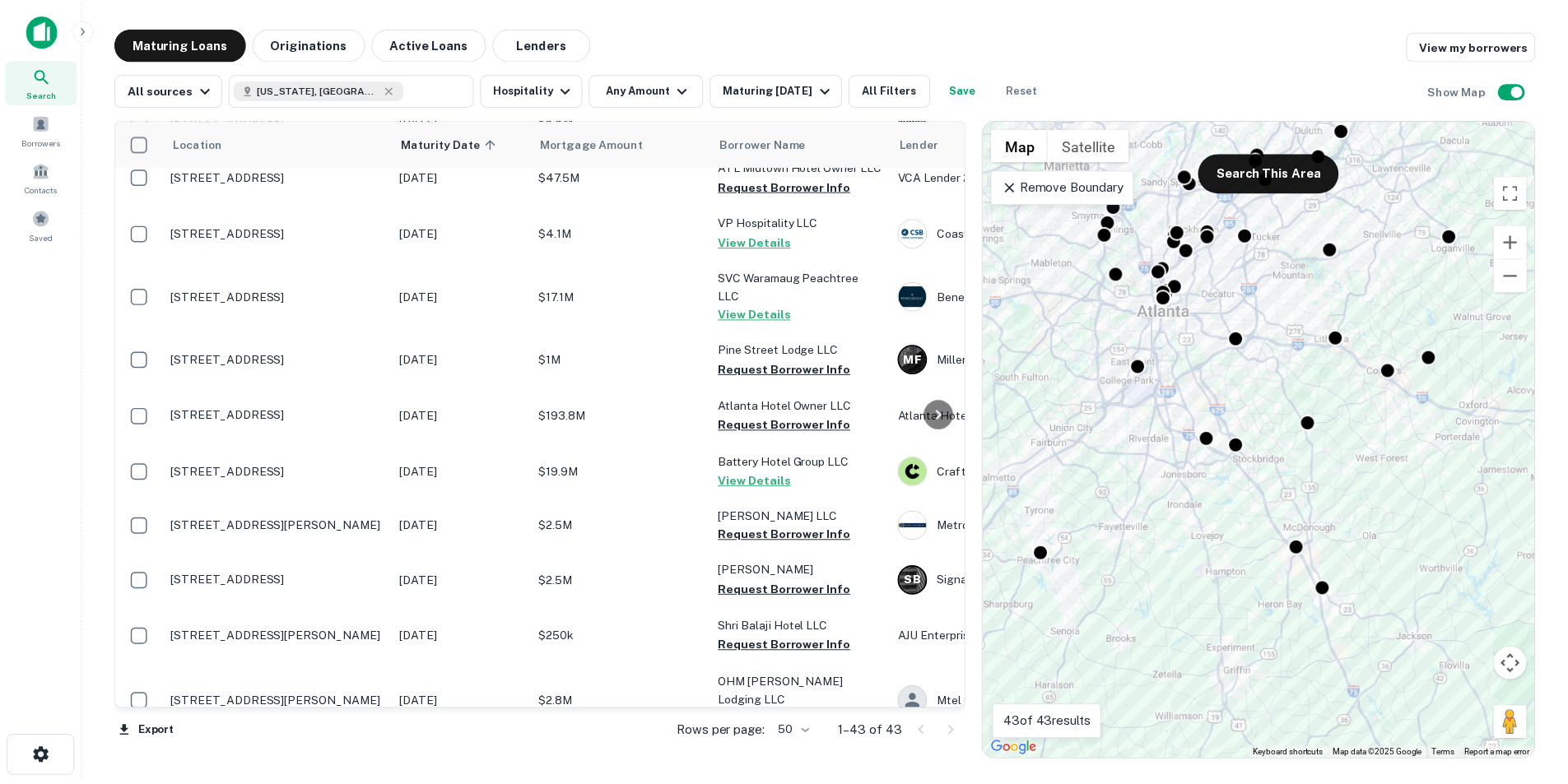
scroll to position [1574, 0]
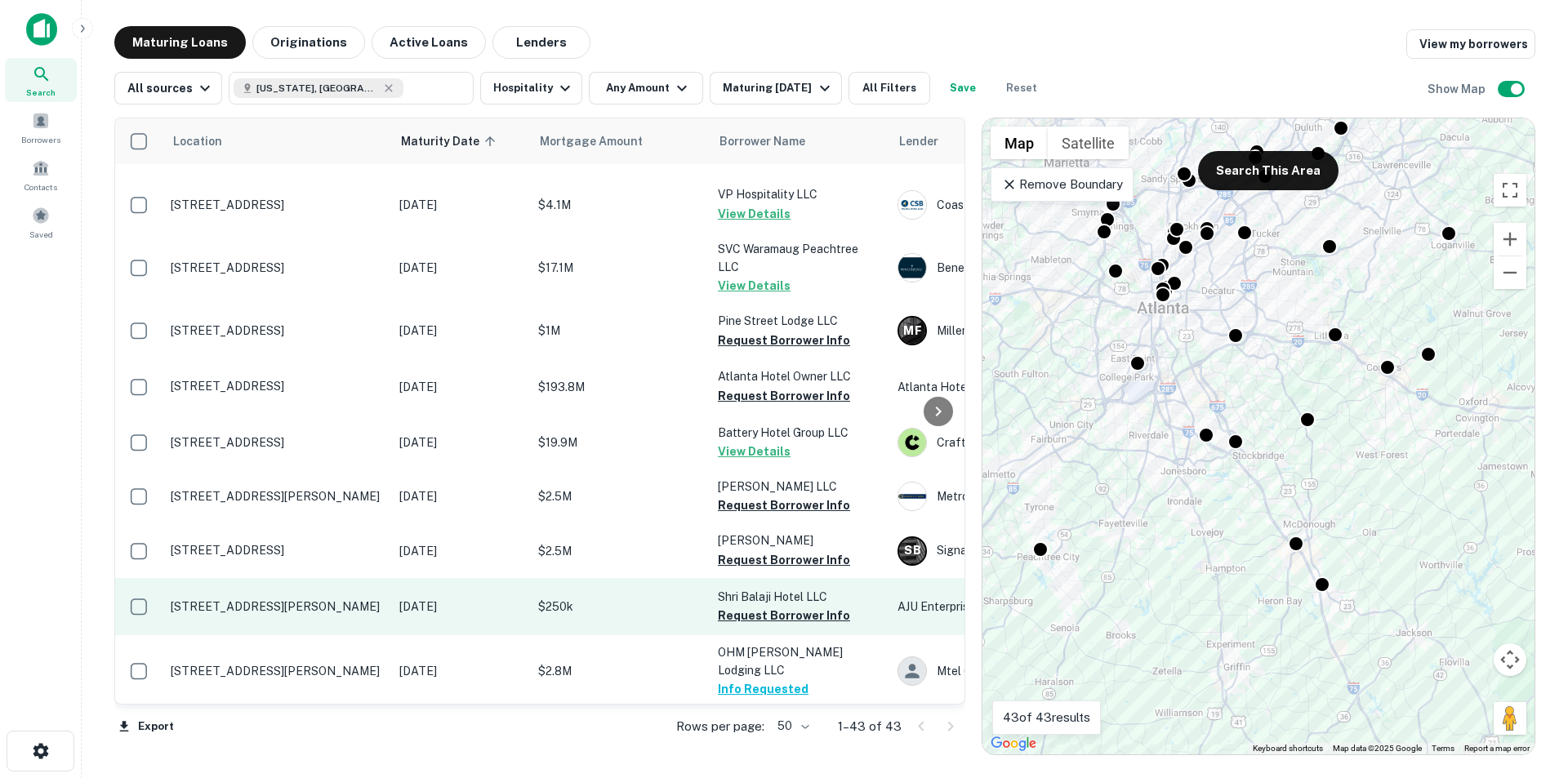
click at [405, 598] on p "[DATE]" at bounding box center [461, 607] width 123 height 18
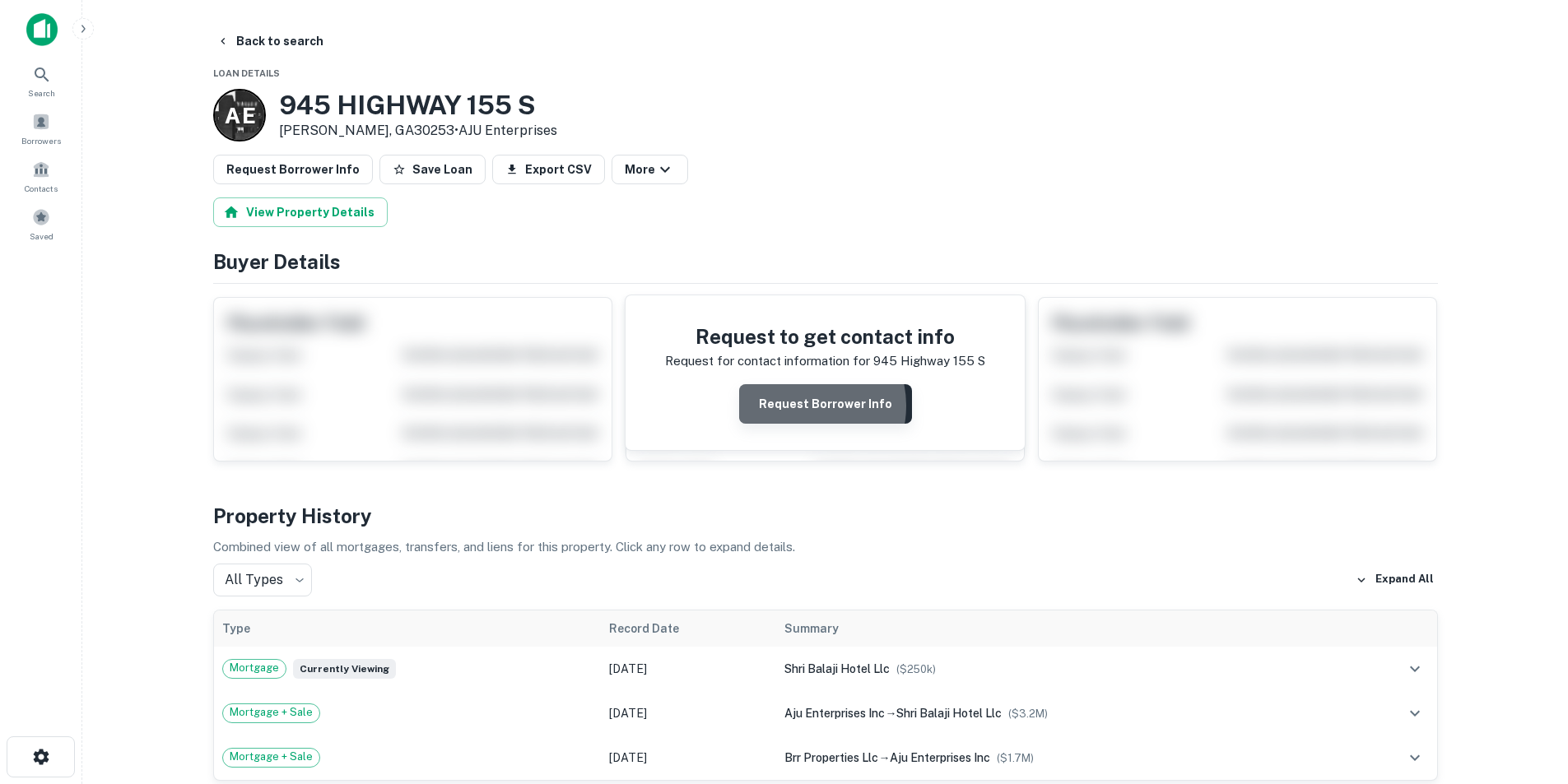
click at [808, 406] on button "Request Borrower Info" at bounding box center [825, 404] width 172 height 39
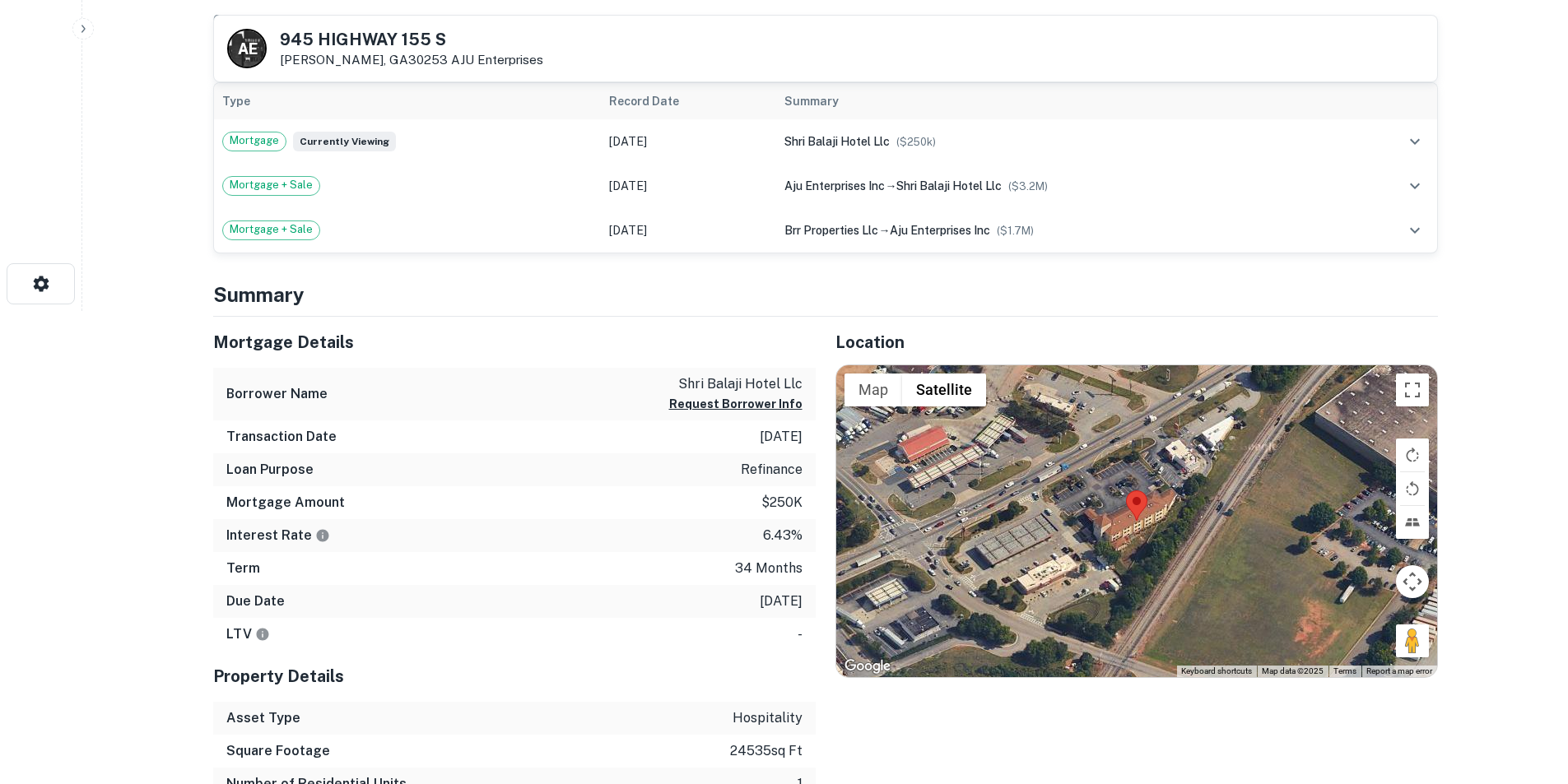
scroll to position [494, 0]
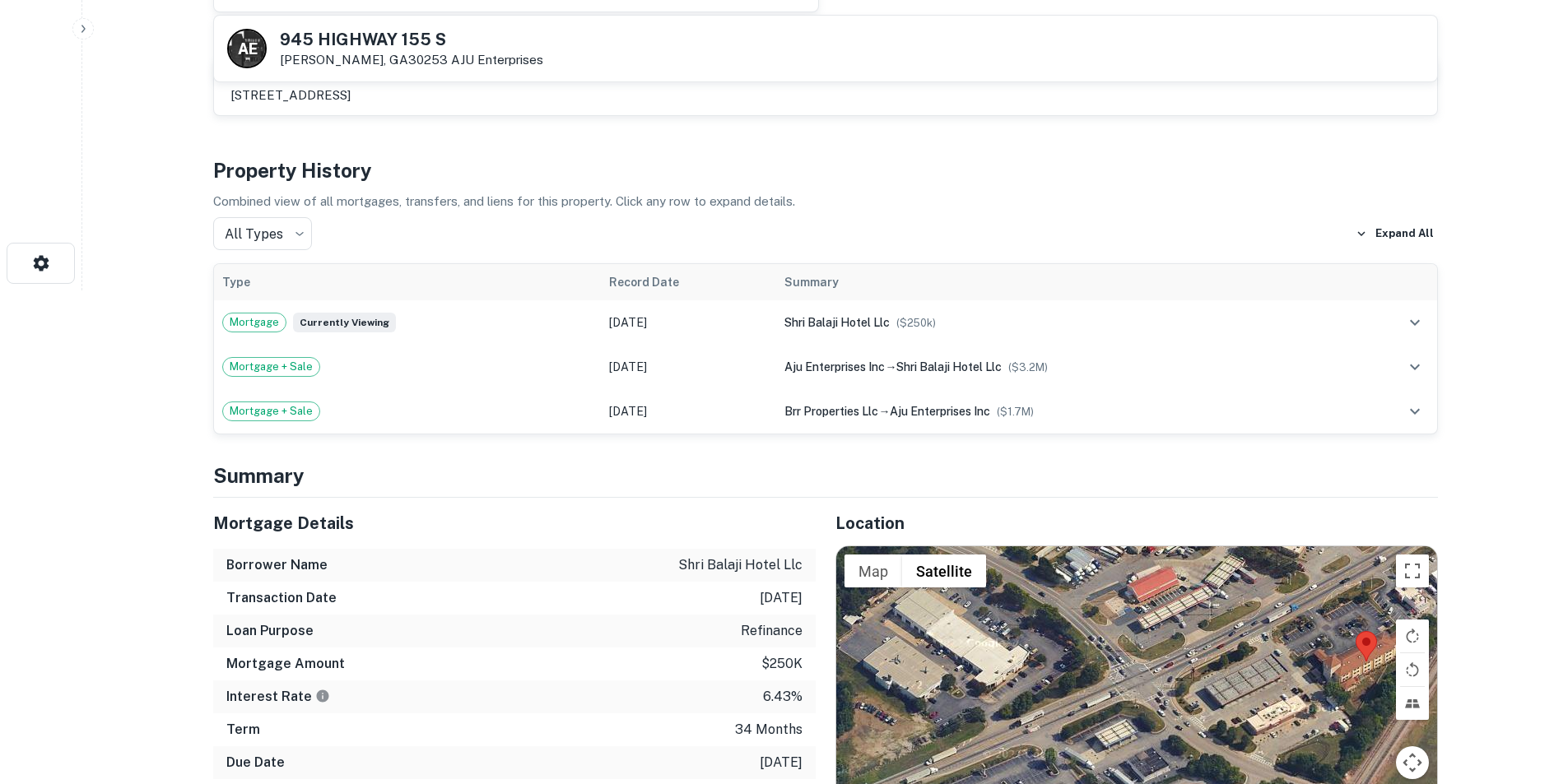
drag, startPoint x: 1020, startPoint y: 682, endPoint x: 1250, endPoint y: 639, distance: 234.0
click at [1250, 639] on div at bounding box center [1136, 703] width 601 height 312
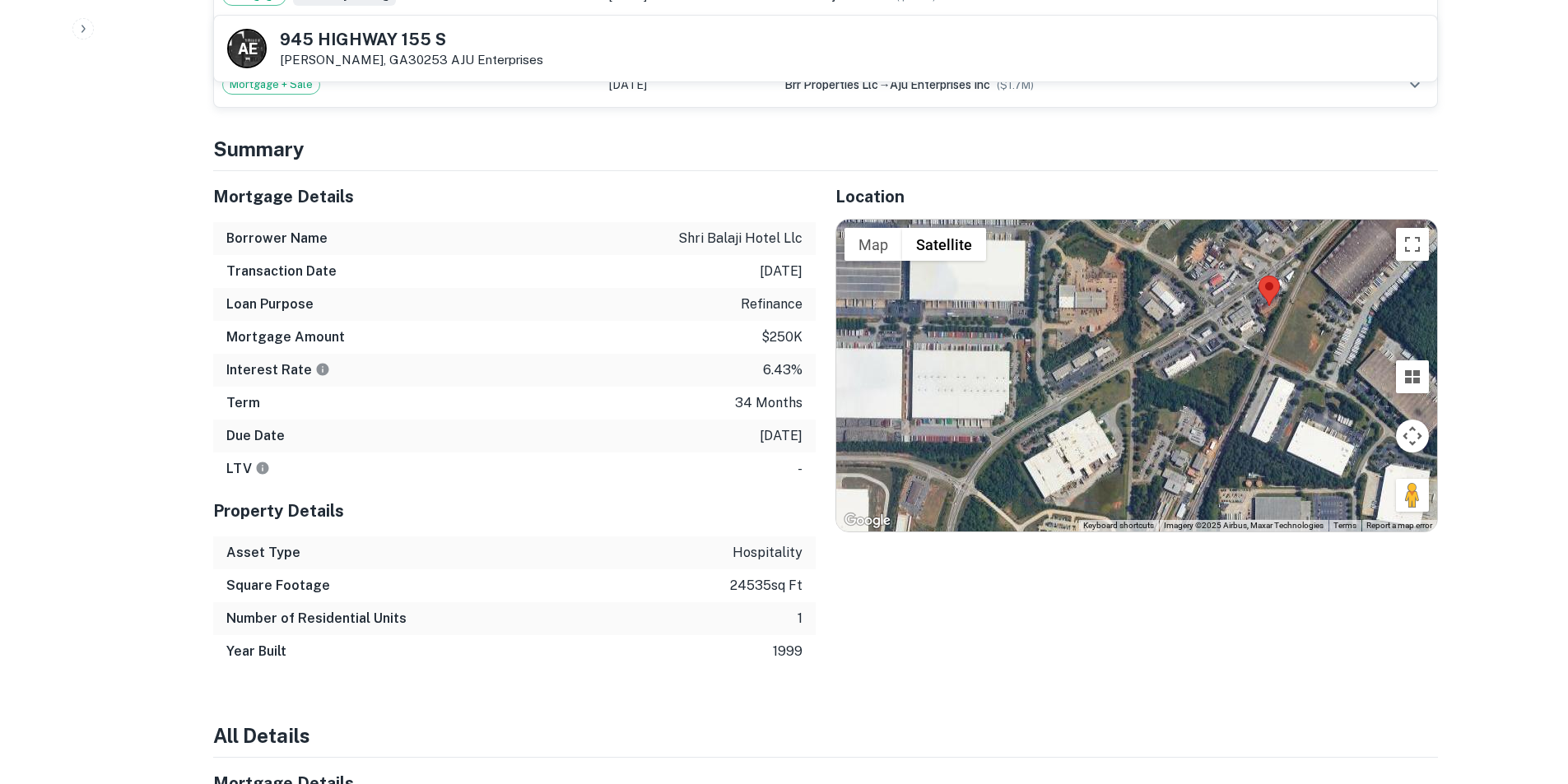
scroll to position [823, 0]
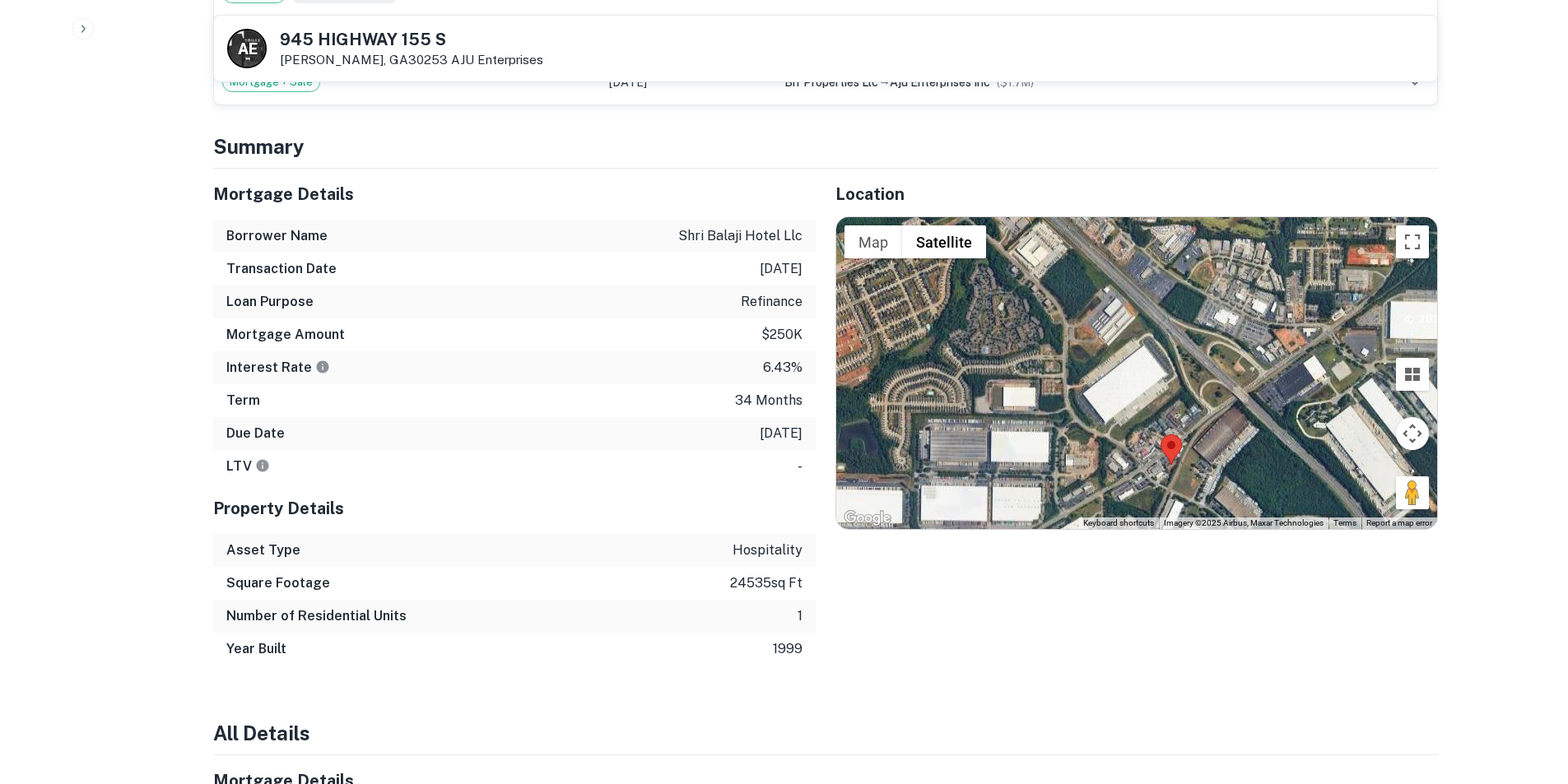
drag, startPoint x: 1244, startPoint y: 367, endPoint x: 1203, endPoint y: 474, distance: 114.6
click at [1203, 474] on div at bounding box center [1136, 373] width 601 height 312
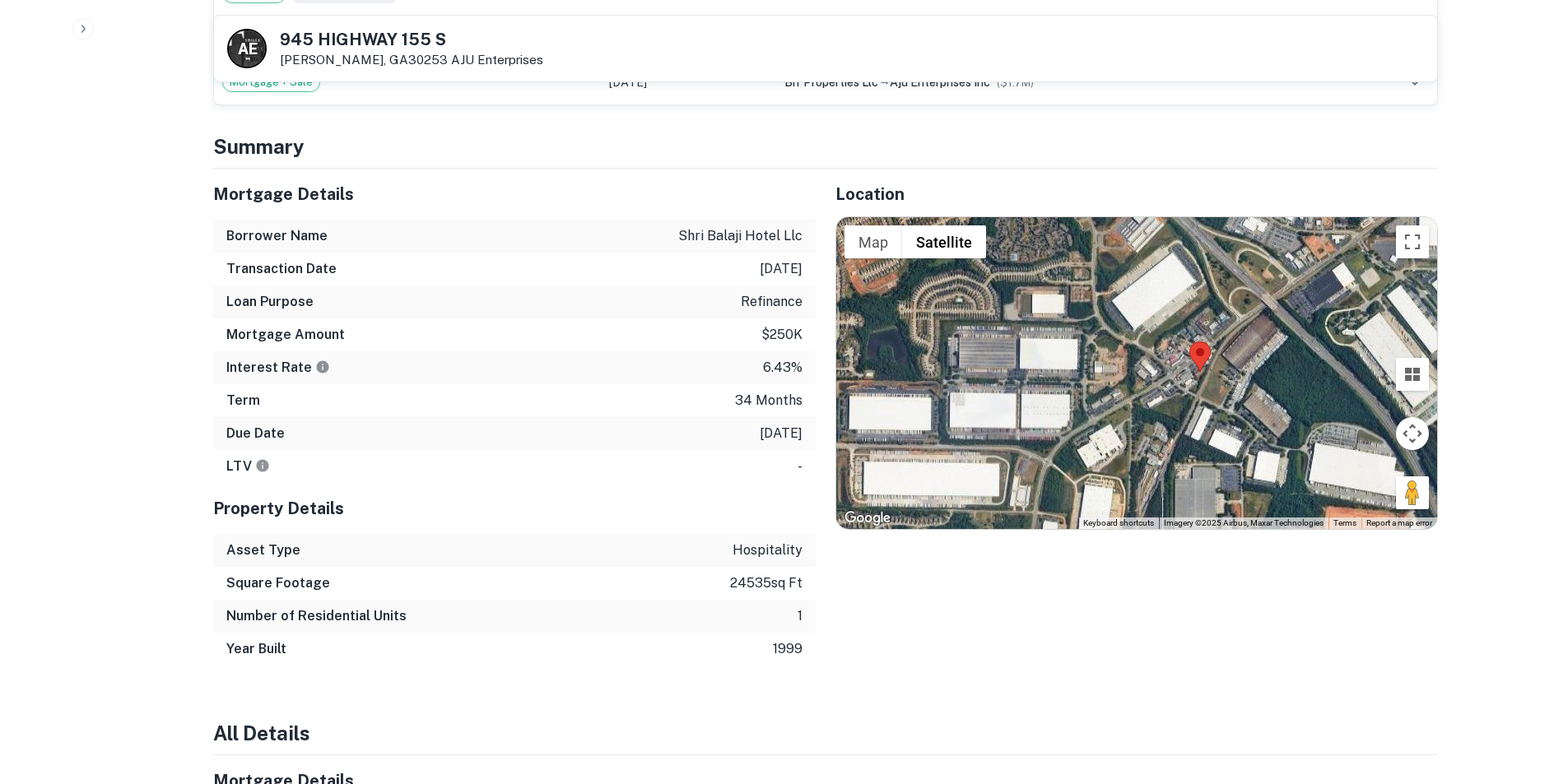
drag, startPoint x: 1178, startPoint y: 468, endPoint x: 1199, endPoint y: 369, distance: 101.2
click at [1200, 370] on div at bounding box center [1136, 373] width 601 height 312
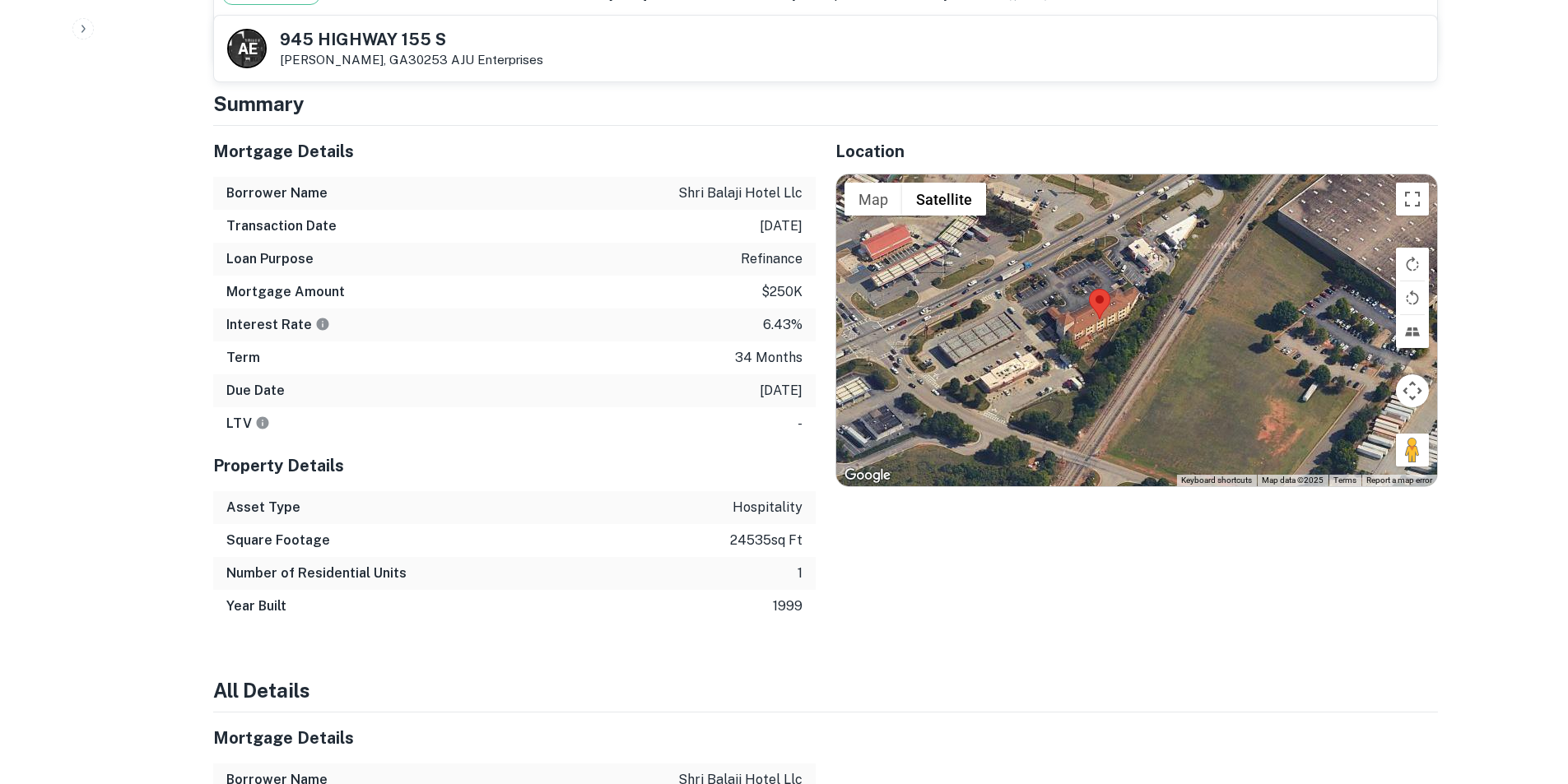
scroll to position [639, 0]
